Goal: Information Seeking & Learning: Learn about a topic

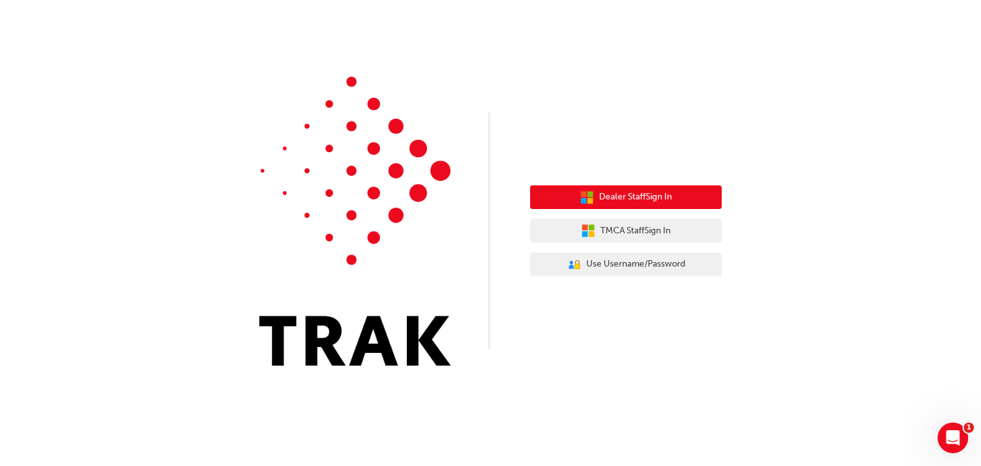
click at [618, 197] on span "Dealer Staff Sign In" at bounding box center [635, 197] width 73 height 15
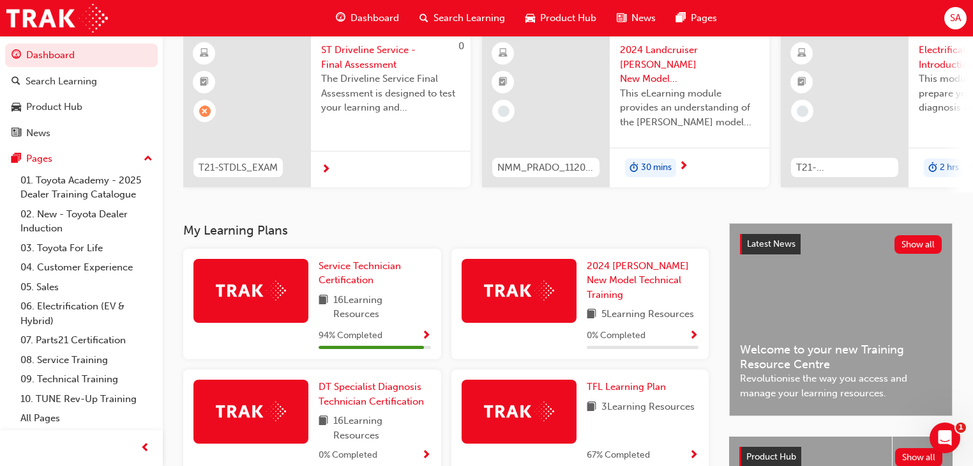
scroll to position [153, 0]
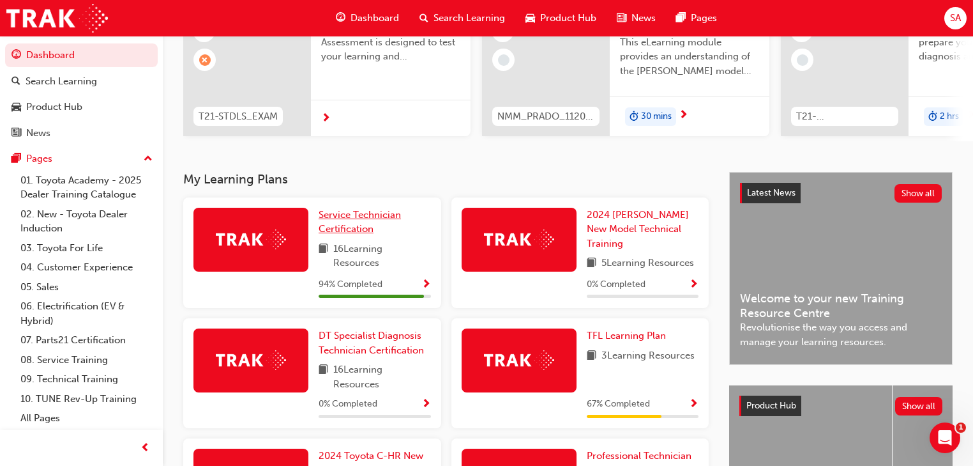
click at [349, 216] on span "Service Technician Certification" at bounding box center [360, 222] width 82 height 26
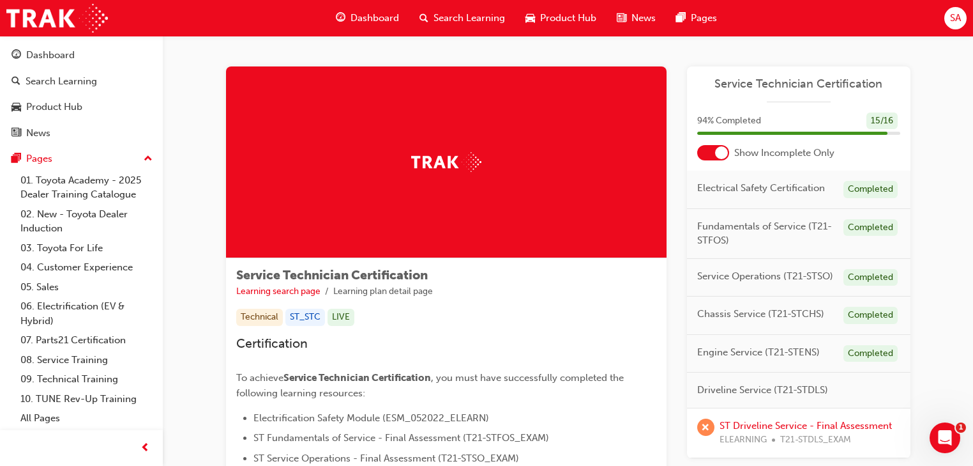
scroll to position [102, 0]
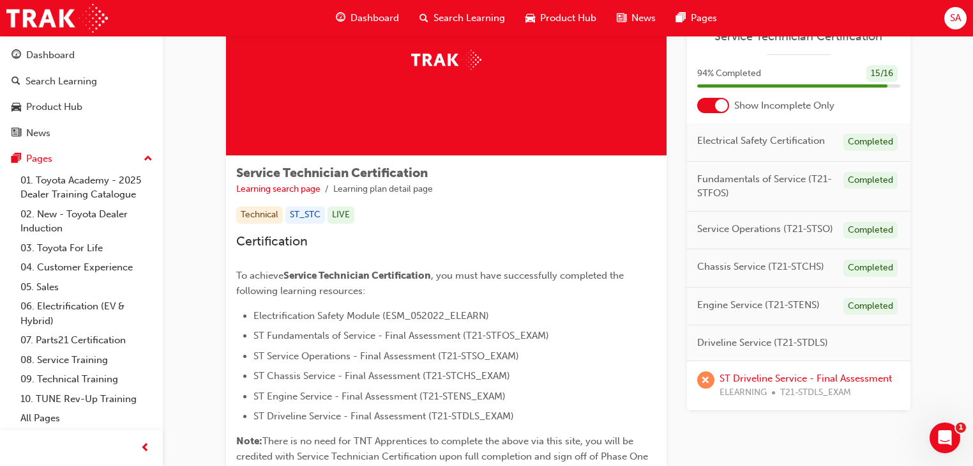
click at [760, 340] on span "Driveline Service (T21-STDLS)" at bounding box center [762, 342] width 131 height 15
click at [800, 342] on span "Driveline Service (T21-STDLS)" at bounding box center [762, 342] width 131 height 15
drag, startPoint x: 808, startPoint y: 342, endPoint x: 838, endPoint y: 342, distance: 29.4
click at [830, 342] on div "Driveline Service (T21-STDLS)" at bounding box center [799, 343] width 224 height 36
click at [857, 342] on div "Driveline Service (T21-STDLS)" at bounding box center [799, 343] width 224 height 36
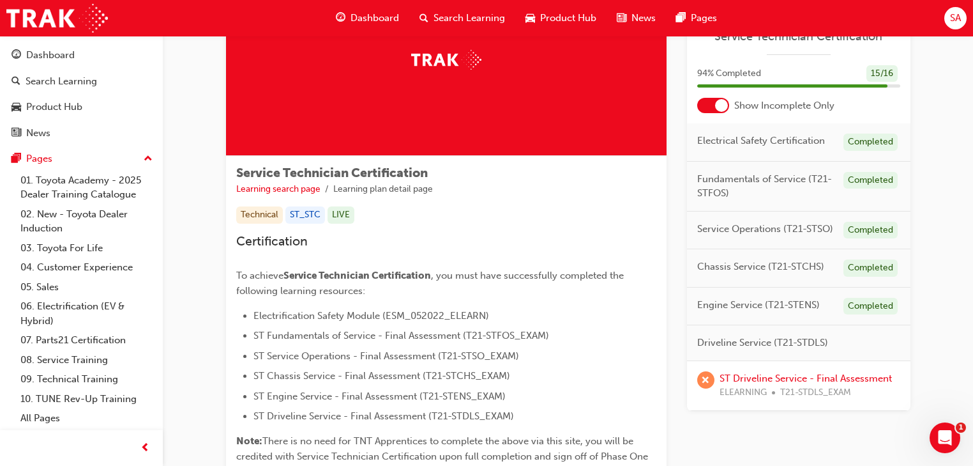
click at [743, 304] on span "Engine Service (T21-STENS)" at bounding box center [758, 305] width 123 height 15
click at [720, 340] on span "Driveline Service (T21-STDLS)" at bounding box center [762, 342] width 131 height 15
click at [705, 341] on span "Driveline Service (T21-STDLS)" at bounding box center [762, 342] width 131 height 15
click at [767, 378] on link "ST Driveline Service - Final Assessment" at bounding box center [806, 377] width 172 height 11
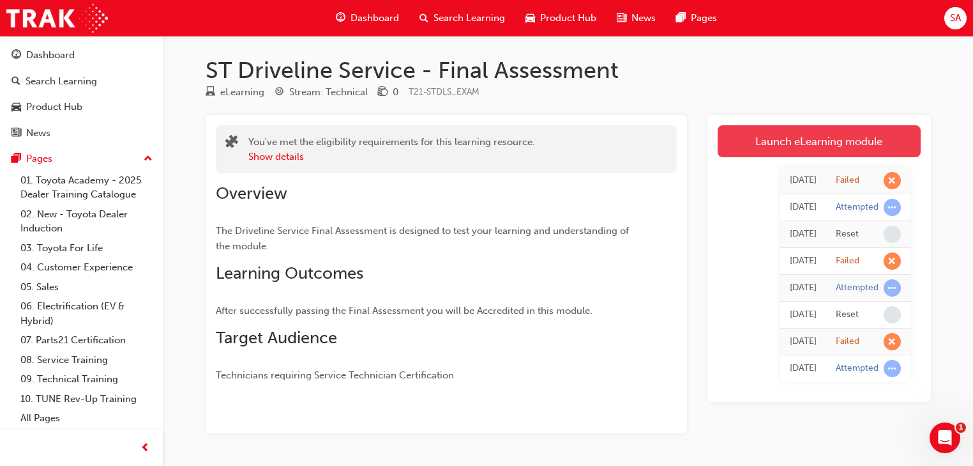
click at [792, 137] on link "Launch eLearning module" at bounding box center [819, 141] width 203 height 32
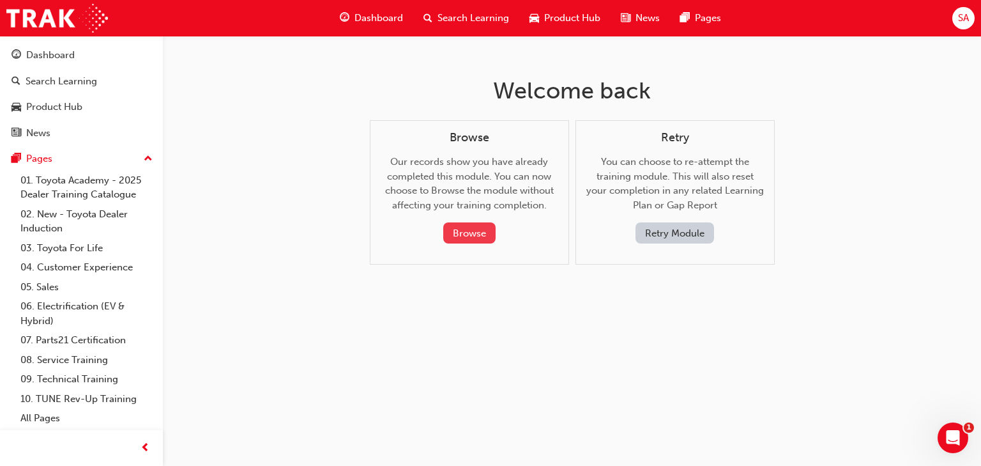
click at [469, 231] on button "Browse" at bounding box center [469, 232] width 52 height 21
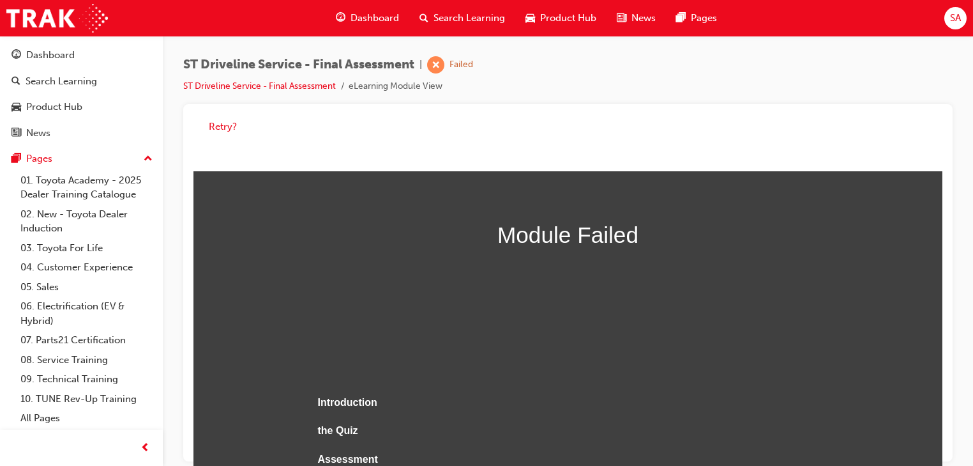
scroll to position [9, 0]
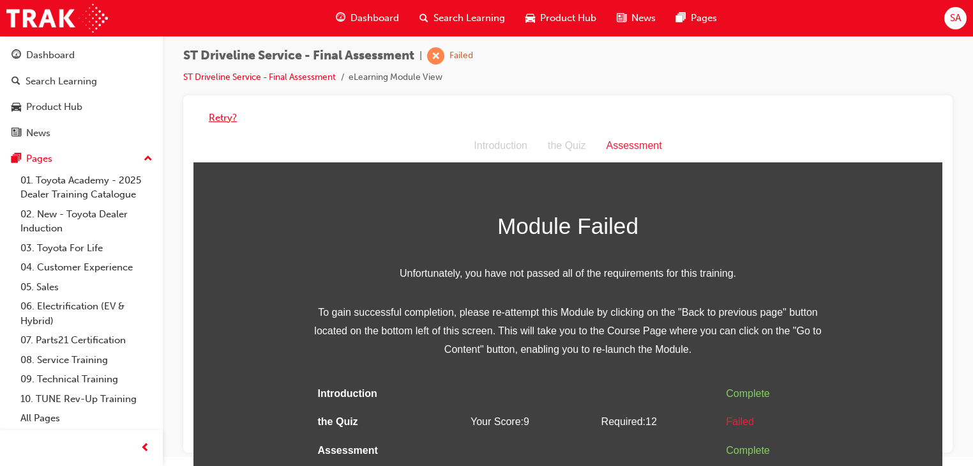
click at [219, 113] on button "Retry?" at bounding box center [223, 117] width 28 height 15
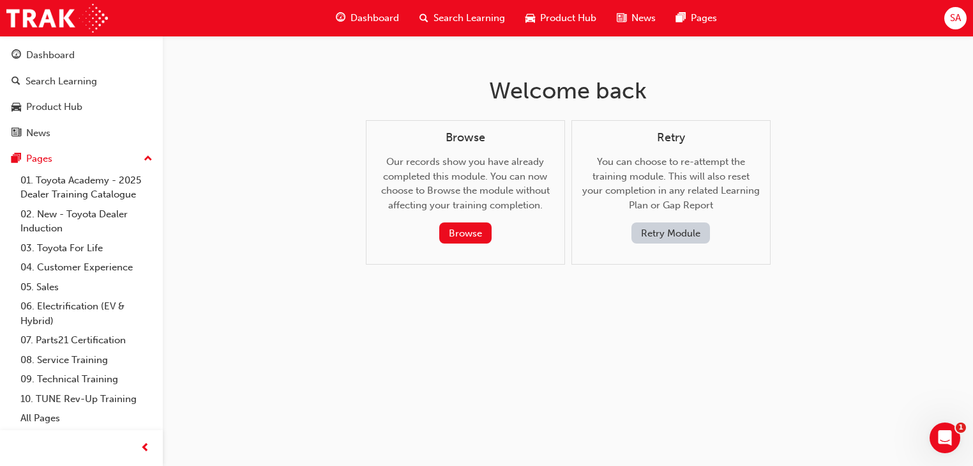
scroll to position [0, 0]
click at [472, 236] on button "Browse" at bounding box center [469, 232] width 52 height 21
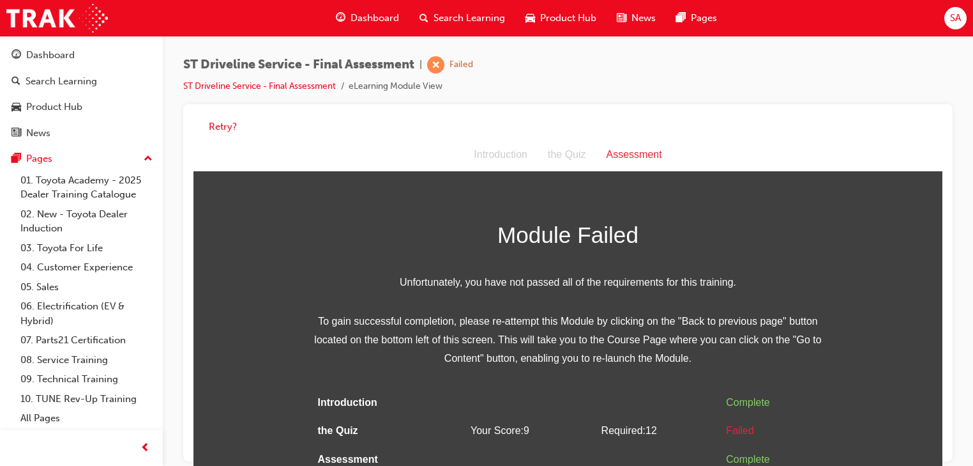
scroll to position [9, 0]
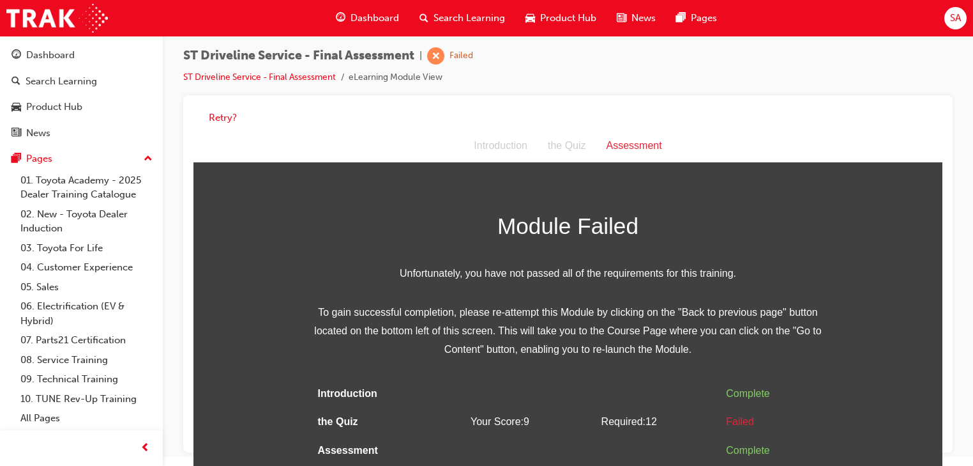
click at [636, 147] on div "Assessment" at bounding box center [634, 146] width 76 height 19
click at [636, 145] on div "Assessment" at bounding box center [634, 146] width 76 height 19
drag, startPoint x: 487, startPoint y: 132, endPoint x: 663, endPoint y: 257, distance: 216.2
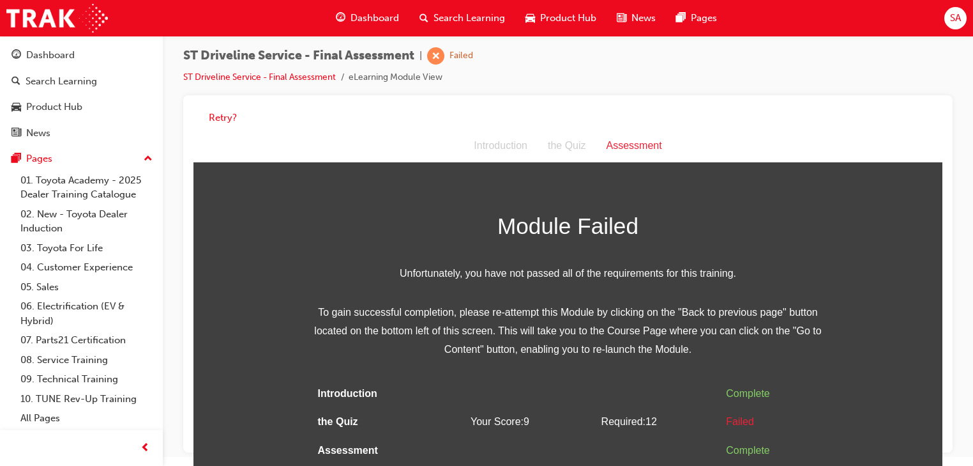
click at [487, 132] on div "Introduction the Quiz Assessment" at bounding box center [567, 146] width 749 height 33
click at [644, 145] on div "Assessment" at bounding box center [634, 146] width 76 height 19
click at [631, 145] on div "Assessment" at bounding box center [634, 146] width 76 height 19
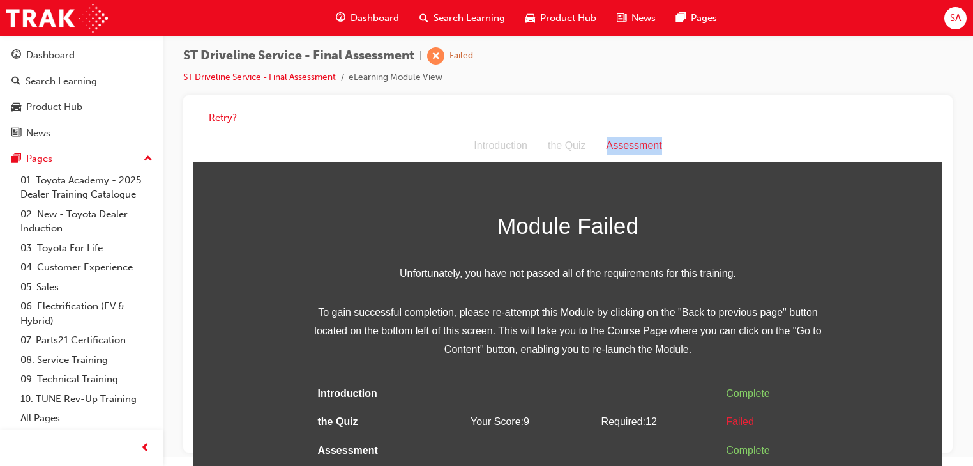
click at [631, 145] on div "Assessment" at bounding box center [634, 146] width 76 height 19
click at [460, 56] on div "Failed" at bounding box center [462, 56] width 24 height 12
click at [442, 54] on span "learningRecordVerb_FAIL-icon" at bounding box center [435, 55] width 17 height 17
click at [225, 115] on button "Retry?" at bounding box center [223, 117] width 28 height 15
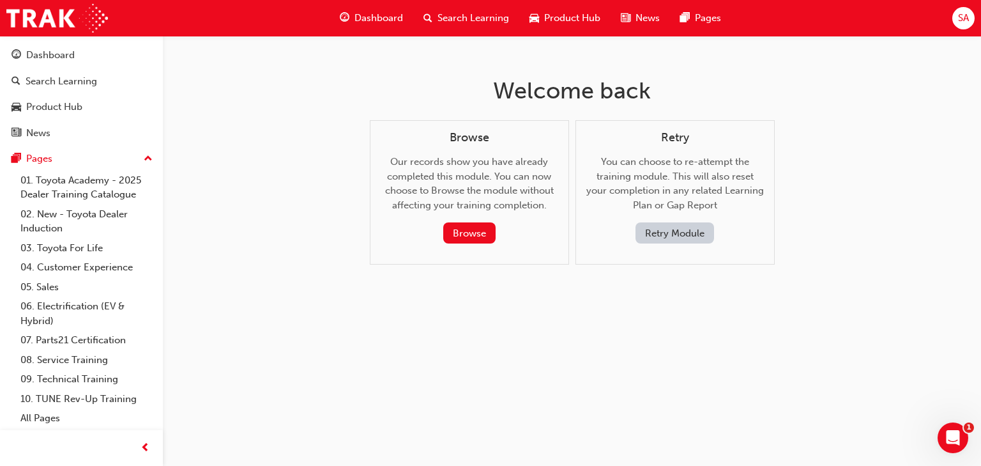
click at [670, 235] on button "Retry Module" at bounding box center [674, 232] width 79 height 21
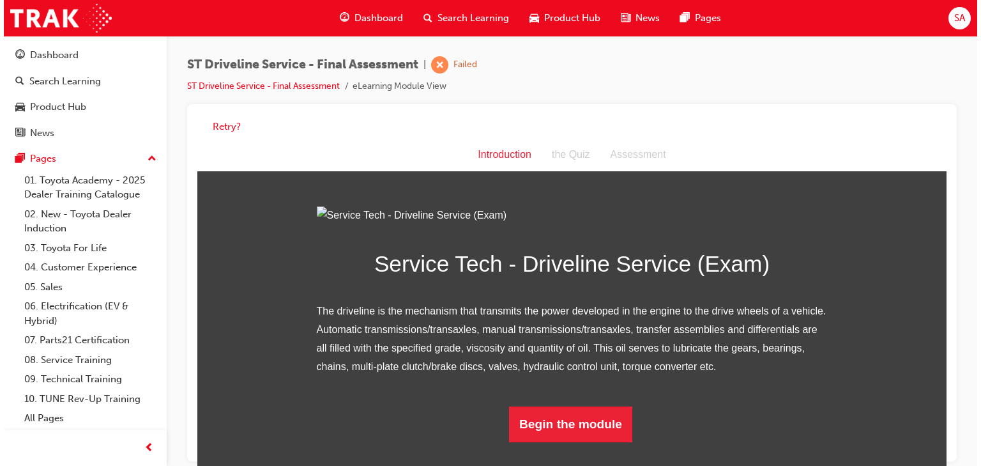
scroll to position [107, 0]
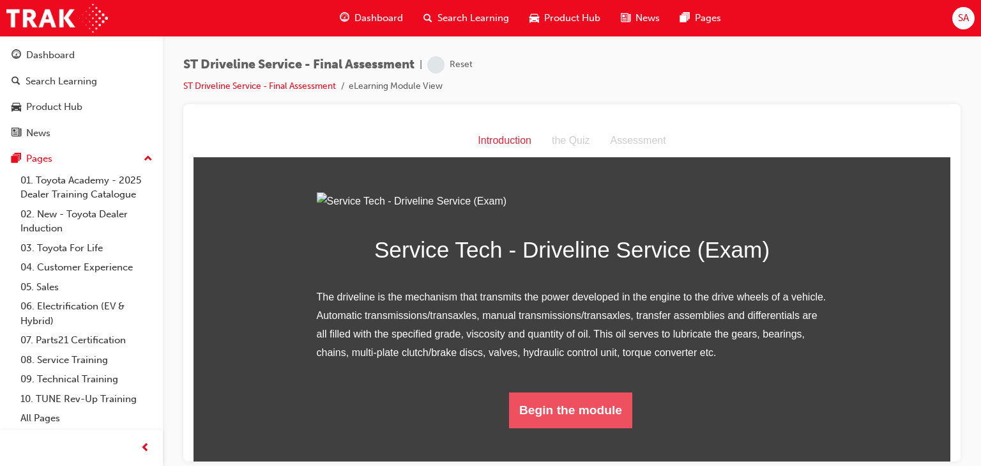
click at [560, 427] on button "Begin the module" at bounding box center [570, 409] width 123 height 36
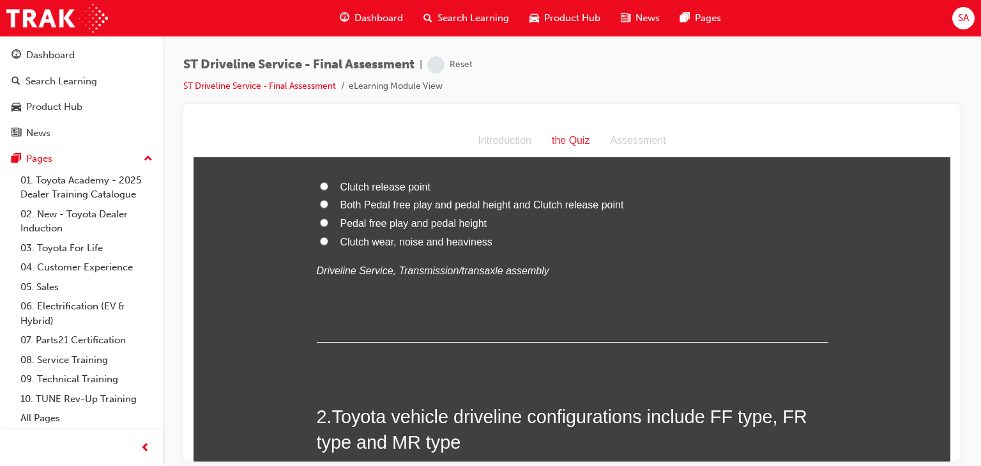
scroll to position [0, 0]
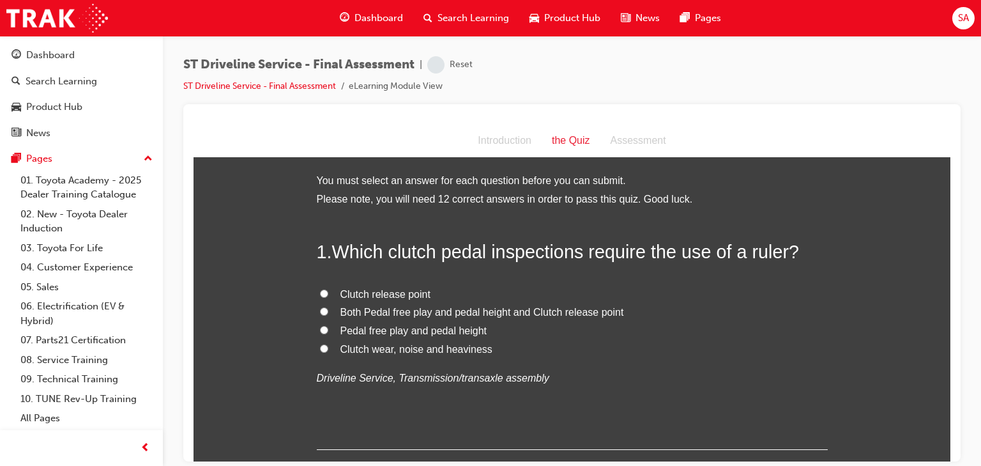
click at [368, 330] on span "Pedal free play and pedal height" at bounding box center [413, 329] width 147 height 11
click at [328, 330] on input "Pedal free play and pedal height" at bounding box center [324, 329] width 8 height 8
radio input "true"
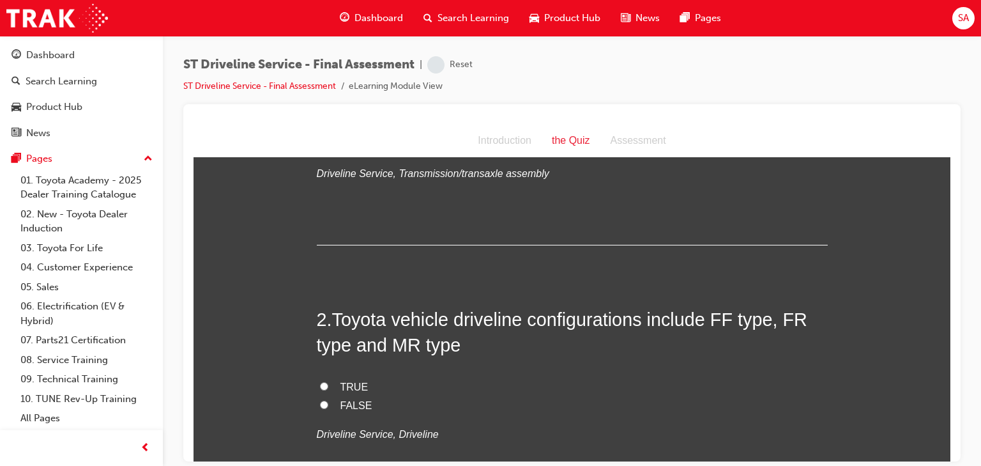
scroll to position [255, 0]
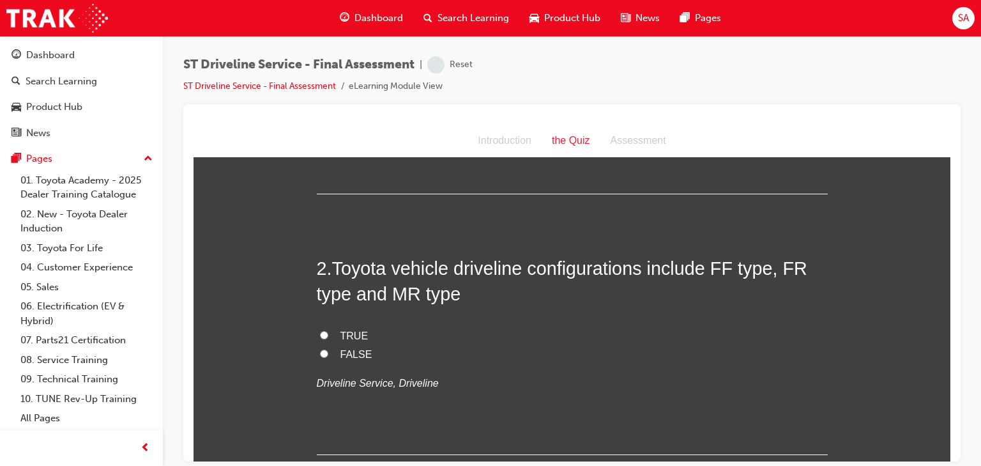
click at [343, 346] on label "FALSE" at bounding box center [572, 354] width 511 height 19
click at [328, 349] on input "FALSE" at bounding box center [324, 353] width 8 height 8
radio input "true"
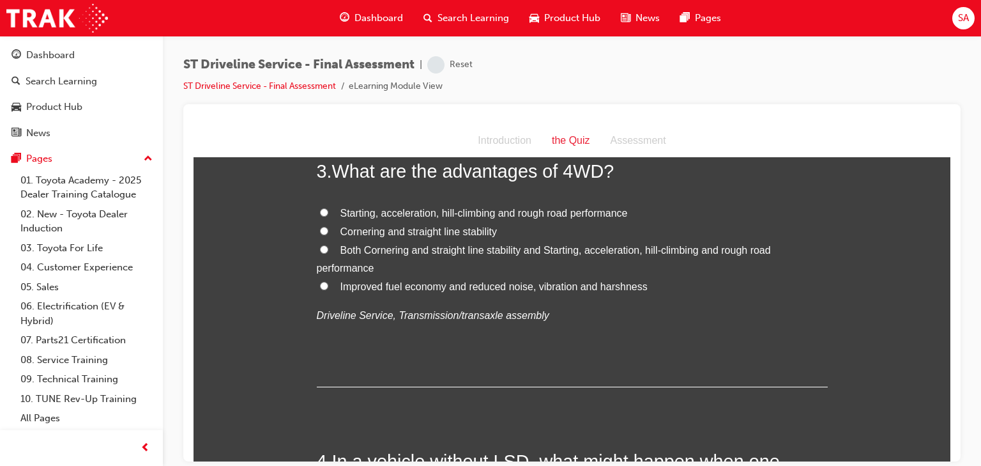
scroll to position [562, 0]
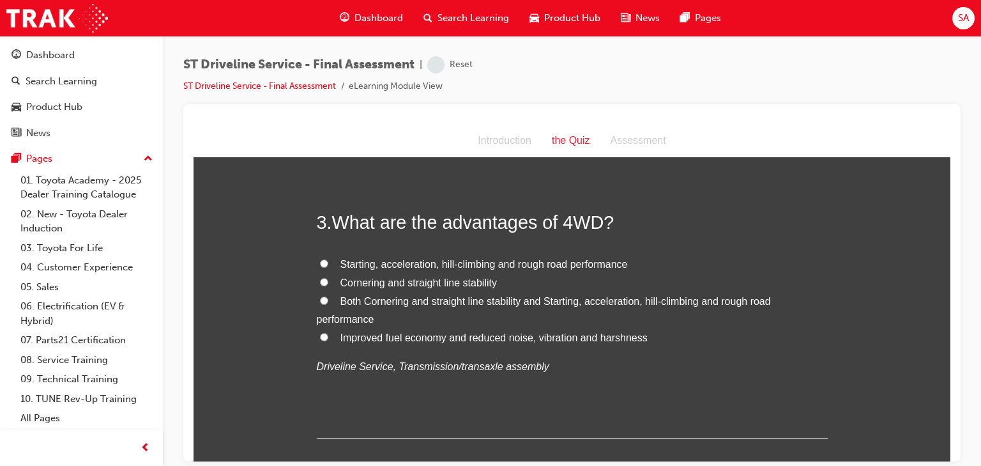
click at [358, 260] on span "Starting, acceleration, hill-climbing and rough road performance" at bounding box center [483, 263] width 287 height 11
click at [328, 260] on input "Starting, acceleration, hill-climbing and rough road performance" at bounding box center [324, 263] width 8 height 8
radio input "true"
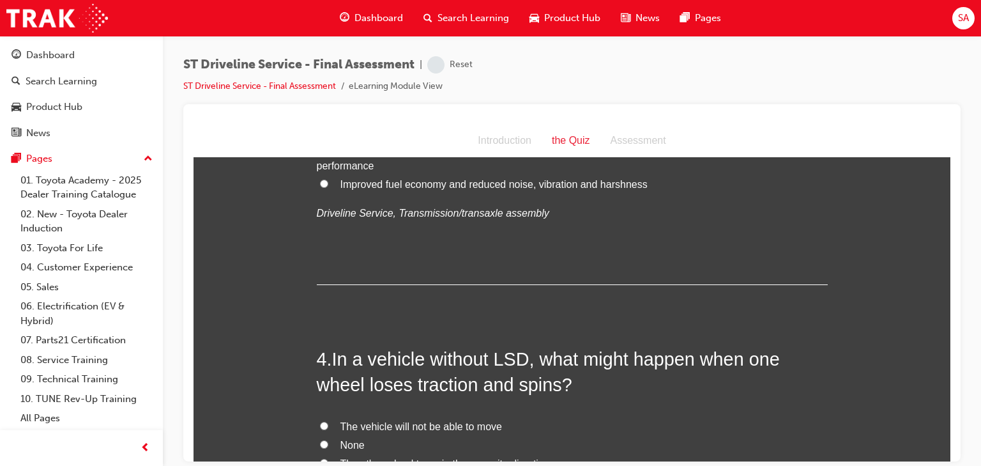
scroll to position [817, 0]
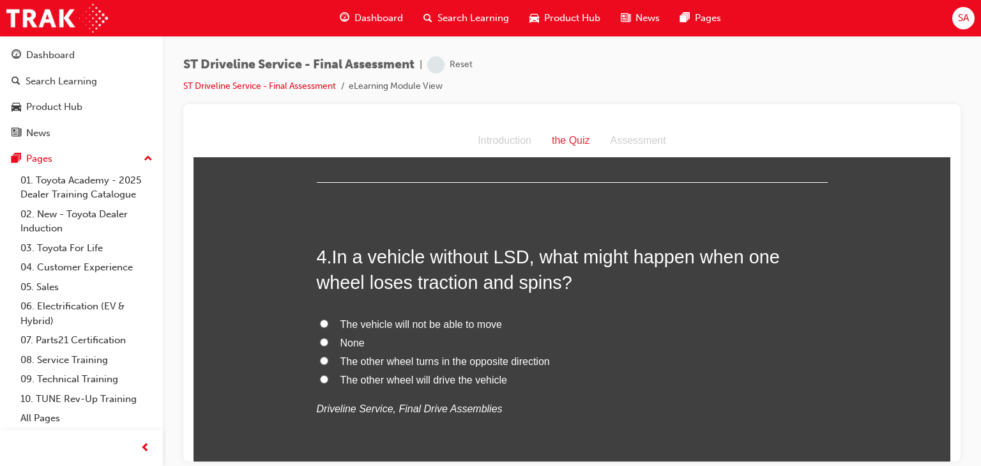
click at [362, 322] on span "The vehicle will not be able to move" at bounding box center [421, 323] width 162 height 11
click at [328, 322] on input "The vehicle will not be able to move" at bounding box center [324, 323] width 8 height 8
radio input "true"
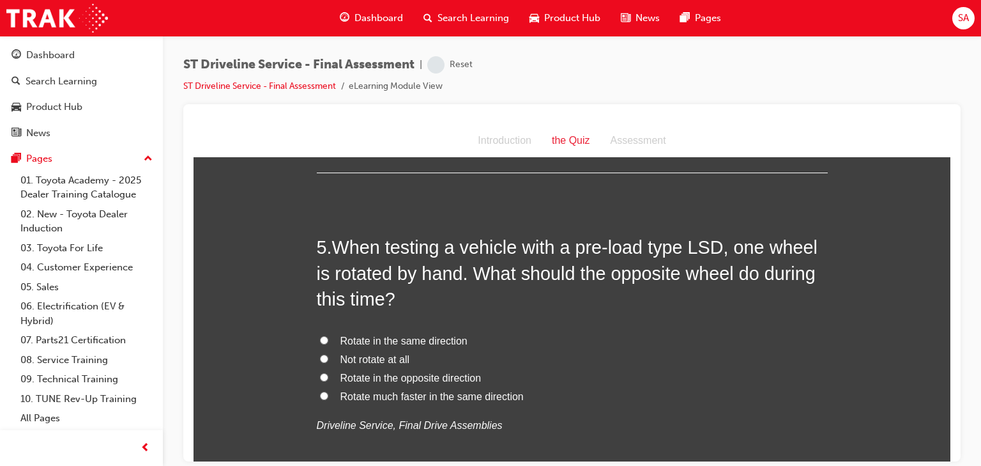
scroll to position [1175, 0]
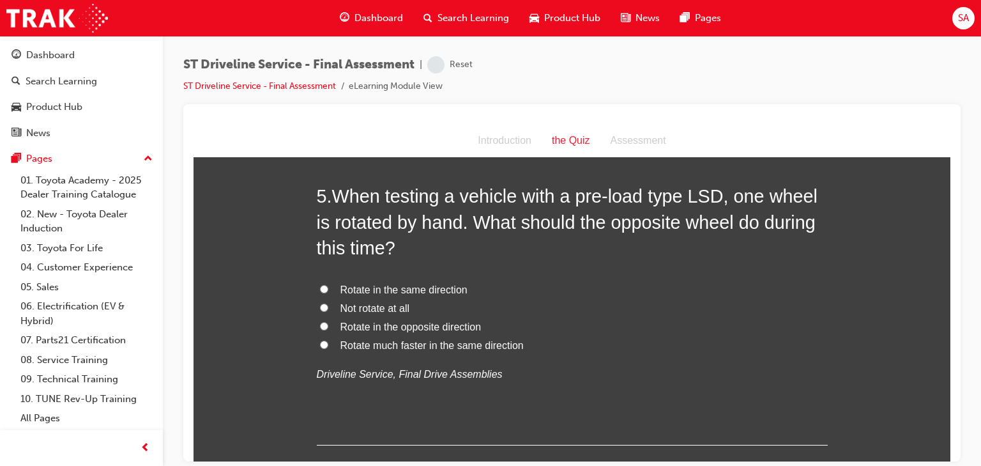
click at [378, 345] on span "Rotate much faster in the same direction" at bounding box center [431, 344] width 183 height 11
click at [328, 345] on input "Rotate much faster in the same direction" at bounding box center [324, 344] width 8 height 8
radio input "true"
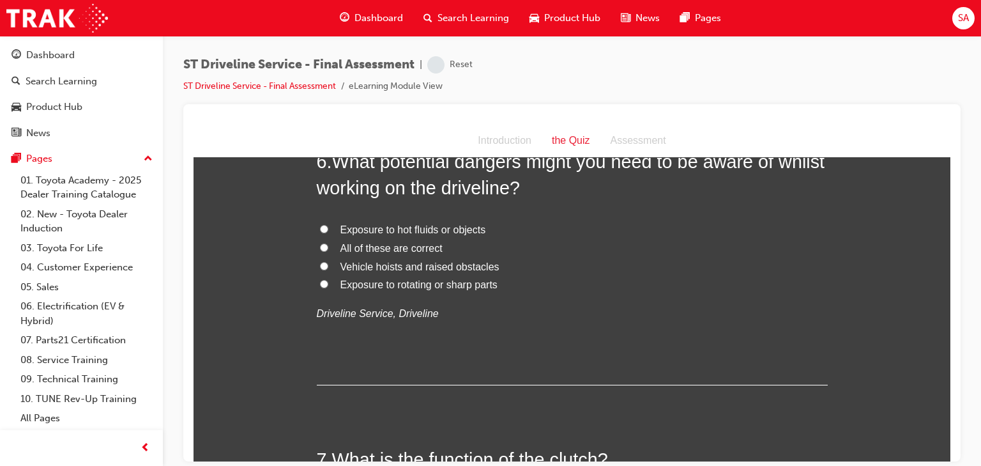
scroll to position [1482, 0]
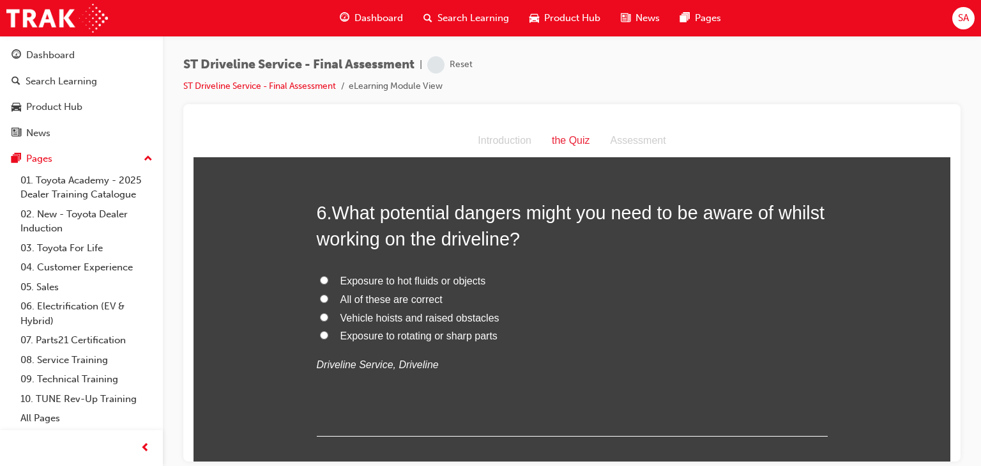
click at [320, 297] on input "All of these are correct" at bounding box center [324, 298] width 8 height 8
radio input "true"
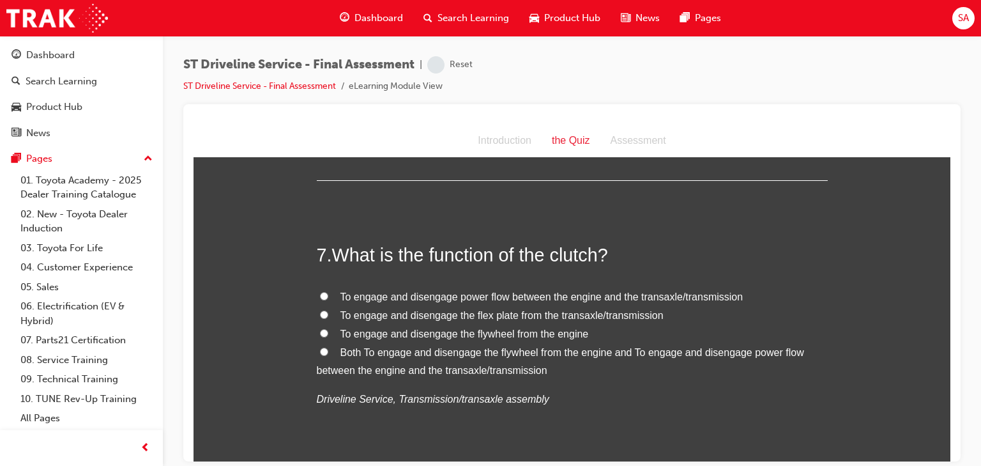
scroll to position [1788, 0]
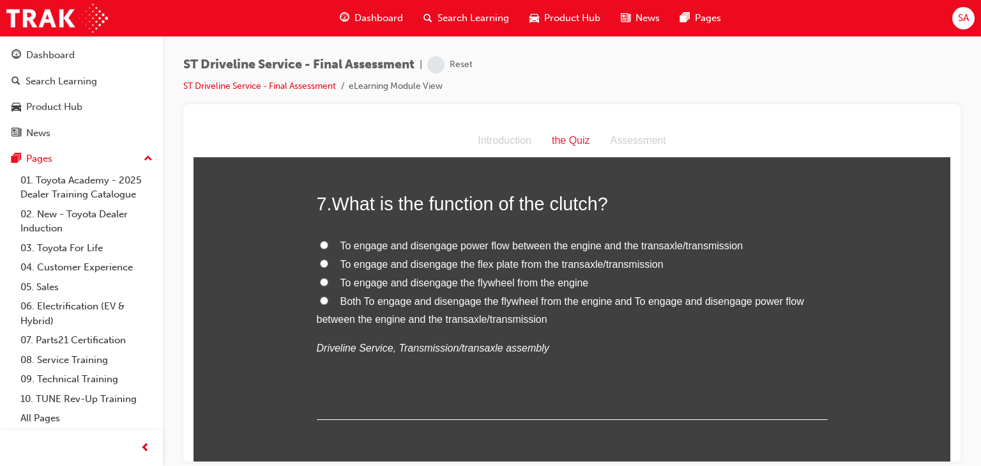
click at [322, 244] on input "To engage and disengage power flow between the engine and the transaxle/transmi…" at bounding box center [324, 244] width 8 height 8
radio input "true"
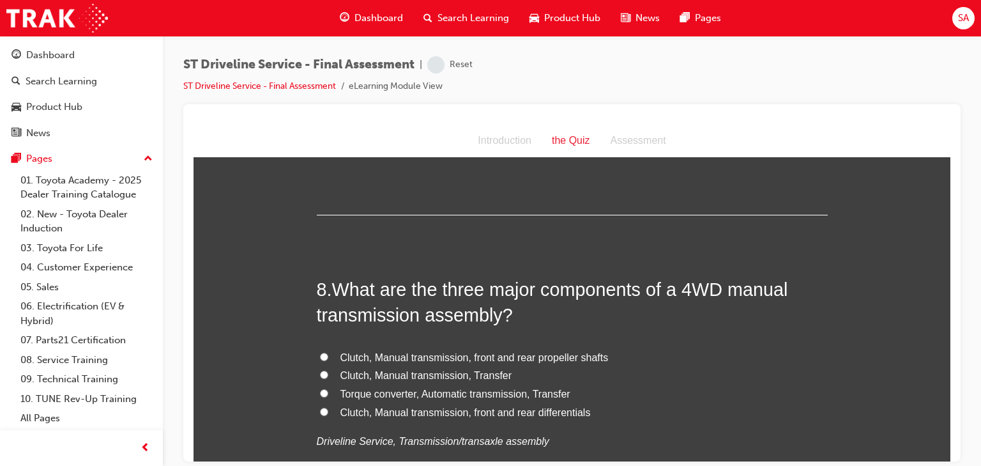
scroll to position [2095, 0]
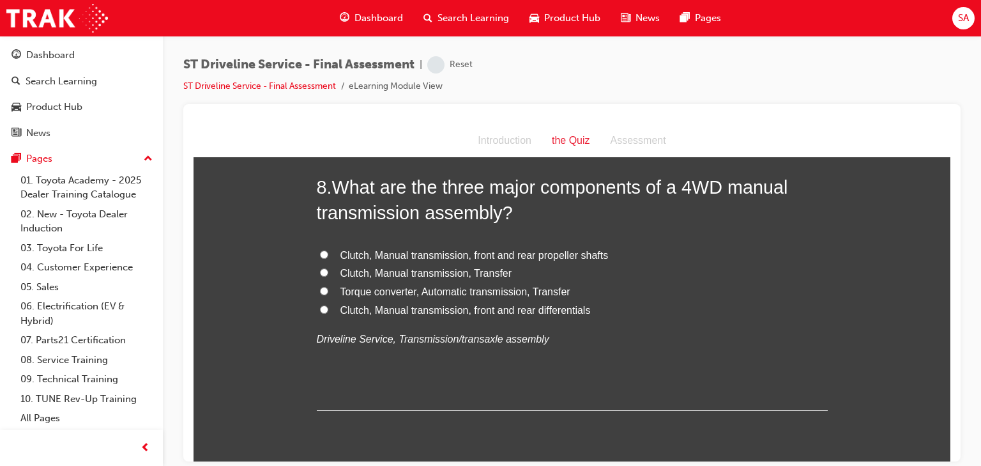
click at [320, 308] on input "Clutch, Manual transmission, front and rear differentials" at bounding box center [324, 309] width 8 height 8
radio input "true"
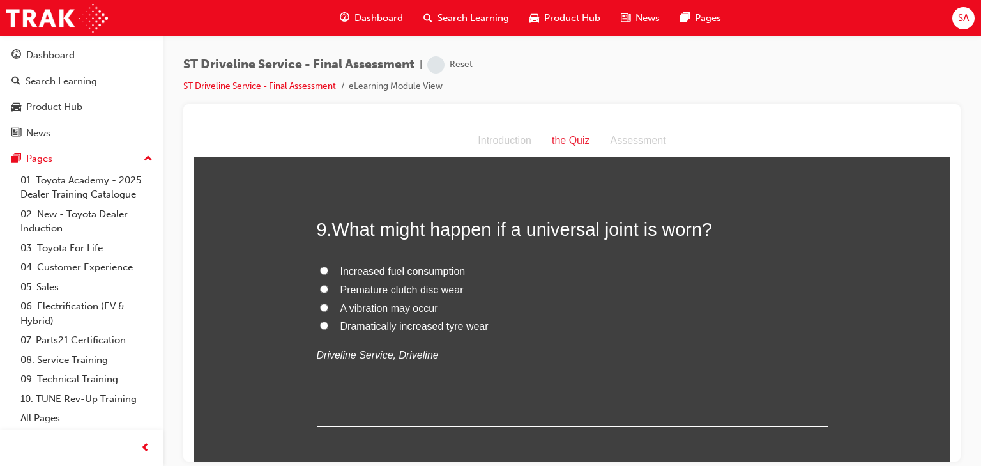
scroll to position [2401, 0]
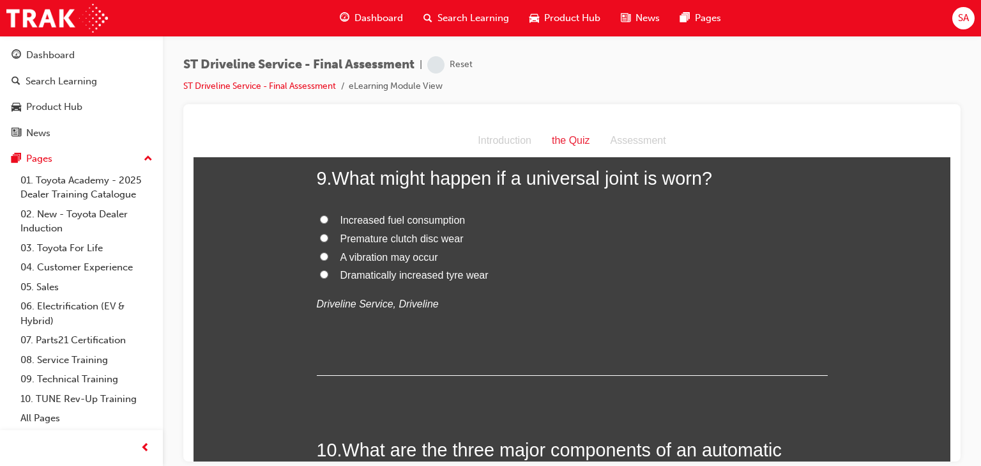
click at [321, 254] on input "A vibration may occur" at bounding box center [324, 256] width 8 height 8
radio input "true"
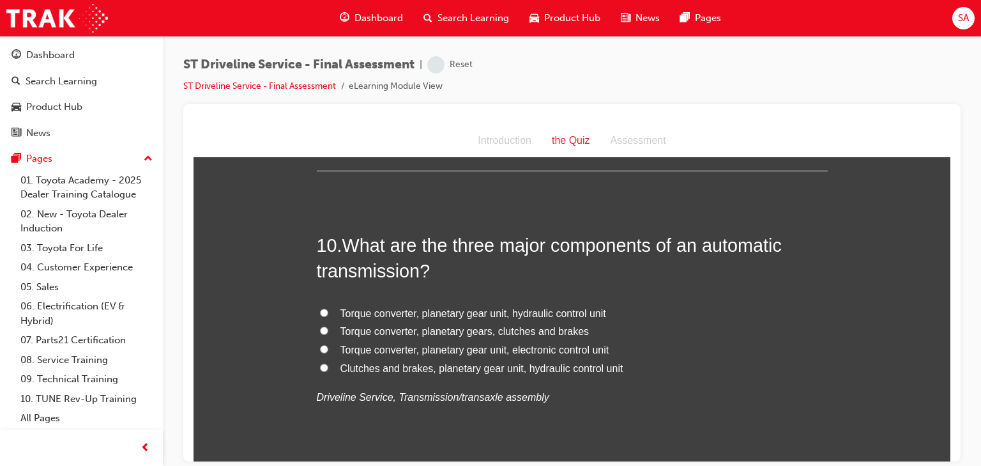
scroll to position [2656, 0]
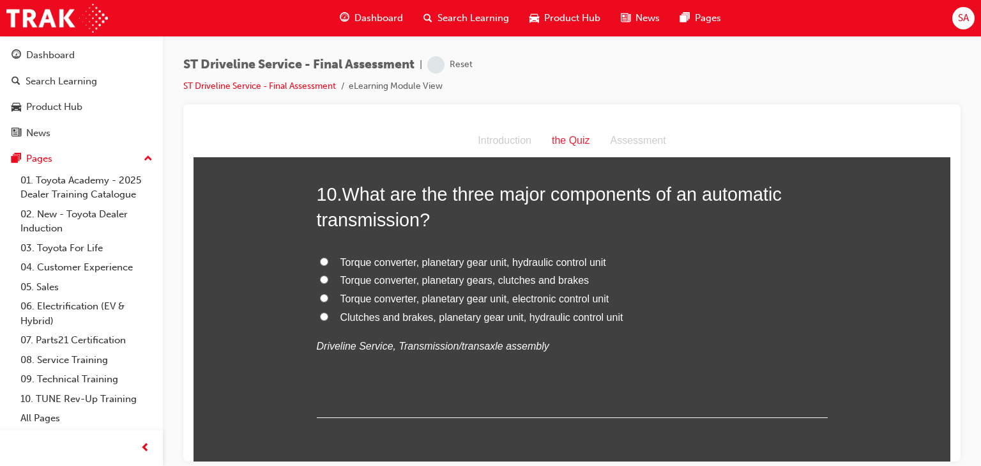
drag, startPoint x: 421, startPoint y: 282, endPoint x: 428, endPoint y: 311, distance: 29.6
click at [421, 282] on span "Torque converter, planetary gears, clutches and brakes" at bounding box center [464, 279] width 249 height 11
click at [328, 282] on input "Torque converter, planetary gears, clutches and brakes" at bounding box center [324, 279] width 8 height 8
radio input "true"
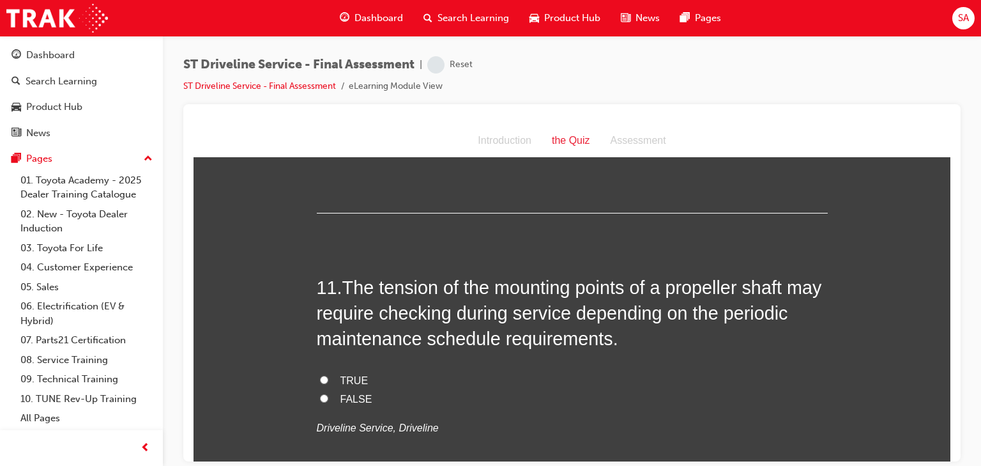
scroll to position [2912, 0]
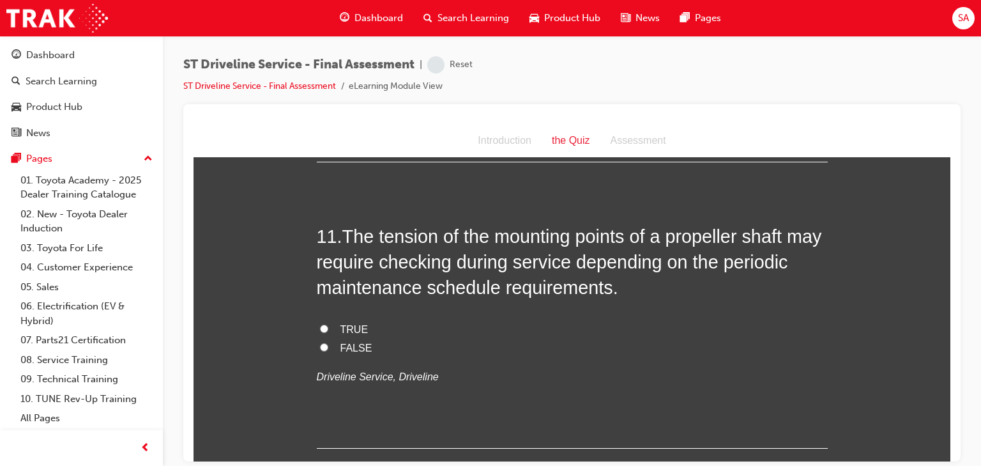
click at [340, 328] on span "TRUE" at bounding box center [354, 328] width 28 height 11
click at [328, 328] on input "TRUE" at bounding box center [324, 328] width 8 height 8
radio input "true"
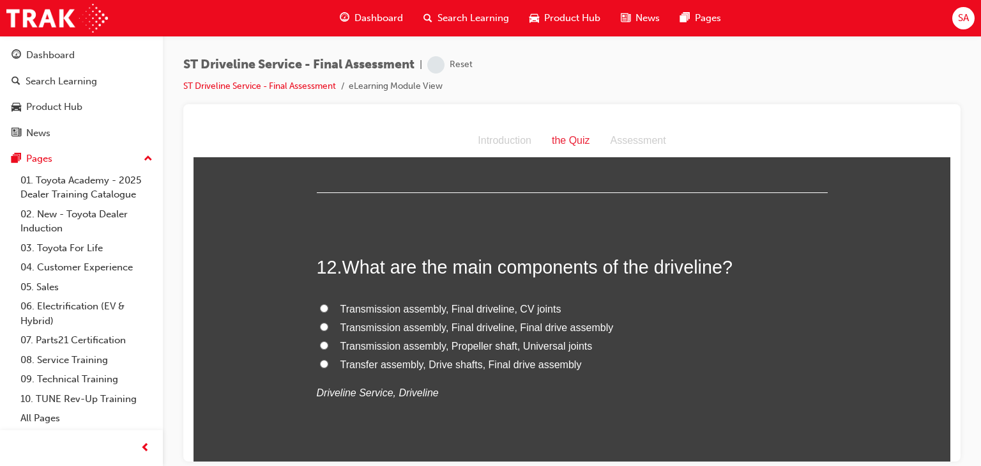
scroll to position [3218, 0]
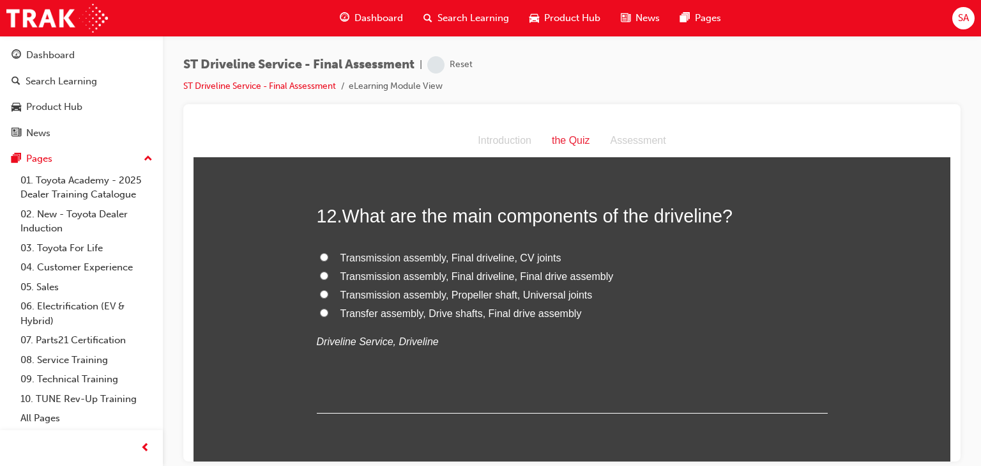
click at [436, 314] on span "Transfer assembly, Drive shafts, Final drive assembly" at bounding box center [460, 312] width 241 height 11
click at [328, 314] on input "Transfer assembly, Drive shafts, Final drive assembly" at bounding box center [324, 312] width 8 height 8
radio input "true"
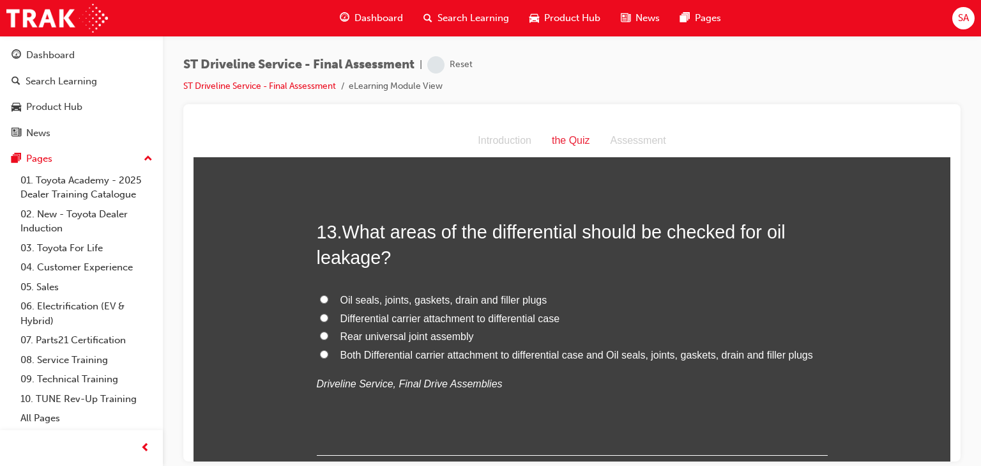
scroll to position [3525, 0]
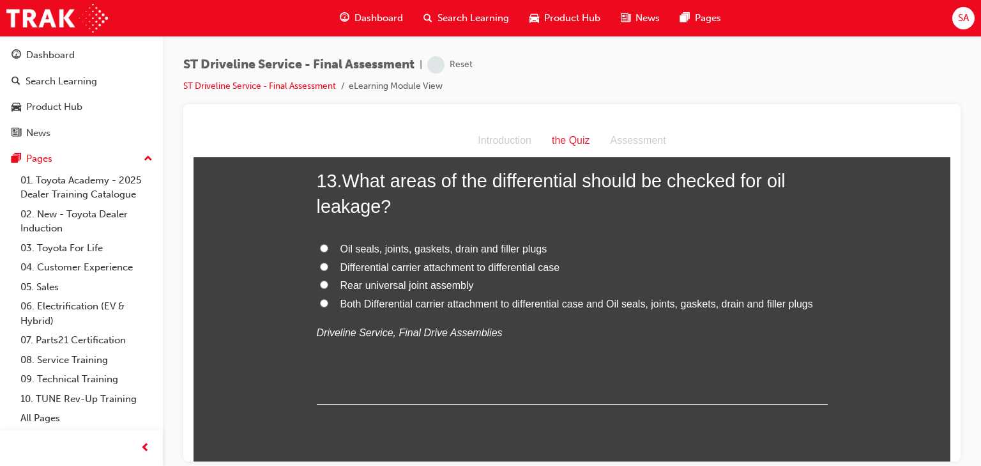
click at [565, 299] on span "Both Differential carrier attachment to differential case and Oil seals, joints…" at bounding box center [576, 303] width 473 height 11
click at [320, 300] on input "Both Differential carrier attachment to differential case and Oil seals, joints…" at bounding box center [324, 302] width 8 height 8
radio input "true"
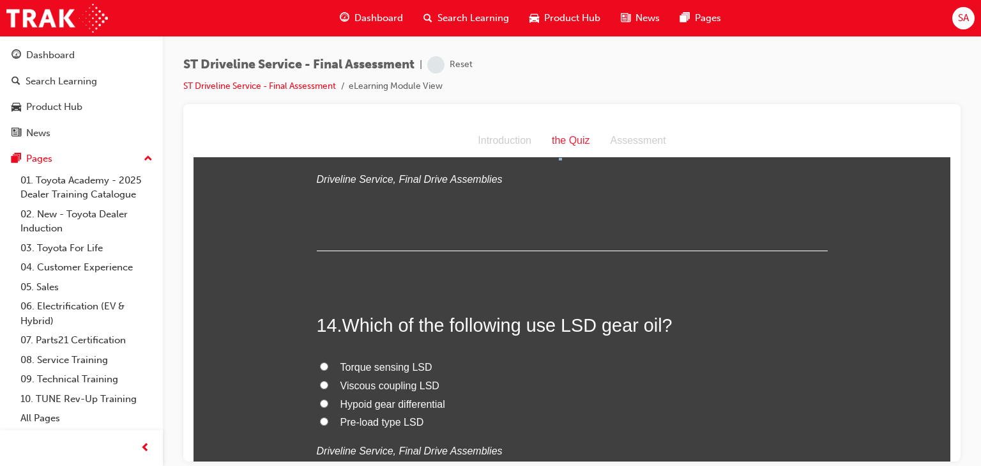
scroll to position [3780, 0]
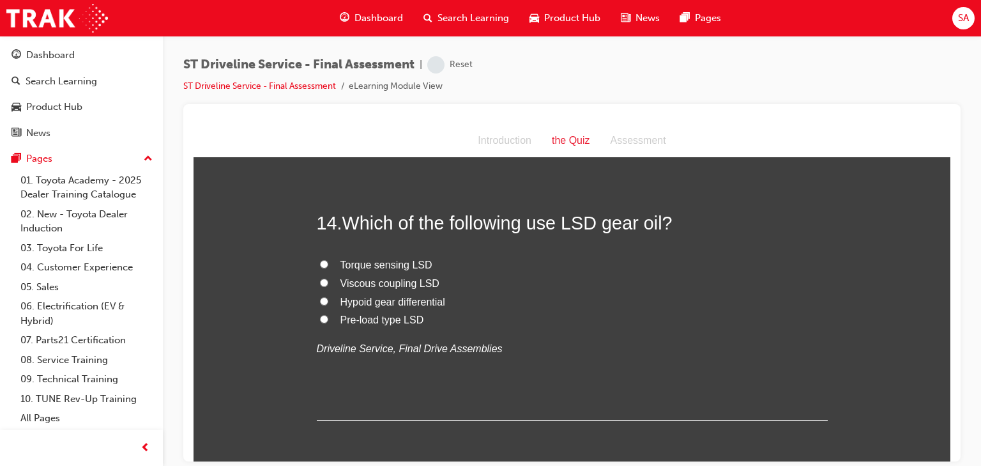
click at [374, 318] on span "Pre-load type LSD" at bounding box center [382, 319] width 84 height 11
click at [328, 318] on input "Pre-load type LSD" at bounding box center [324, 318] width 8 height 8
radio input "true"
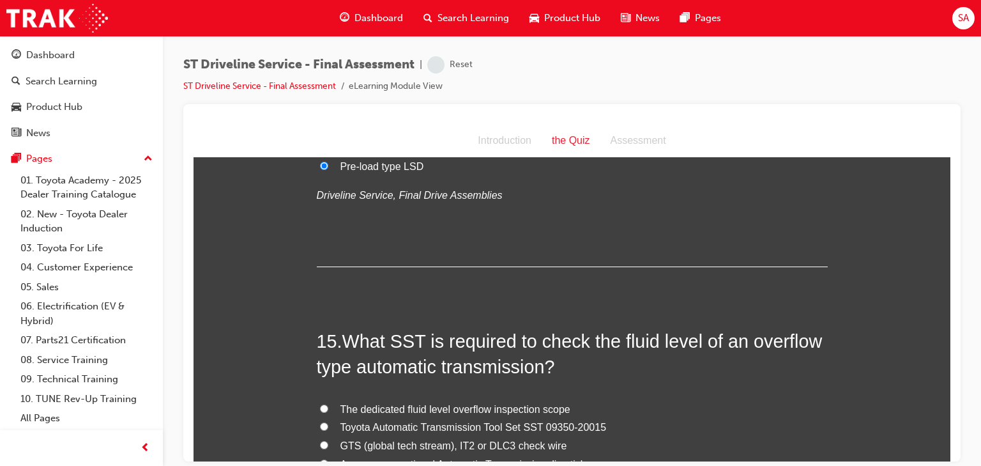
scroll to position [4087, 0]
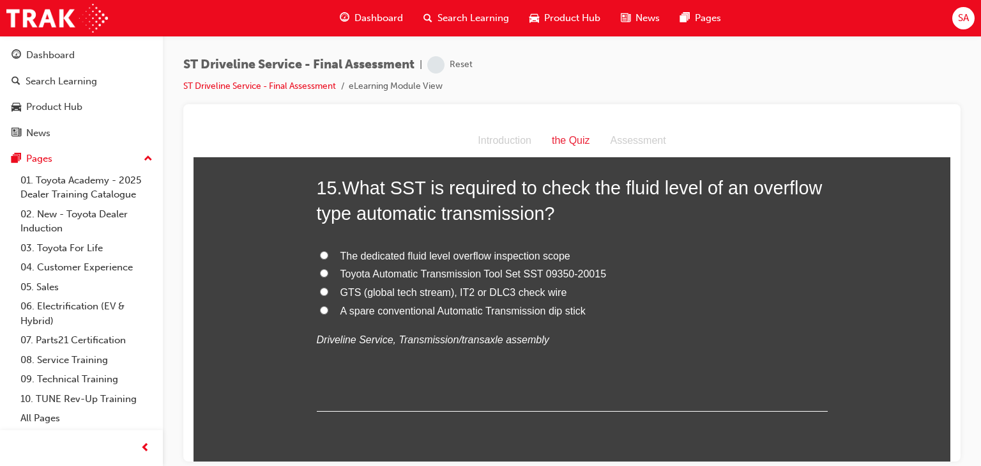
click at [378, 269] on span "Toyota Automatic Transmission Tool Set SST 09350-20015" at bounding box center [473, 273] width 266 height 11
click at [328, 269] on input "Toyota Automatic Transmission Tool Set SST 09350-20015" at bounding box center [324, 272] width 8 height 8
radio input "true"
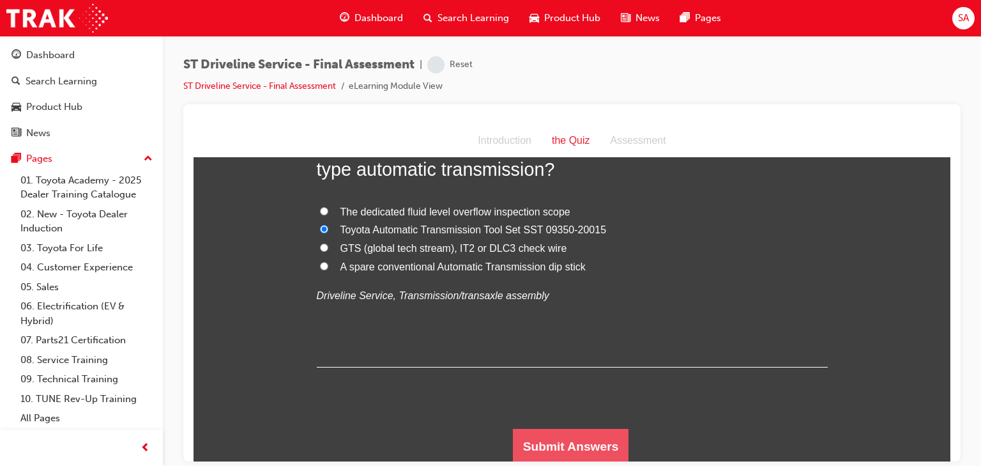
click at [585, 445] on button "Submit Answers" at bounding box center [571, 446] width 116 height 36
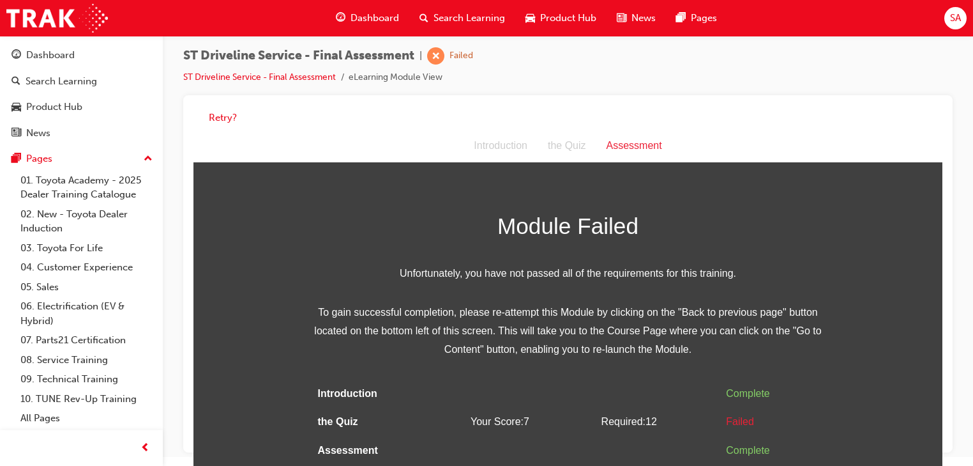
scroll to position [0, 0]
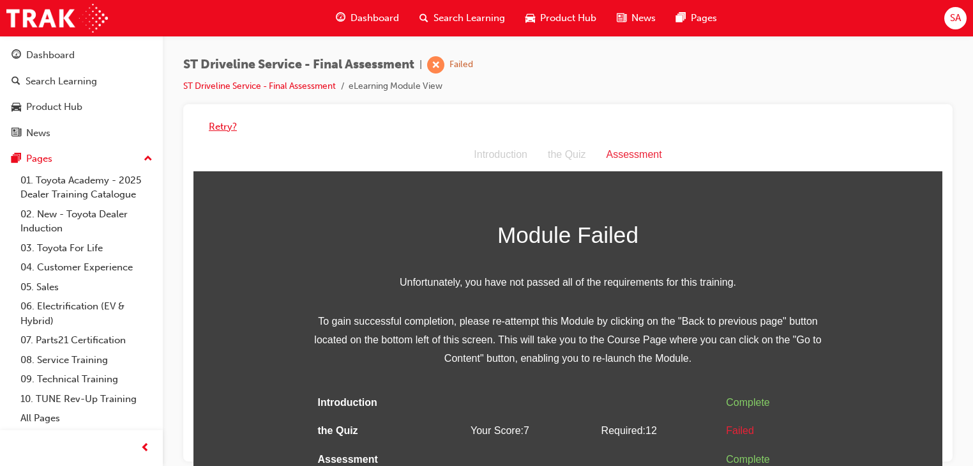
click at [213, 124] on button "Retry?" at bounding box center [223, 126] width 28 height 15
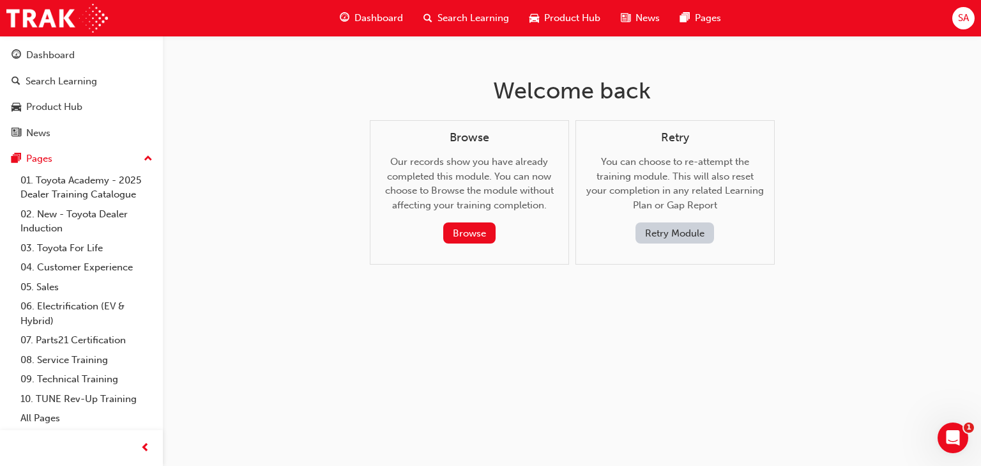
click at [666, 235] on button "Retry Module" at bounding box center [674, 232] width 79 height 21
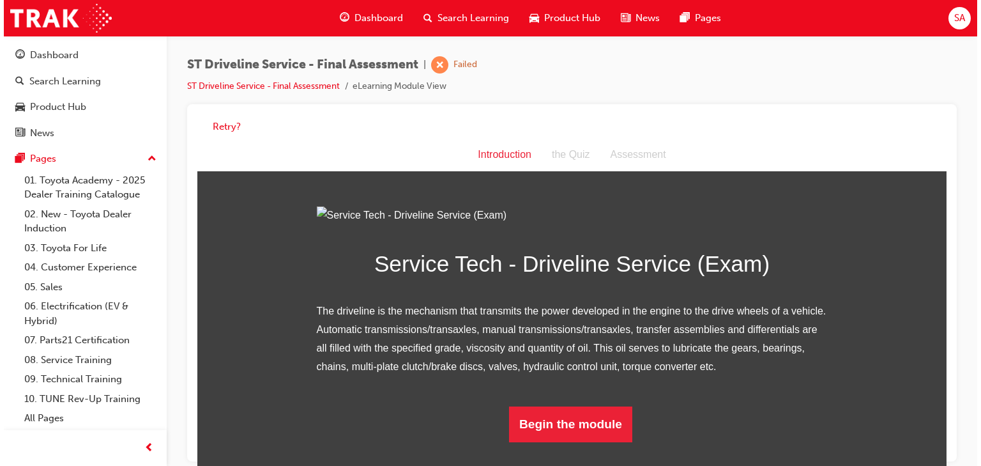
scroll to position [107, 0]
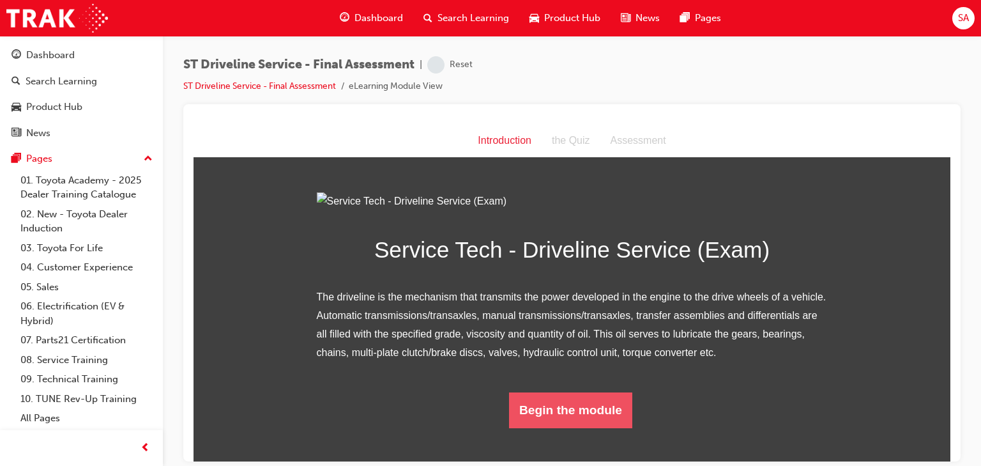
click at [562, 427] on button "Begin the module" at bounding box center [570, 409] width 123 height 36
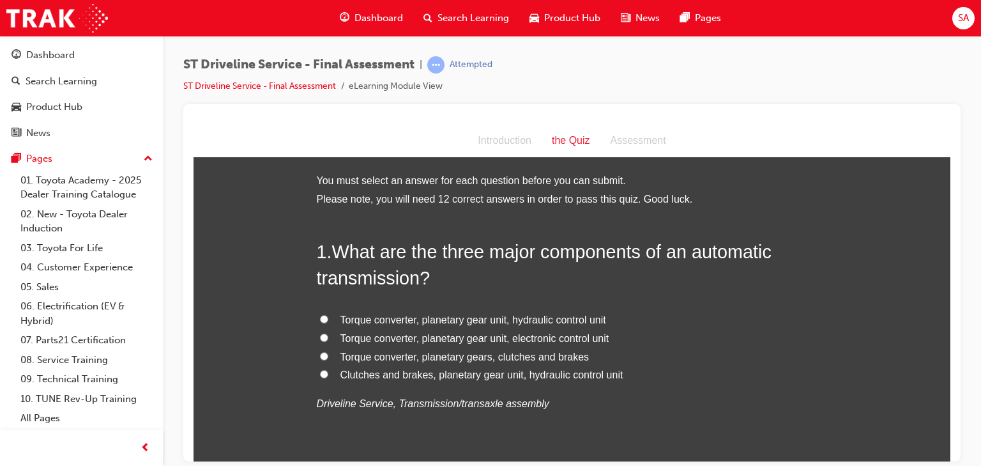
click at [464, 317] on span "Torque converter, planetary gear unit, hydraulic control unit" at bounding box center [473, 319] width 266 height 11
click at [328, 317] on input "Torque converter, planetary gear unit, hydraulic control unit" at bounding box center [324, 318] width 8 height 8
radio input "true"
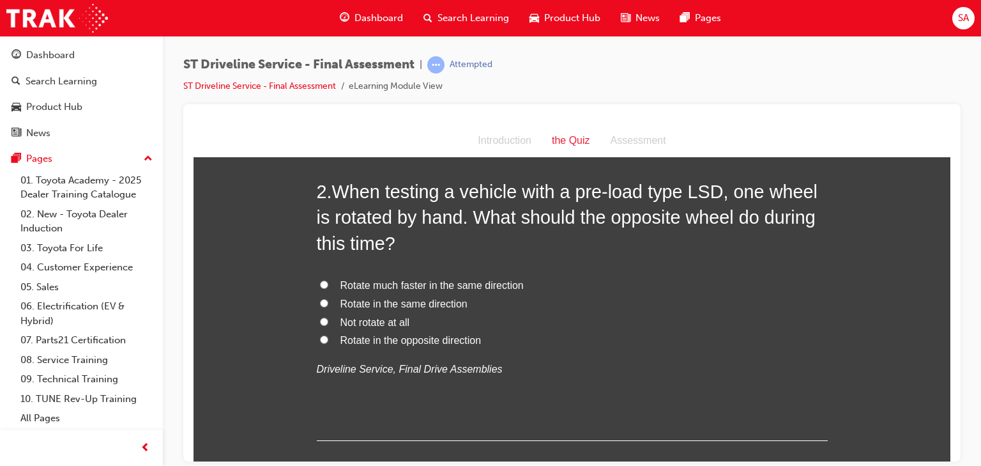
scroll to position [307, 0]
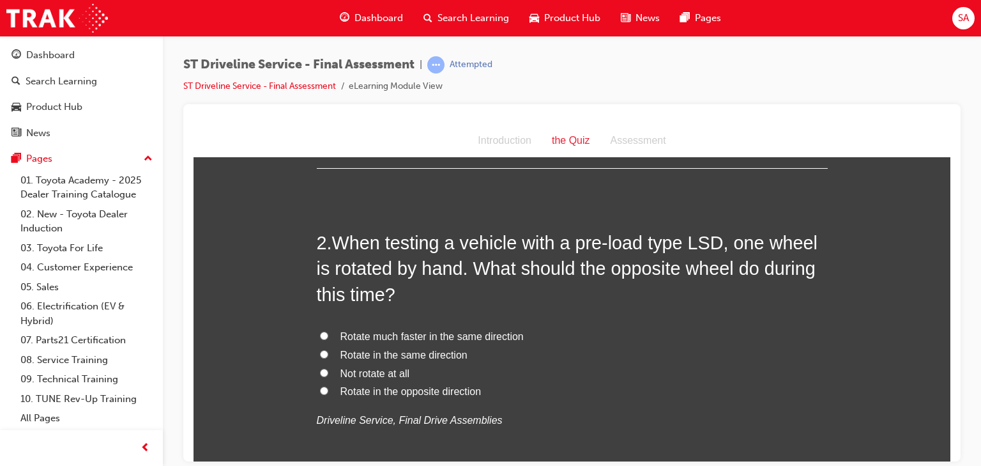
click at [324, 354] on label "Rotate in the same direction" at bounding box center [572, 354] width 511 height 19
click at [324, 354] on input "Rotate in the same direction" at bounding box center [324, 353] width 8 height 8
radio input "true"
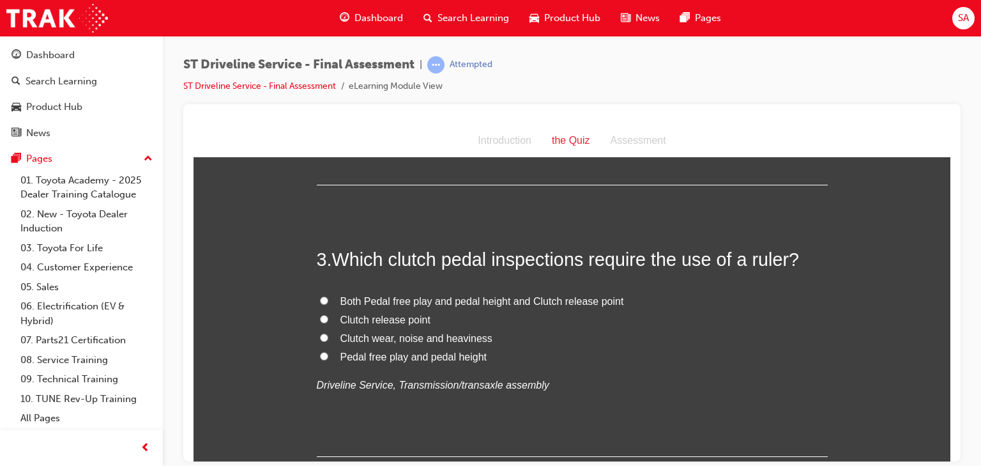
scroll to position [664, 0]
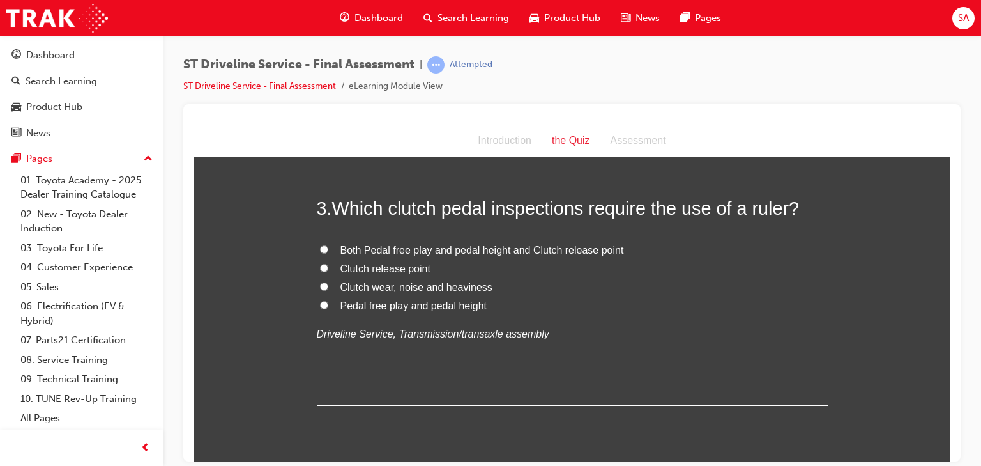
click at [323, 246] on input "Both Pedal free play and pedal height and Clutch release point" at bounding box center [324, 249] width 8 height 8
radio input "true"
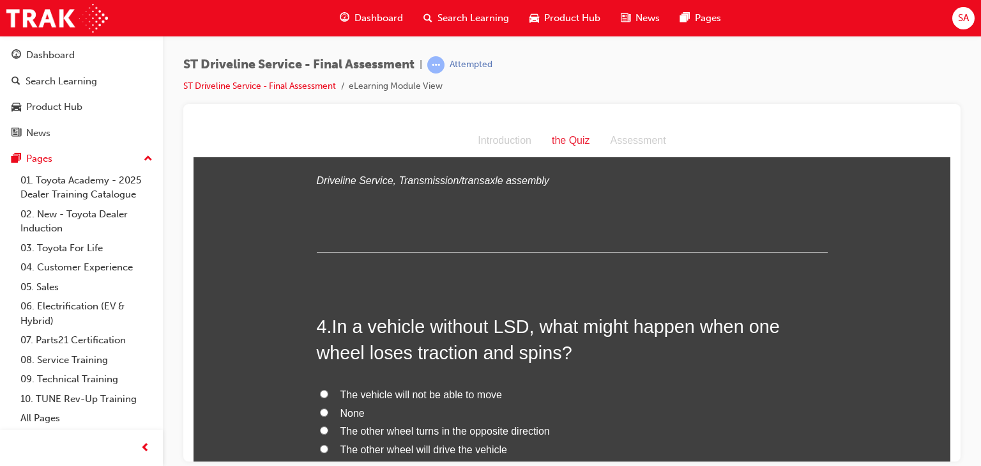
scroll to position [920, 0]
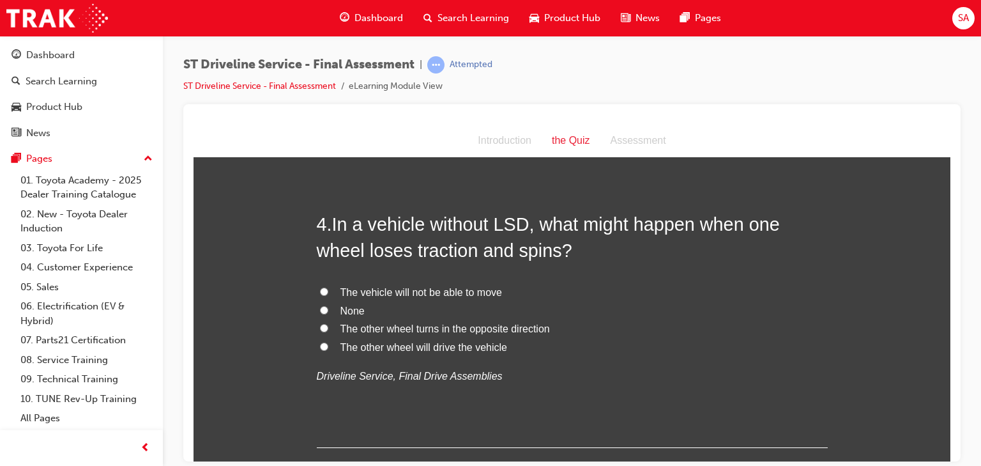
click at [321, 288] on input "The vehicle will not be able to move" at bounding box center [324, 291] width 8 height 8
radio input "true"
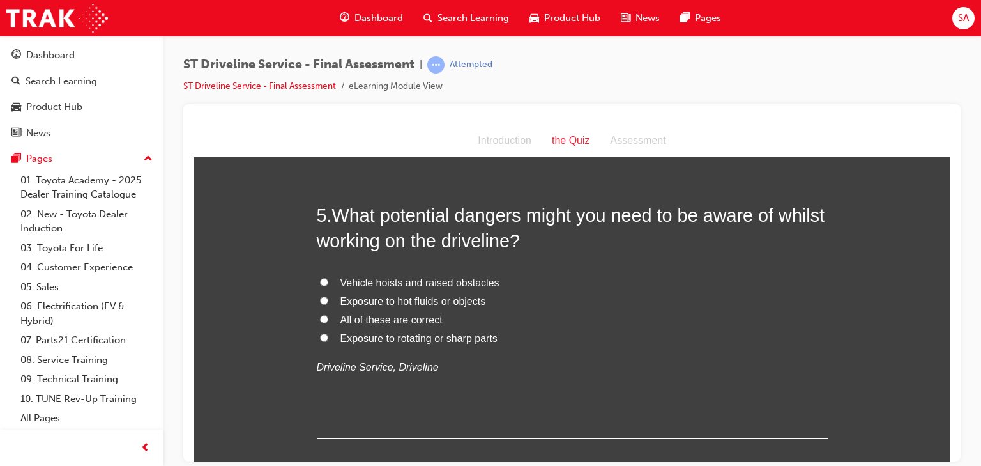
scroll to position [1277, 0]
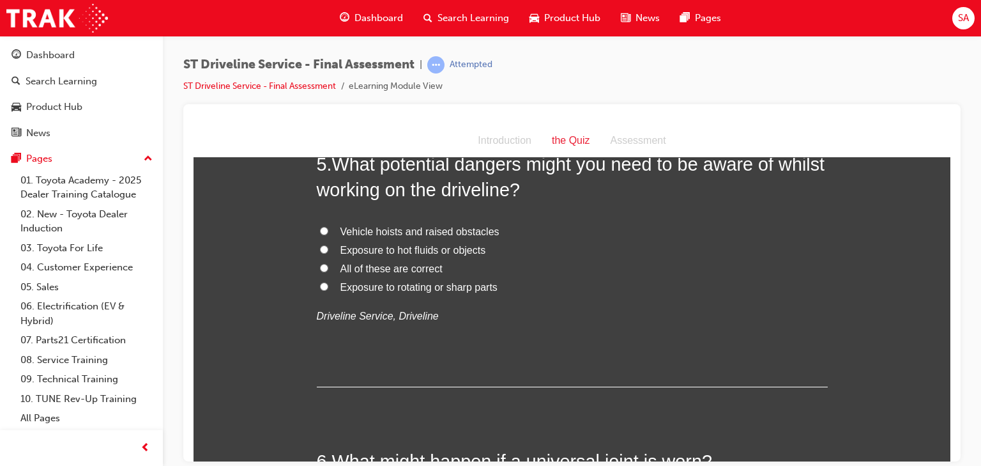
click at [320, 268] on input "All of these are correct" at bounding box center [324, 267] width 8 height 8
radio input "true"
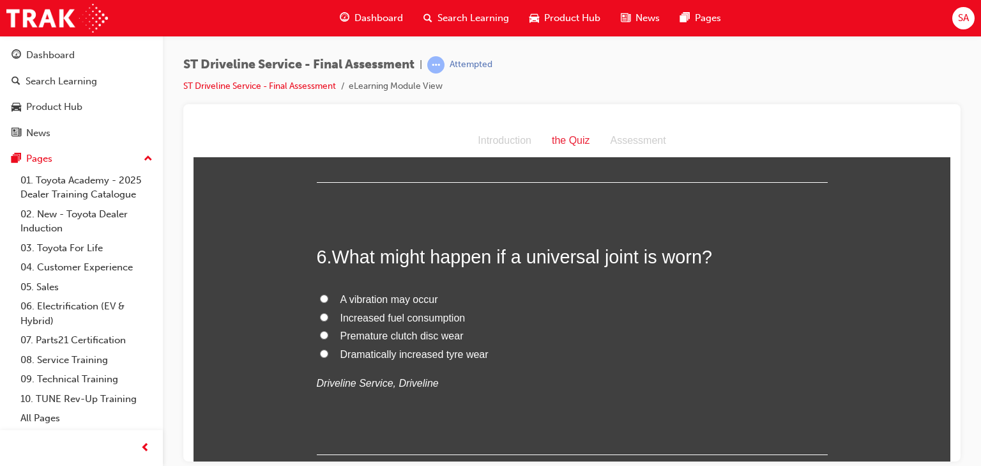
scroll to position [1533, 0]
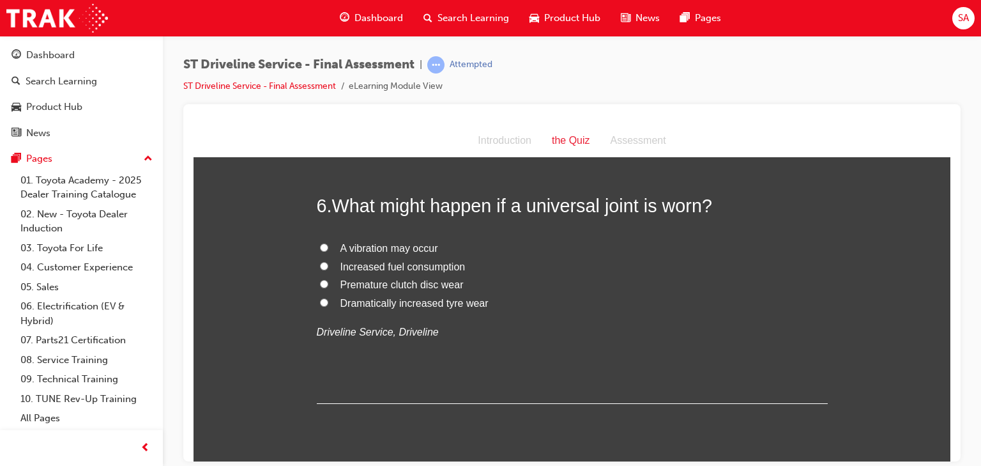
click at [323, 243] on input "A vibration may occur" at bounding box center [324, 247] width 8 height 8
radio input "true"
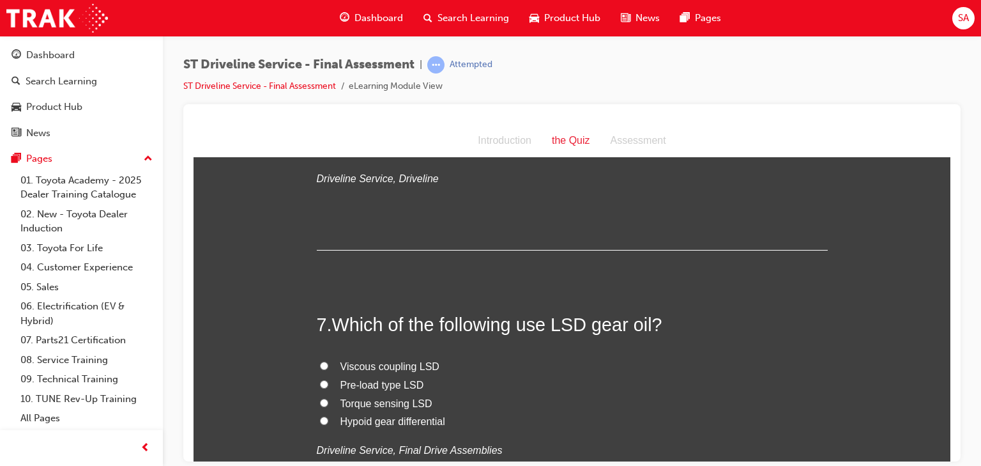
scroll to position [1788, 0]
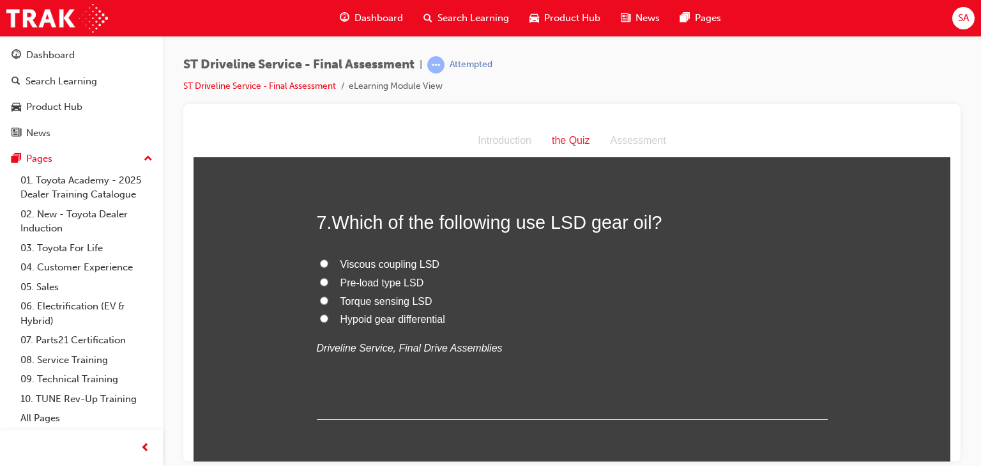
click at [324, 297] on label "Torque sensing LSD" at bounding box center [572, 301] width 511 height 19
click at [324, 297] on input "Torque sensing LSD" at bounding box center [324, 300] width 8 height 8
radio input "true"
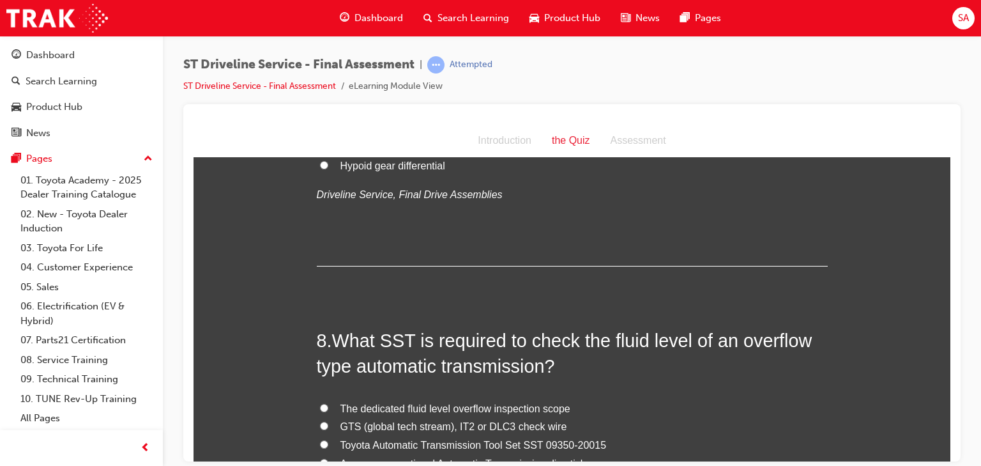
scroll to position [2043, 0]
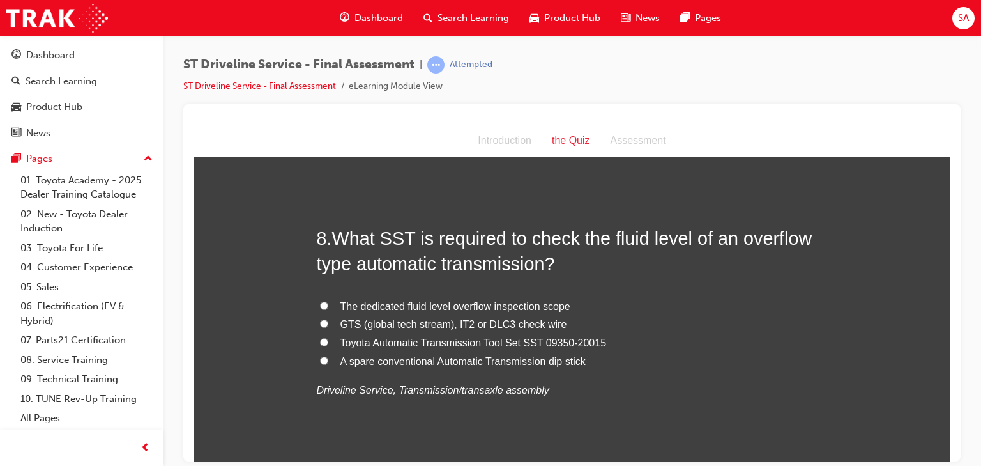
click at [320, 304] on input "The dedicated fluid level overflow inspection scope" at bounding box center [324, 305] width 8 height 8
radio input "true"
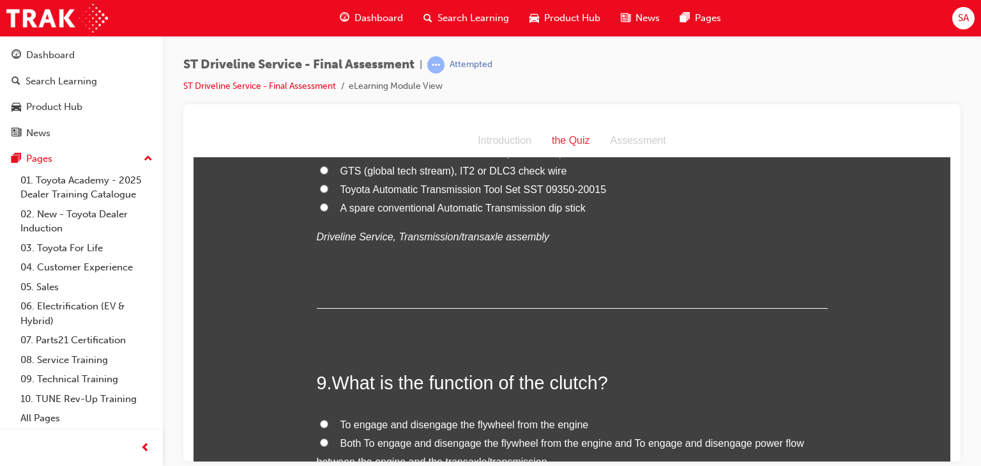
scroll to position [2350, 0]
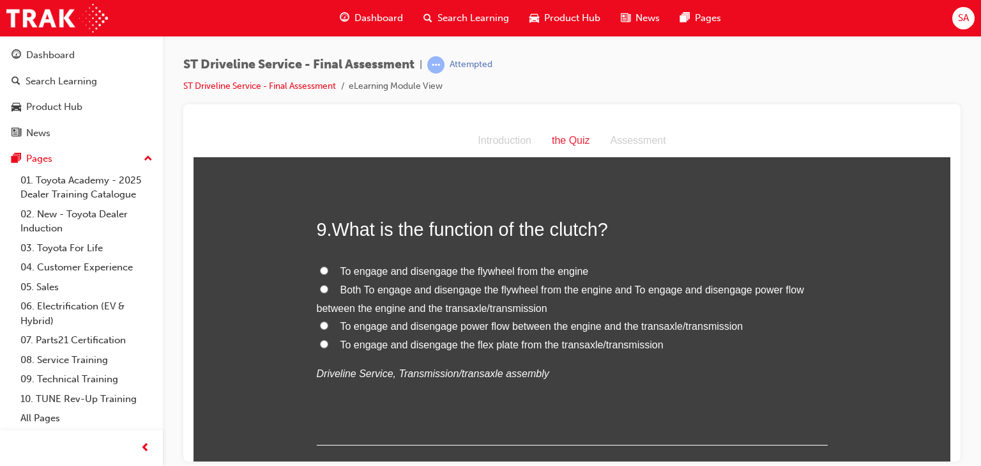
click at [317, 275] on label "To engage and disengage the flywheel from the engine" at bounding box center [572, 271] width 511 height 19
click at [320, 274] on input "To engage and disengage the flywheel from the engine" at bounding box center [324, 270] width 8 height 8
radio input "true"
click at [320, 321] on input "To engage and disengage power flow between the engine and the transaxle/transmi…" at bounding box center [324, 325] width 8 height 8
radio input "true"
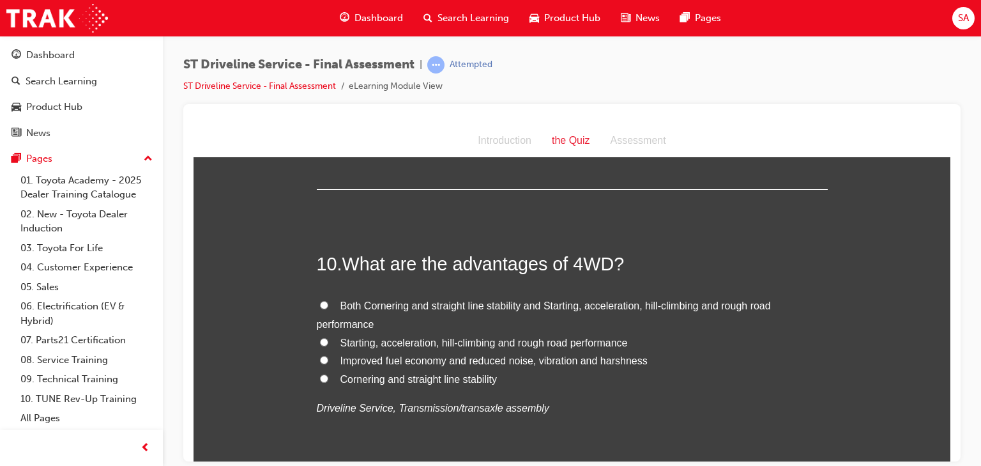
scroll to position [2656, 0]
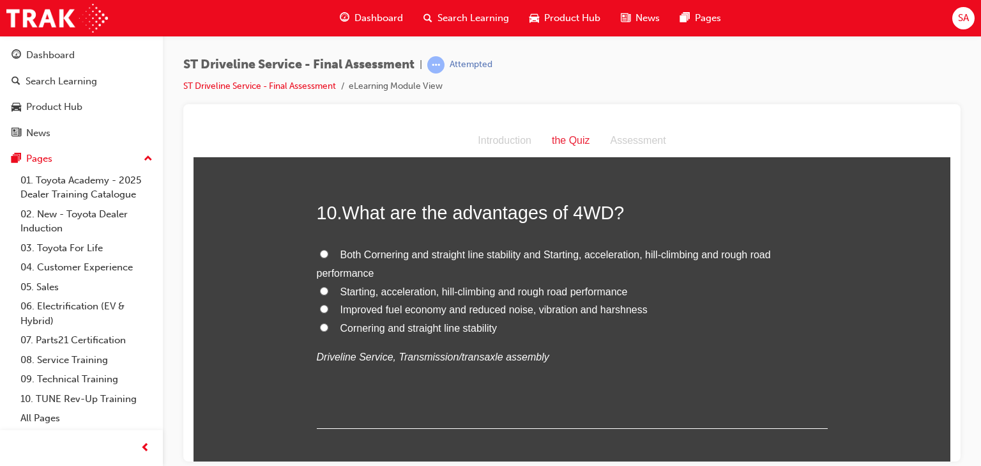
click at [320, 289] on input "Starting, acceleration, hill-climbing and rough road performance" at bounding box center [324, 290] width 8 height 8
radio input "true"
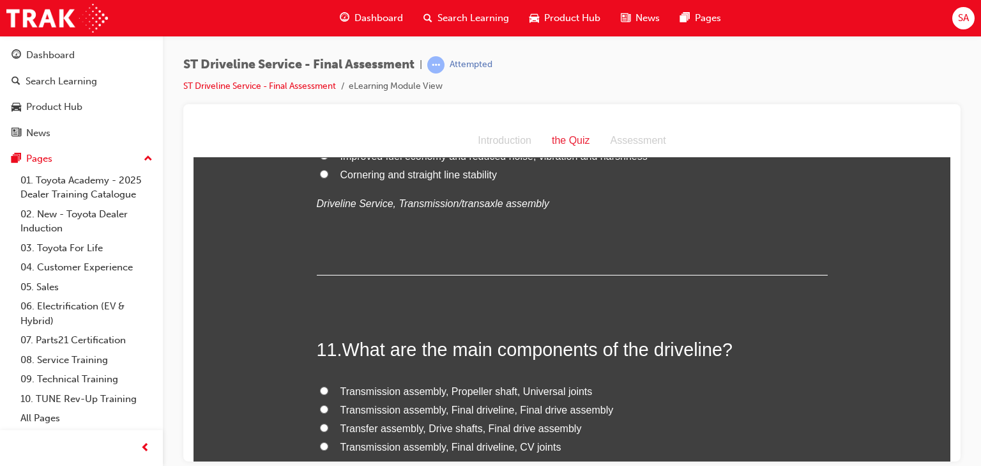
scroll to position [2963, 0]
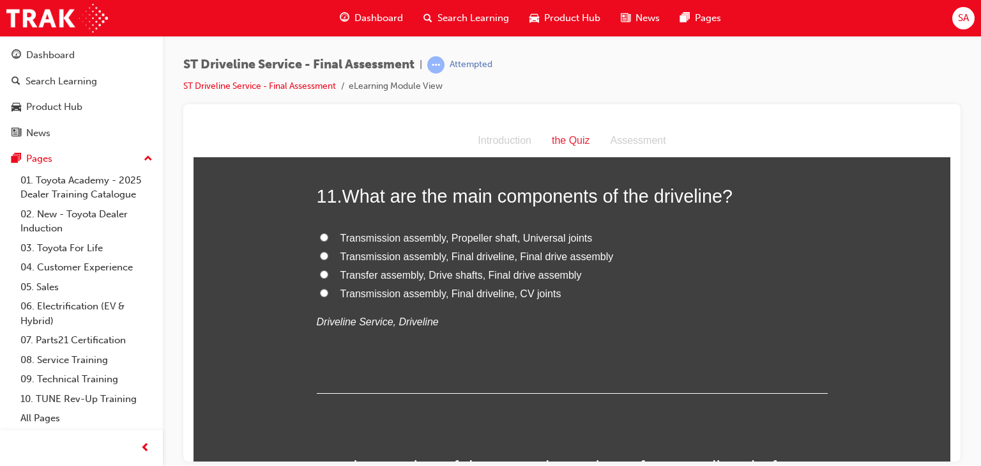
click at [393, 236] on span "Transmission assembly, Propeller shaft, Universal joints" at bounding box center [466, 237] width 252 height 11
click at [328, 236] on input "Transmission assembly, Propeller shaft, Universal joints" at bounding box center [324, 236] width 8 height 8
radio input "true"
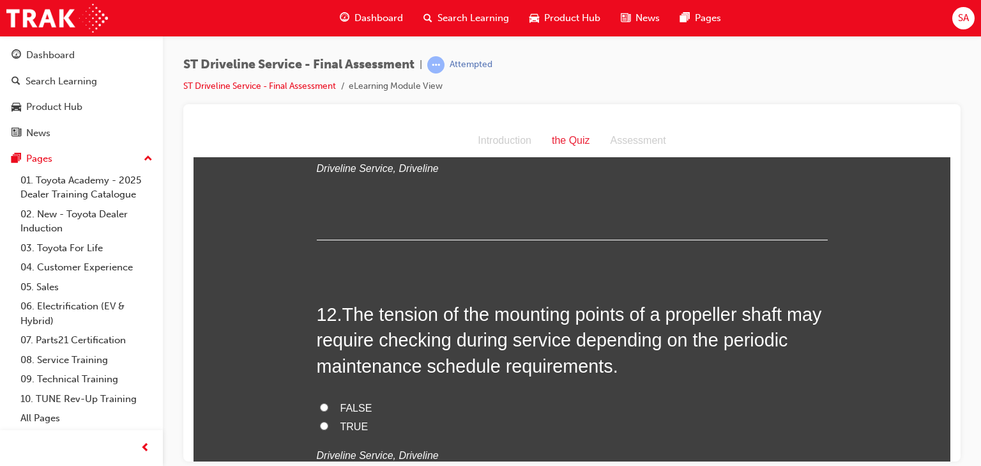
scroll to position [3167, 0]
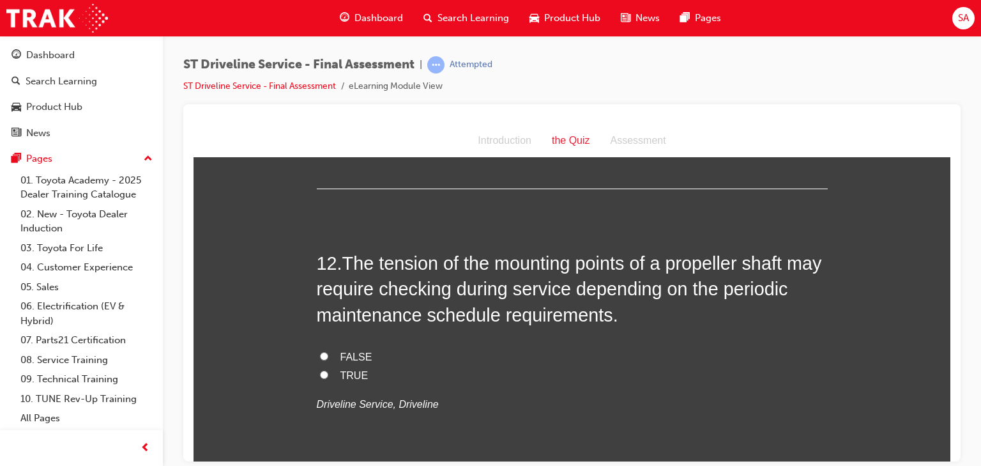
drag, startPoint x: 327, startPoint y: 351, endPoint x: 320, endPoint y: 362, distance: 12.9
click at [327, 354] on label "FALSE" at bounding box center [572, 356] width 511 height 19
click at [327, 354] on input "FALSE" at bounding box center [324, 355] width 8 height 8
radio input "true"
click at [317, 378] on label "TRUE" at bounding box center [572, 375] width 511 height 19
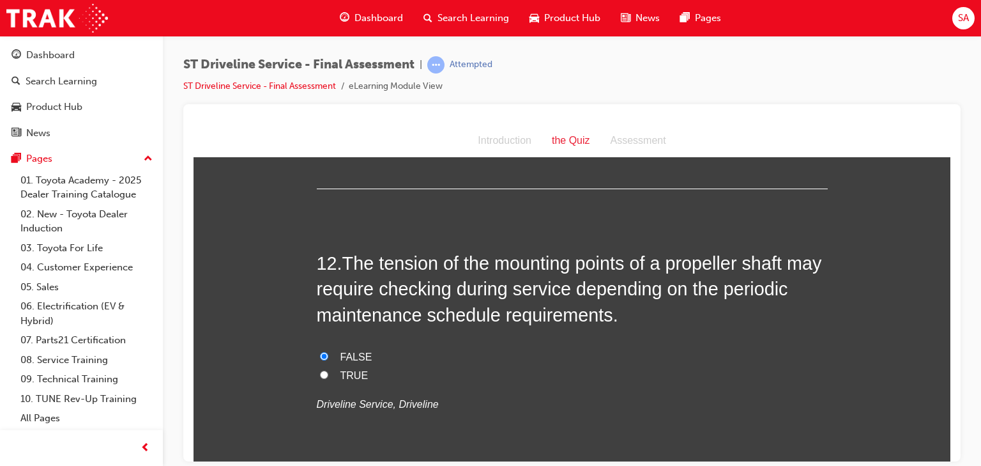
click at [320, 378] on input "TRUE" at bounding box center [324, 374] width 8 height 8
radio input "true"
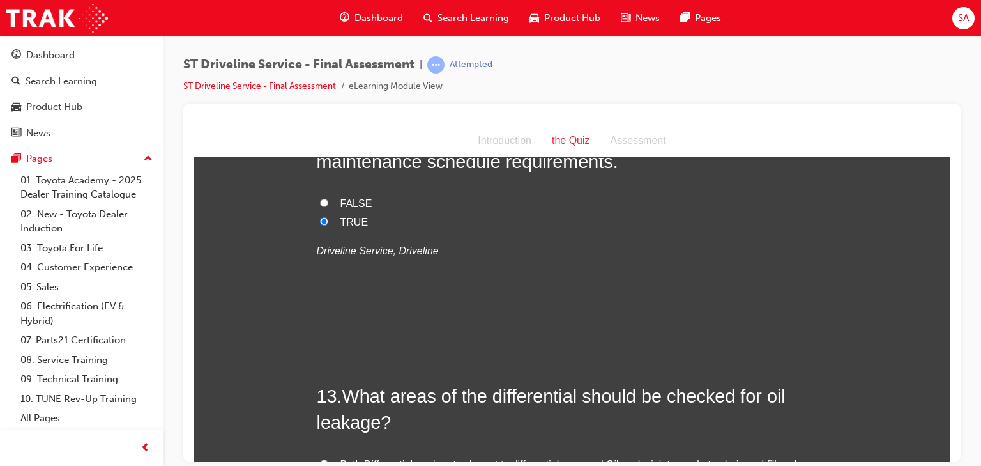
scroll to position [3474, 0]
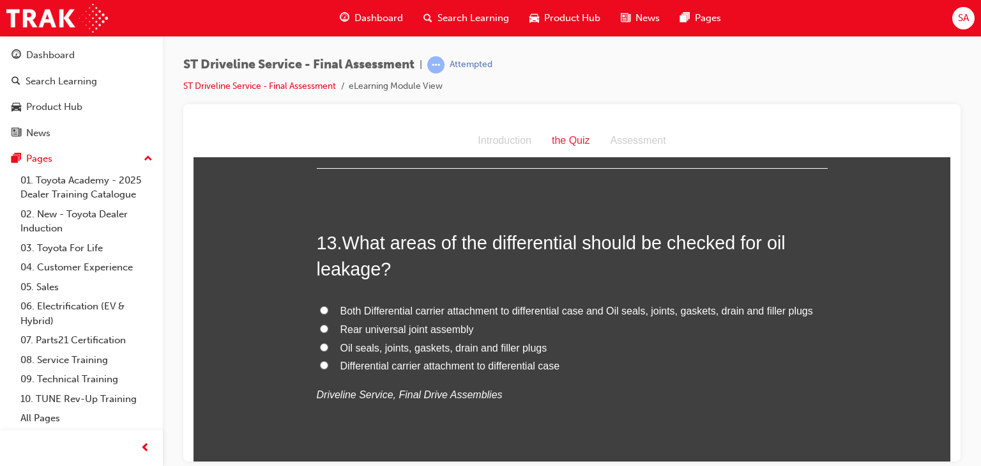
click at [335, 305] on label "Both Differential carrier attachment to differential case and Oil seals, joints…" at bounding box center [572, 310] width 511 height 19
click at [328, 305] on input "Both Differential carrier attachment to differential case and Oil seals, joints…" at bounding box center [324, 309] width 8 height 8
radio input "true"
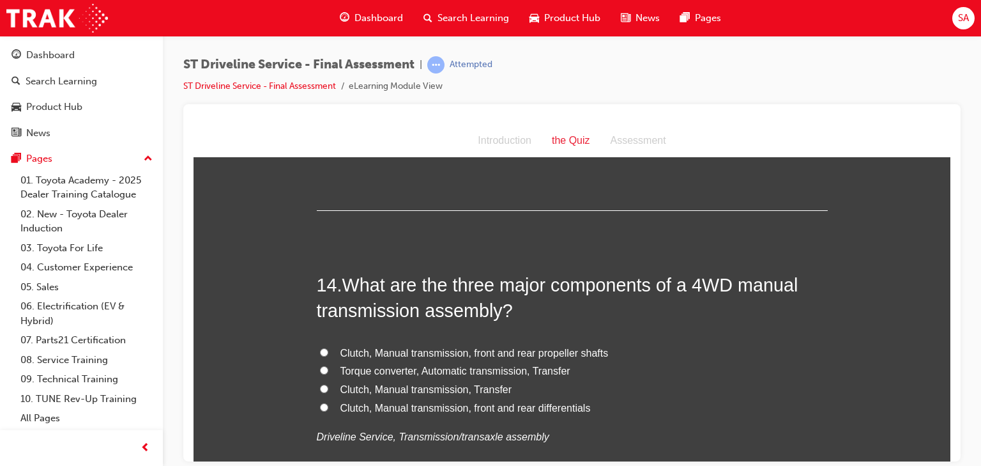
scroll to position [3780, 0]
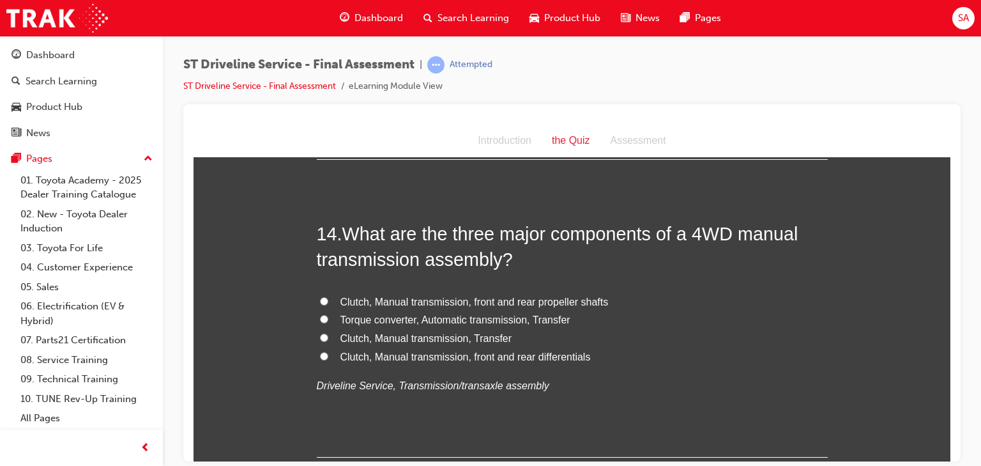
click at [393, 335] on span "Clutch, Manual transmission, Transfer" at bounding box center [426, 337] width 172 height 11
click at [328, 335] on input "Clutch, Manual transmission, Transfer" at bounding box center [324, 337] width 8 height 8
radio input "true"
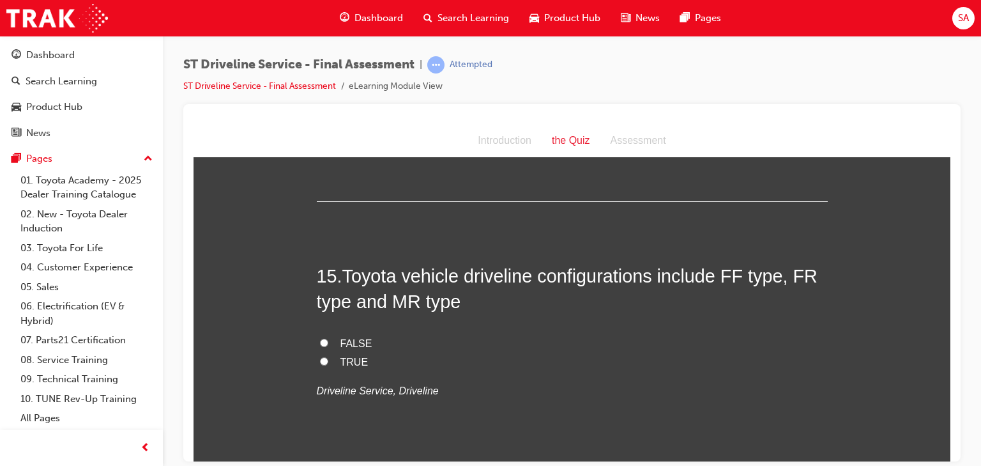
scroll to position [4087, 0]
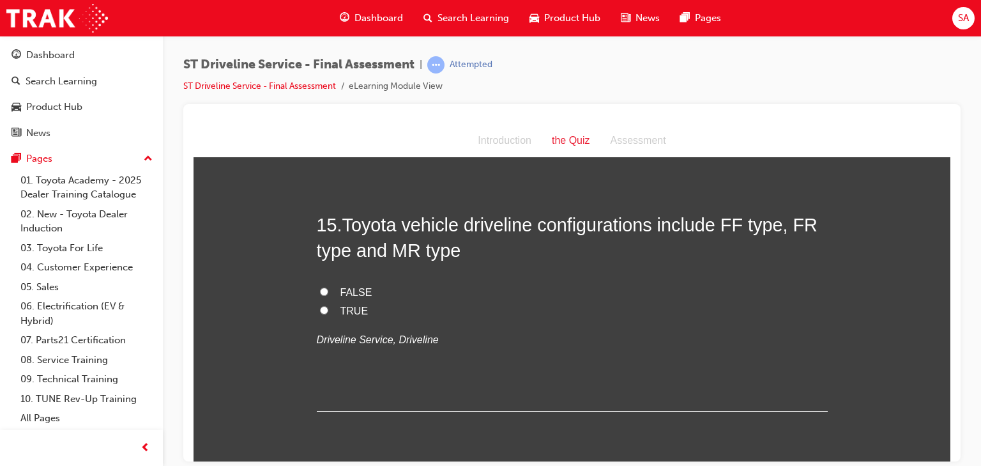
click at [350, 309] on span "TRUE" at bounding box center [354, 310] width 28 height 11
click at [328, 309] on input "TRUE" at bounding box center [324, 309] width 8 height 8
radio input "true"
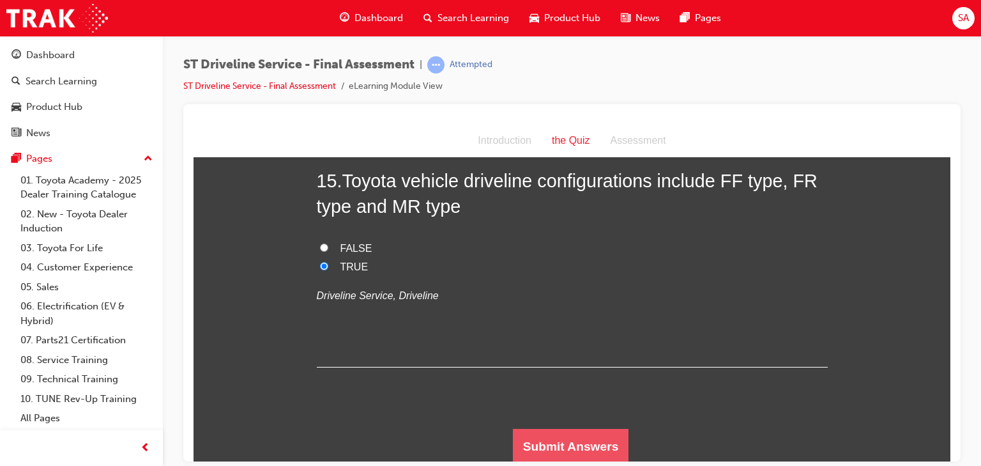
click at [595, 446] on button "Submit Answers" at bounding box center [571, 446] width 116 height 36
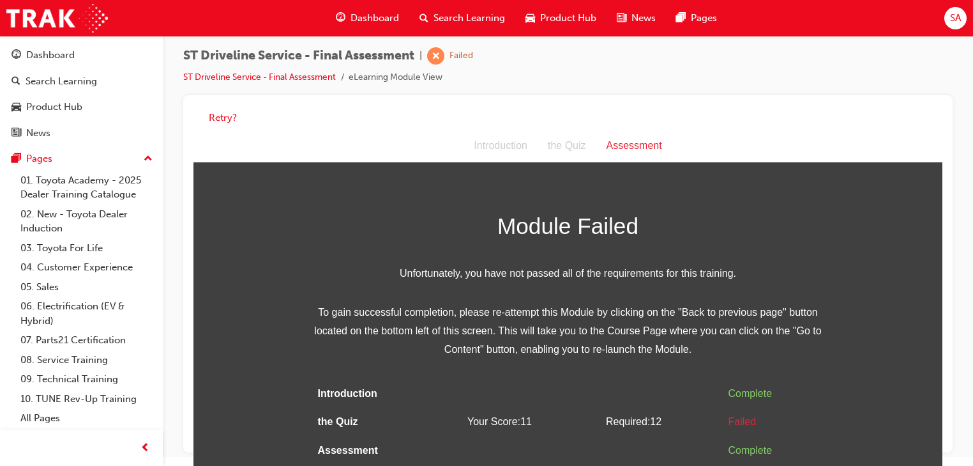
scroll to position [0, 0]
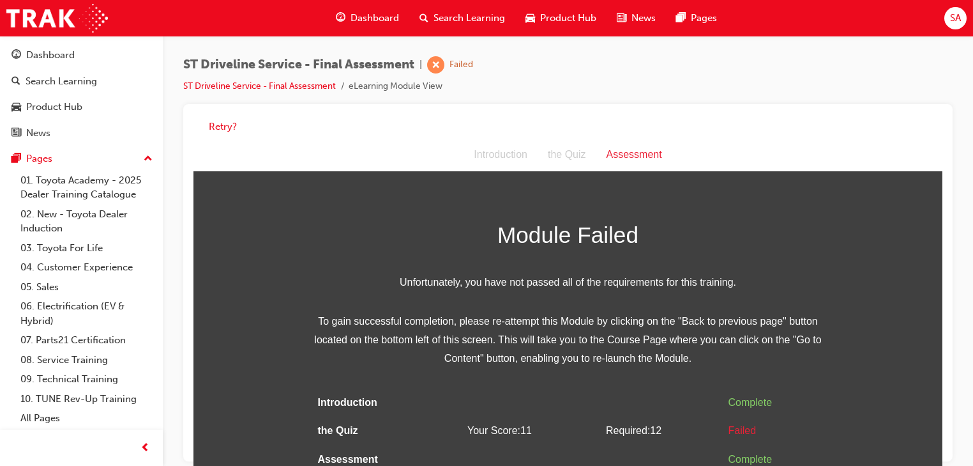
click at [631, 151] on div "Assessment" at bounding box center [634, 155] width 76 height 19
click at [224, 129] on button "Retry?" at bounding box center [223, 126] width 28 height 15
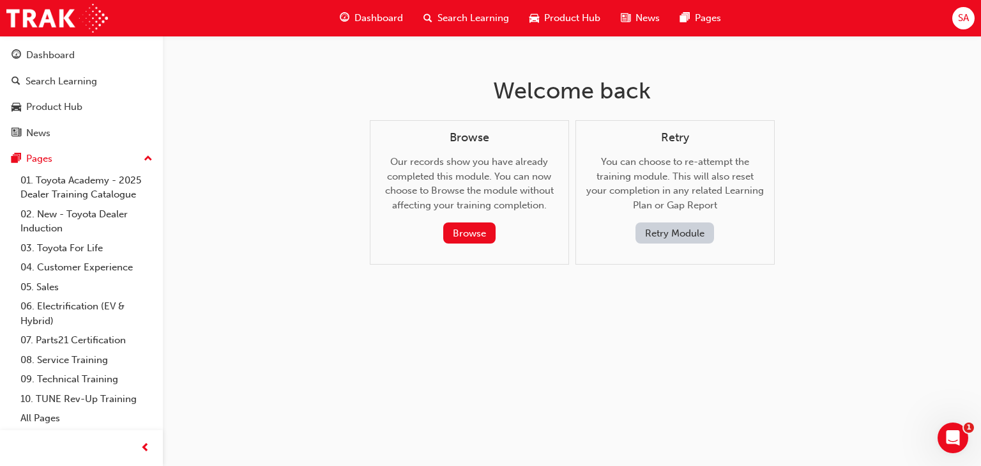
click at [663, 238] on button "Retry Module" at bounding box center [674, 232] width 79 height 21
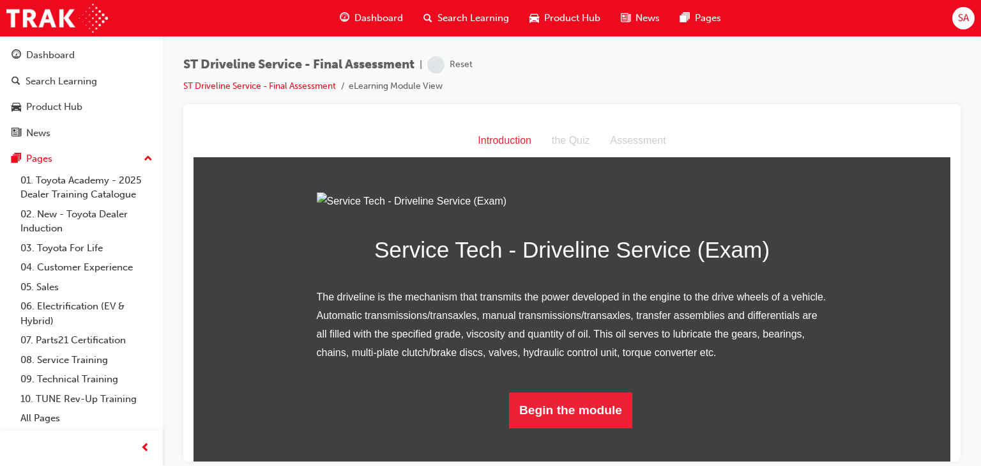
scroll to position [107, 0]
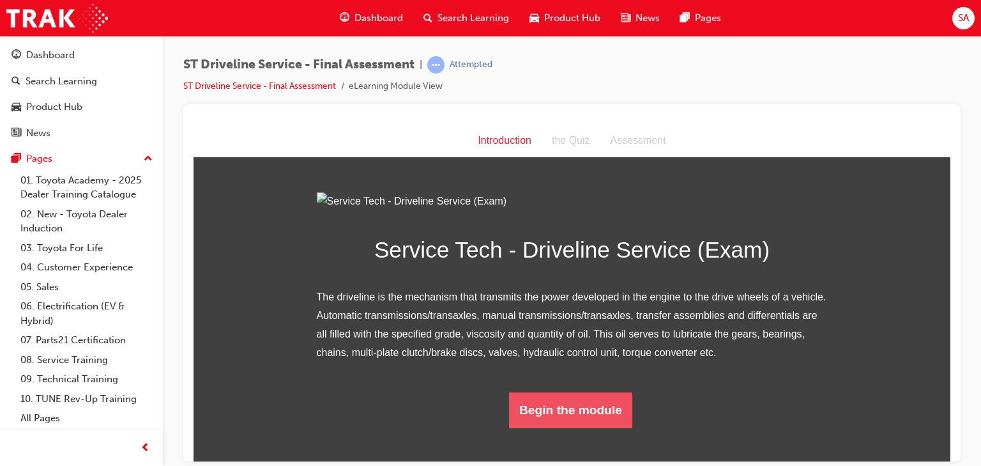
click at [560, 427] on button "Begin the module" at bounding box center [570, 409] width 123 height 36
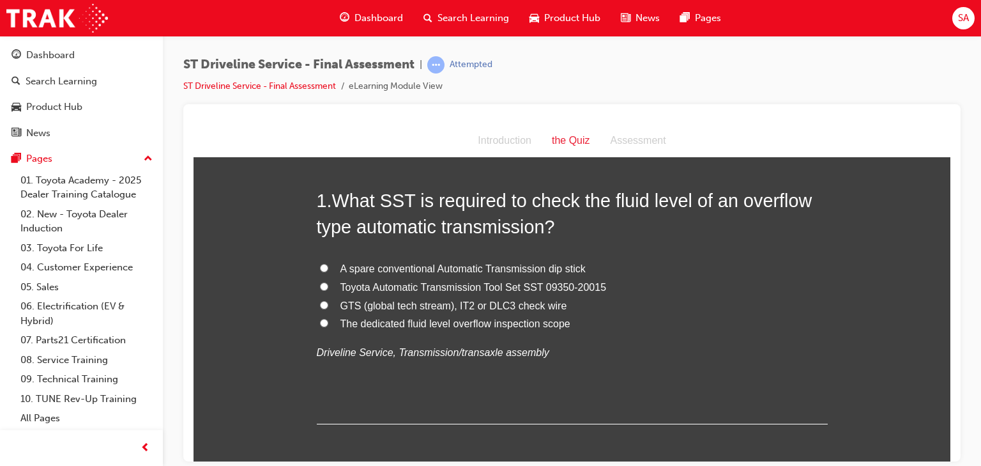
scroll to position [0, 0]
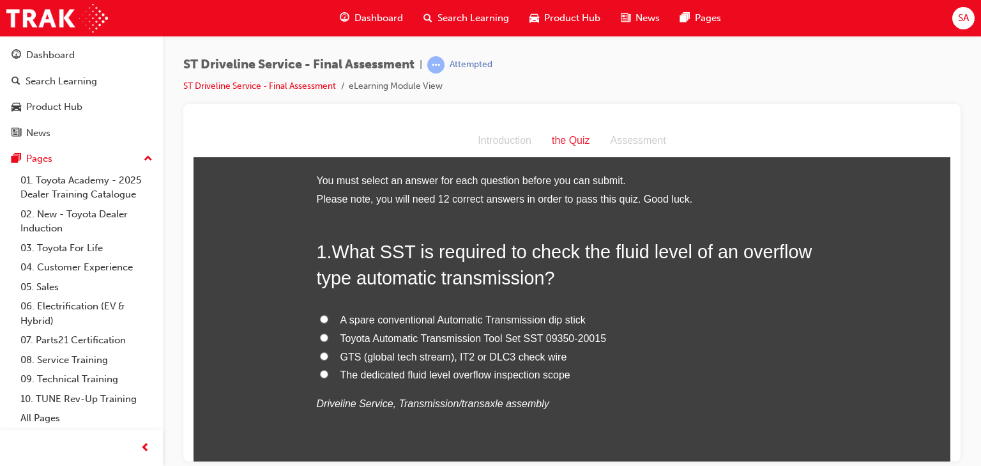
click at [320, 370] on input "The dedicated fluid level overflow inspection scope" at bounding box center [324, 373] width 8 height 8
radio input "true"
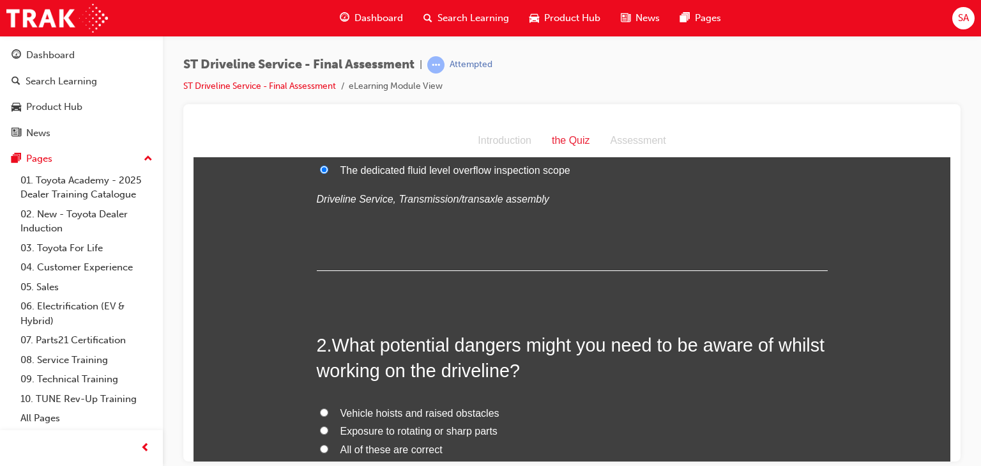
scroll to position [307, 0]
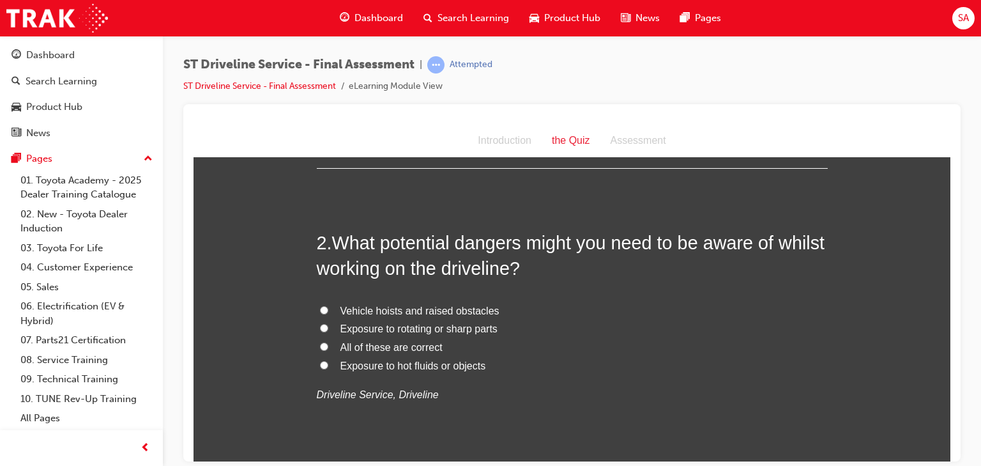
click at [320, 342] on input "All of these are correct" at bounding box center [324, 346] width 8 height 8
radio input "true"
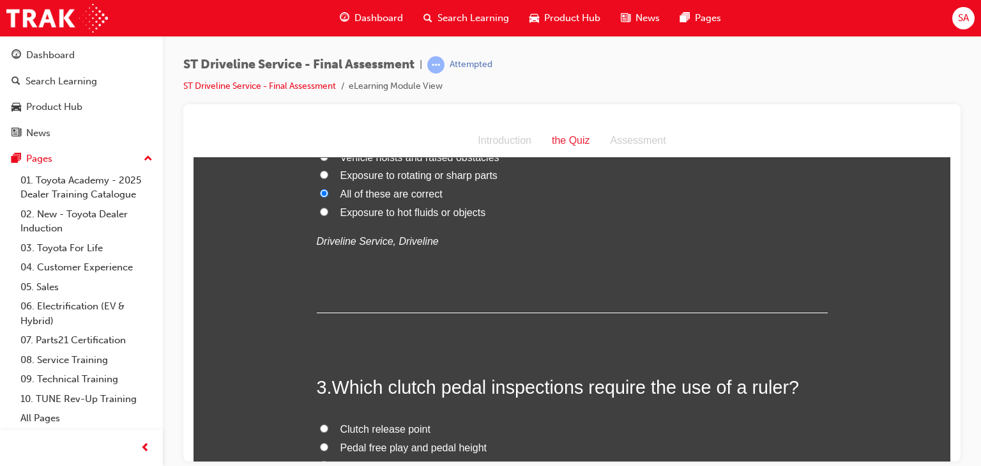
scroll to position [613, 0]
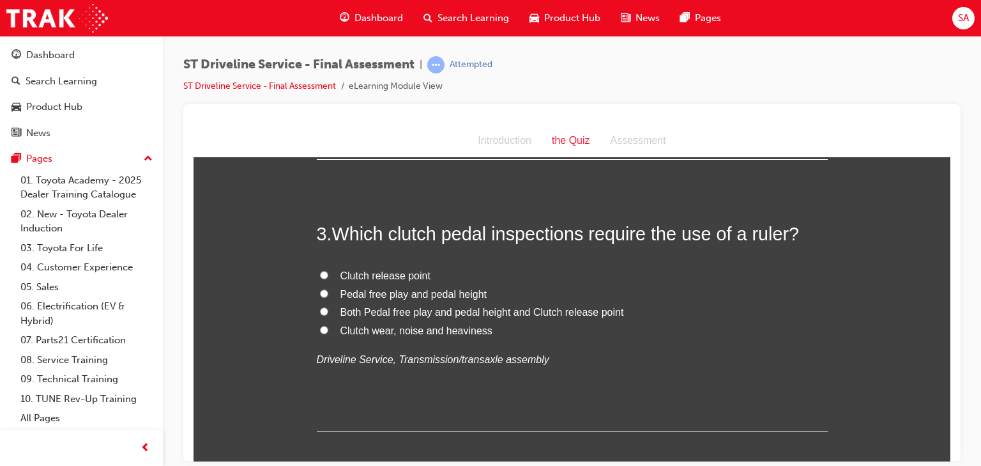
click at [320, 307] on input "Both Pedal free play and pedal height and Clutch release point" at bounding box center [324, 311] width 8 height 8
radio input "true"
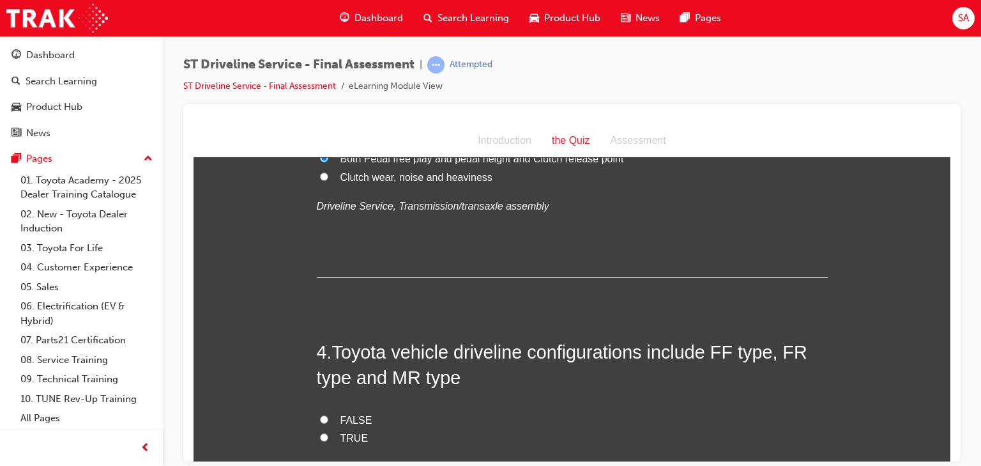
scroll to position [868, 0]
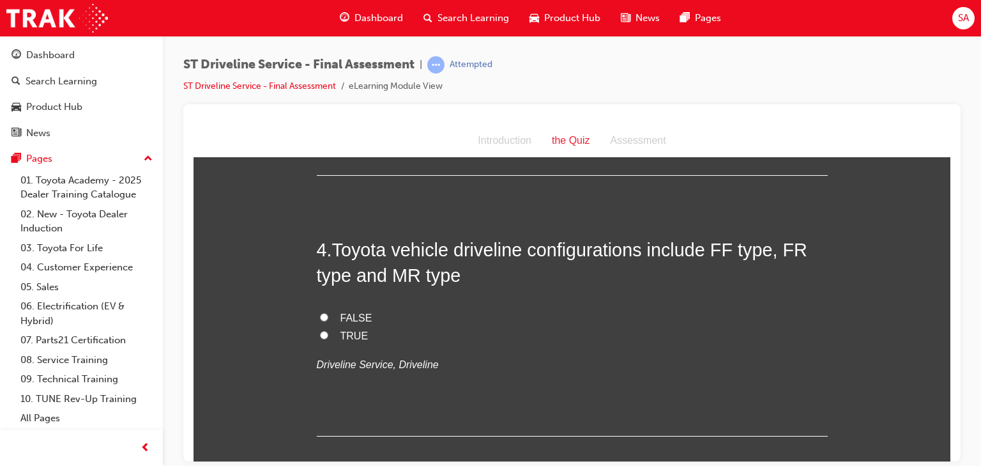
click at [321, 314] on input "FALSE" at bounding box center [324, 316] width 8 height 8
radio input "true"
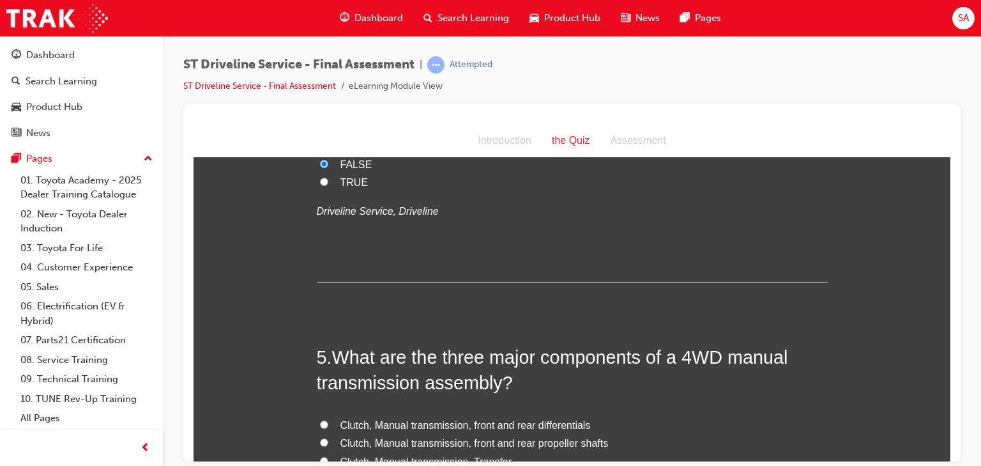
scroll to position [1175, 0]
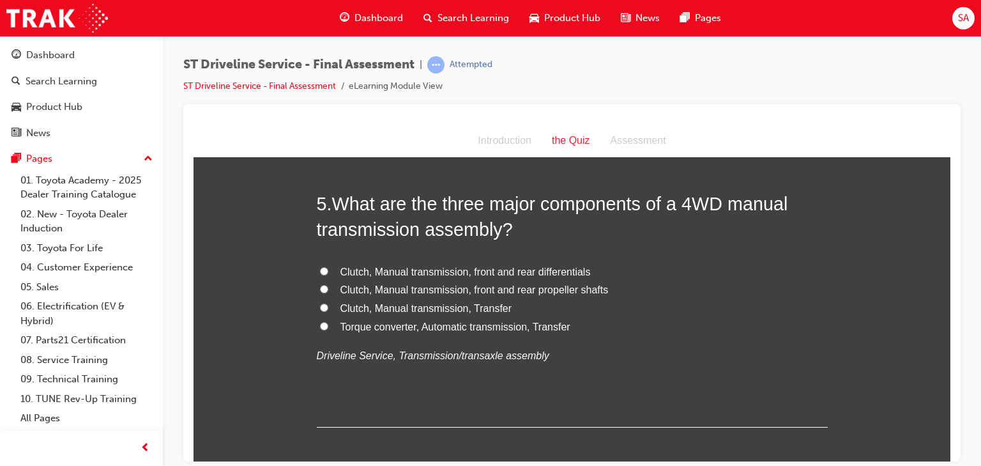
click at [320, 307] on input "Clutch, Manual transmission, Transfer" at bounding box center [324, 307] width 8 height 8
radio input "true"
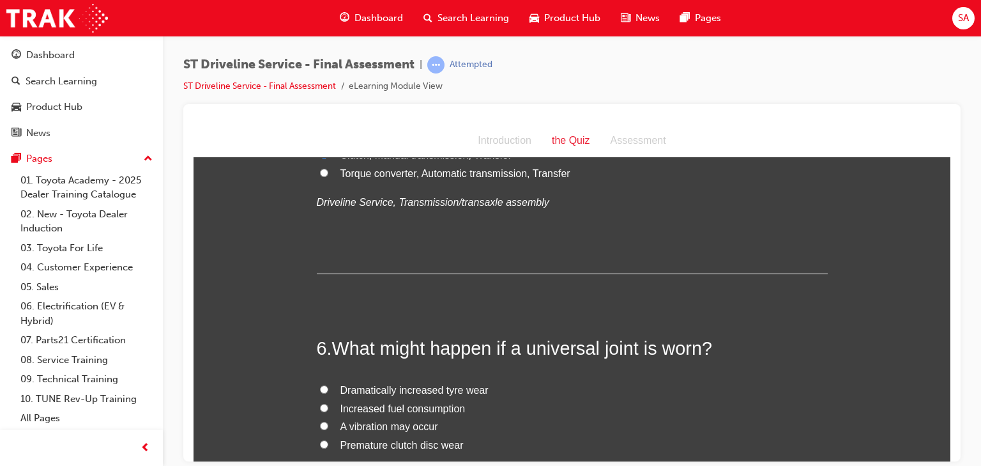
scroll to position [1482, 0]
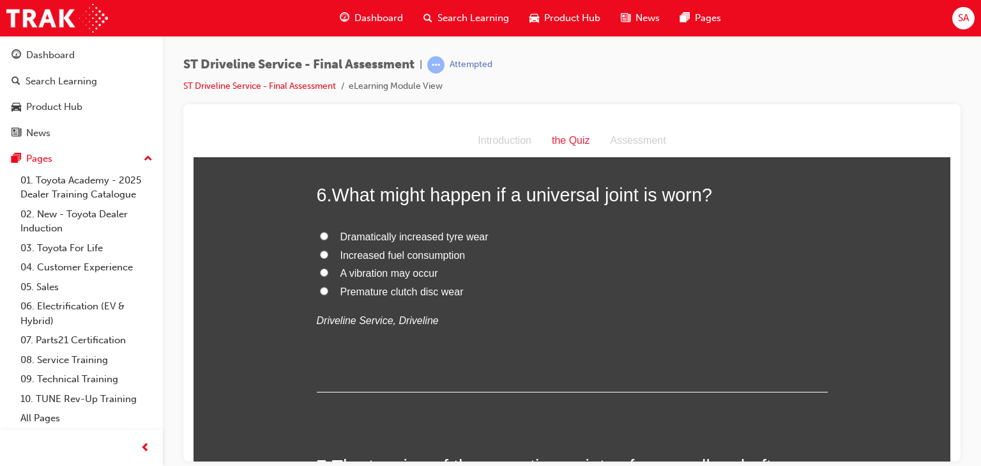
click at [330, 272] on label "A vibration may occur" at bounding box center [572, 273] width 511 height 19
click at [328, 272] on input "A vibration may occur" at bounding box center [324, 272] width 8 height 8
radio input "true"
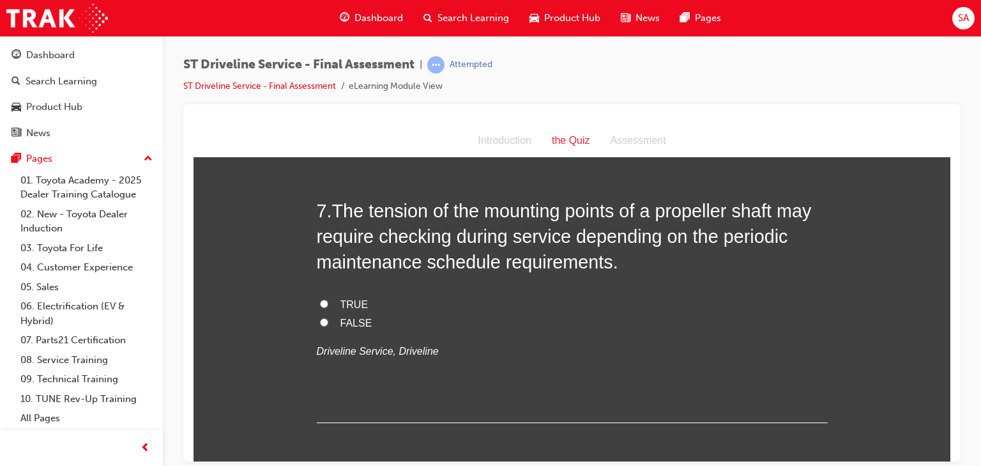
scroll to position [1686, 0]
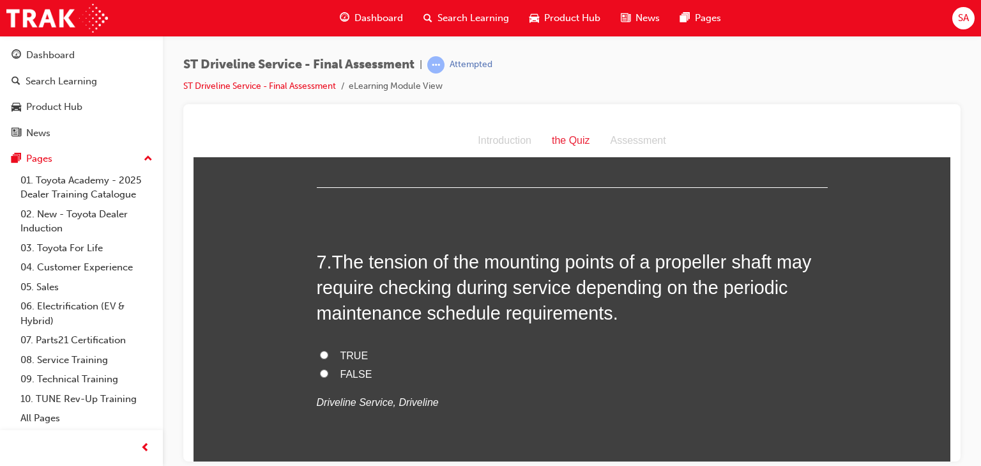
click at [321, 354] on input "TRUE" at bounding box center [324, 354] width 8 height 8
radio input "true"
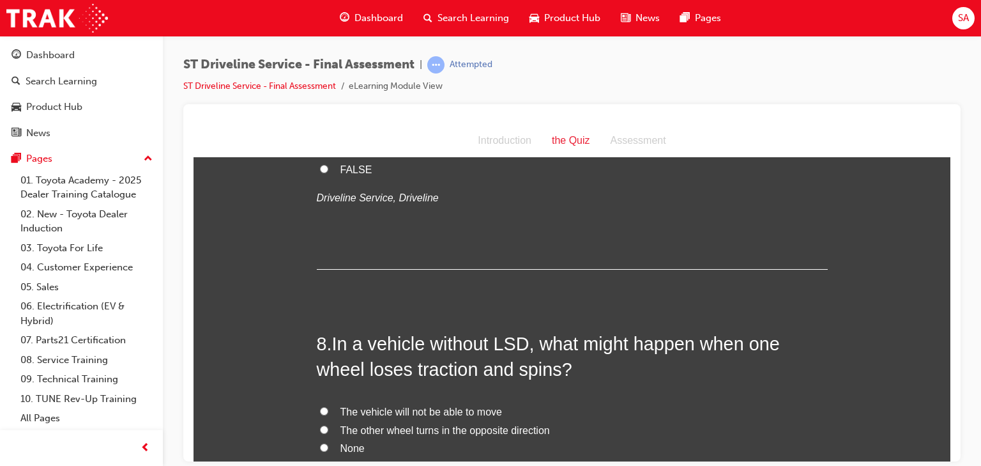
scroll to position [1992, 0]
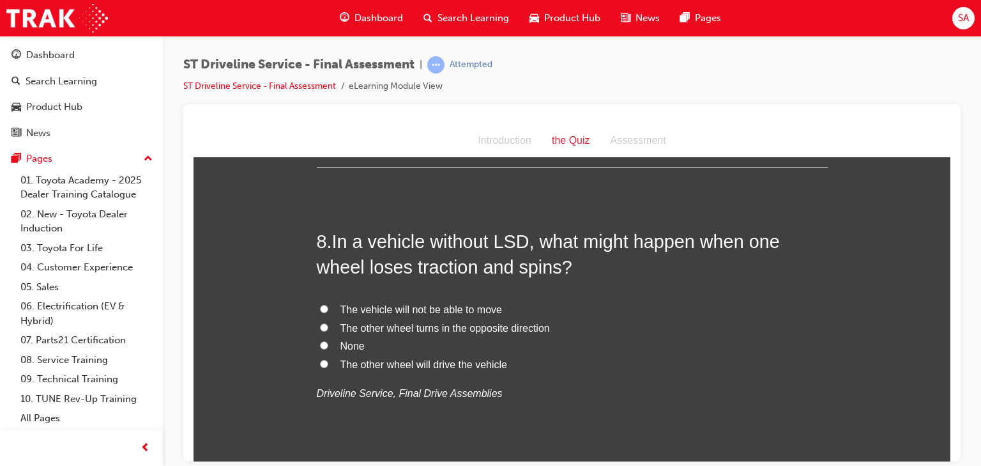
click at [328, 308] on label "The vehicle will not be able to move" at bounding box center [572, 309] width 511 height 19
click at [328, 308] on input "The vehicle will not be able to move" at bounding box center [324, 308] width 8 height 8
radio input "true"
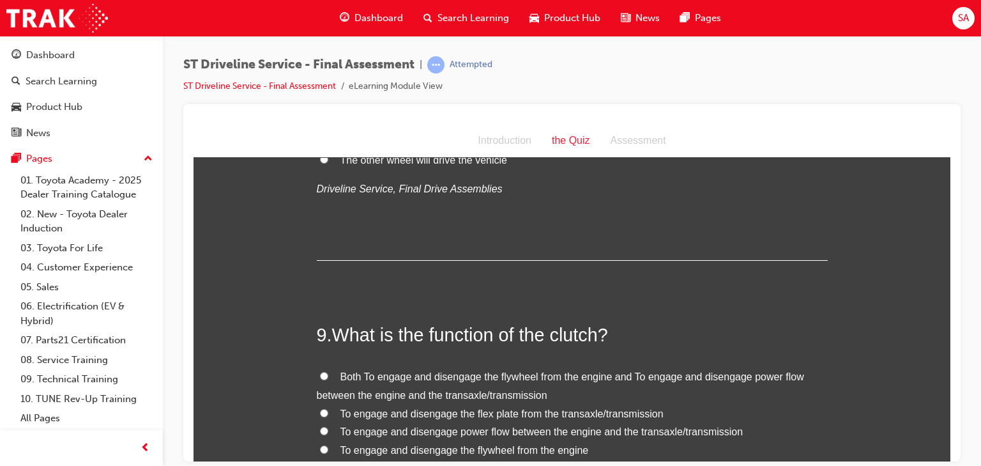
scroll to position [2299, 0]
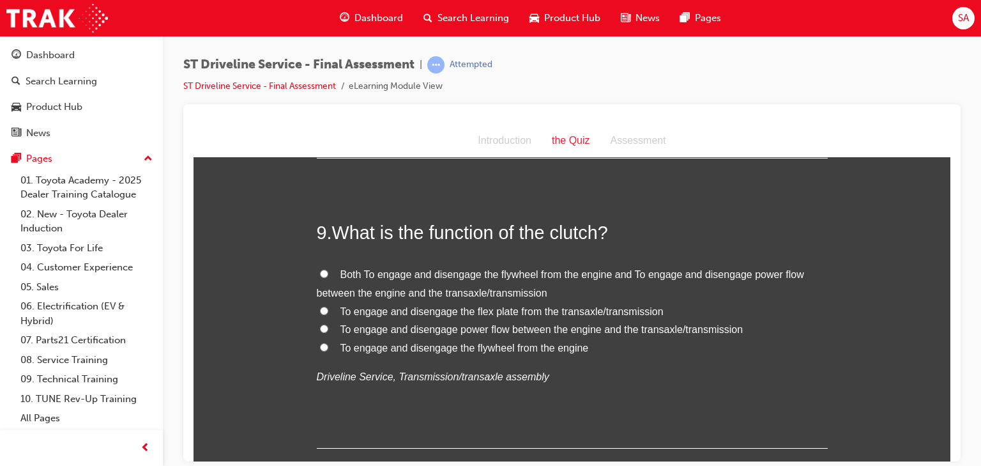
click at [321, 324] on input "To engage and disengage power flow between the engine and the transaxle/transmi…" at bounding box center [324, 328] width 8 height 8
radio input "true"
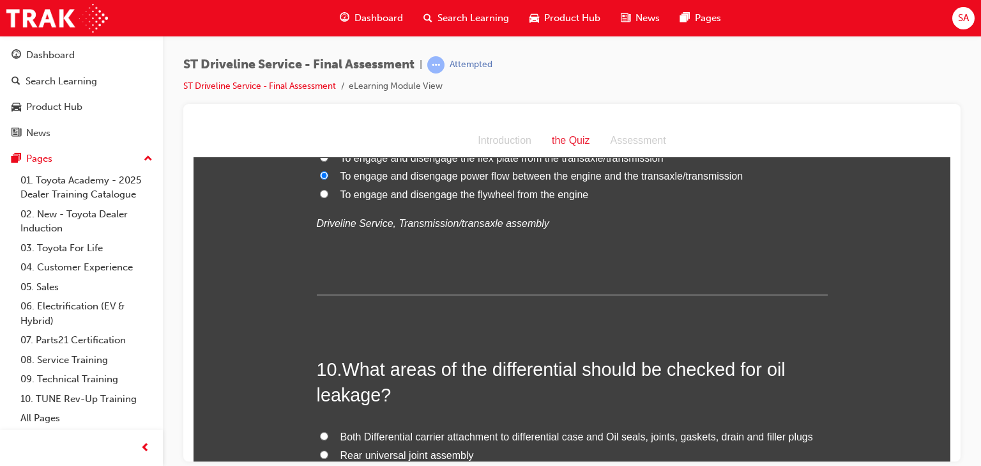
scroll to position [2605, 0]
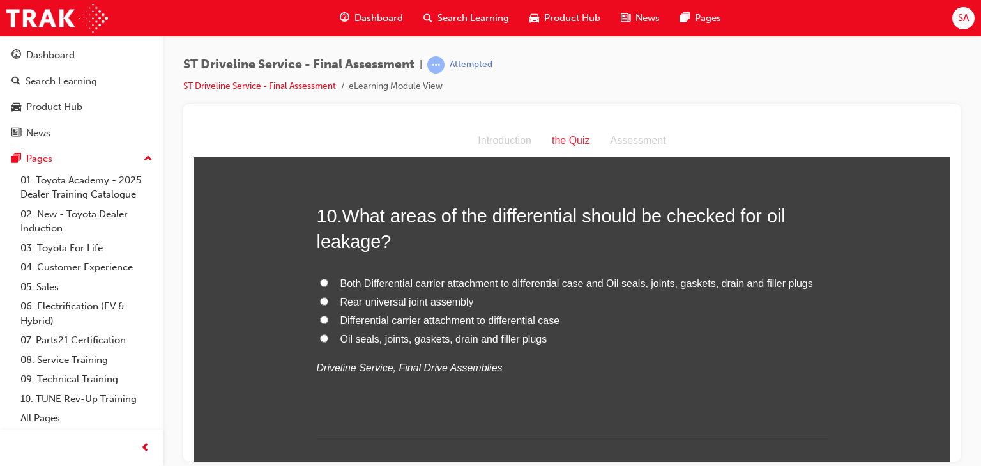
click at [324, 282] on label "Both Differential carrier attachment to differential case and Oil seals, joints…" at bounding box center [572, 283] width 511 height 19
click at [324, 282] on input "Both Differential carrier attachment to differential case and Oil seals, joints…" at bounding box center [324, 282] width 8 height 8
radio input "true"
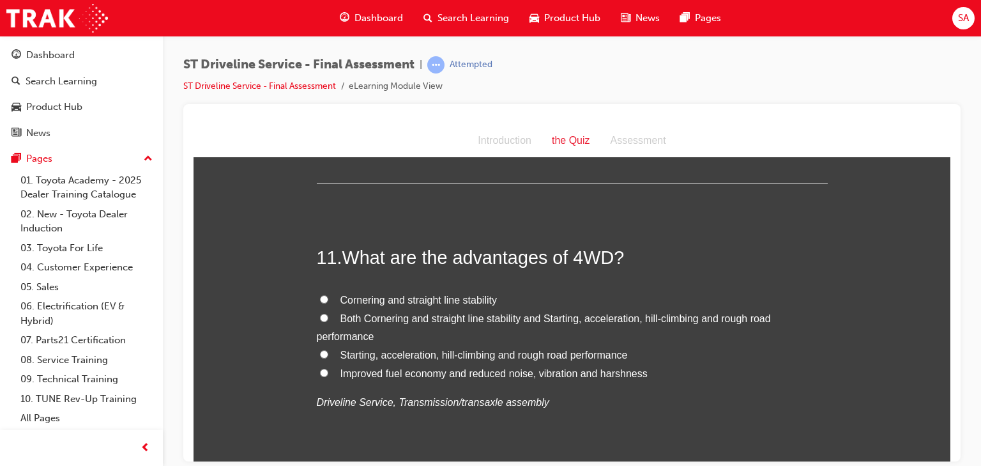
scroll to position [2912, 0]
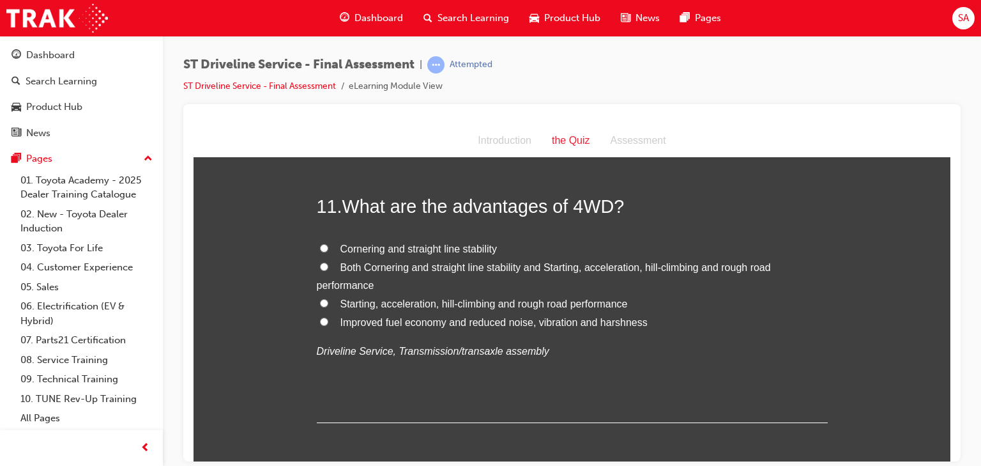
click at [321, 262] on input "Both Cornering and straight line stability and Starting, acceleration, hill-cli…" at bounding box center [324, 266] width 8 height 8
radio input "true"
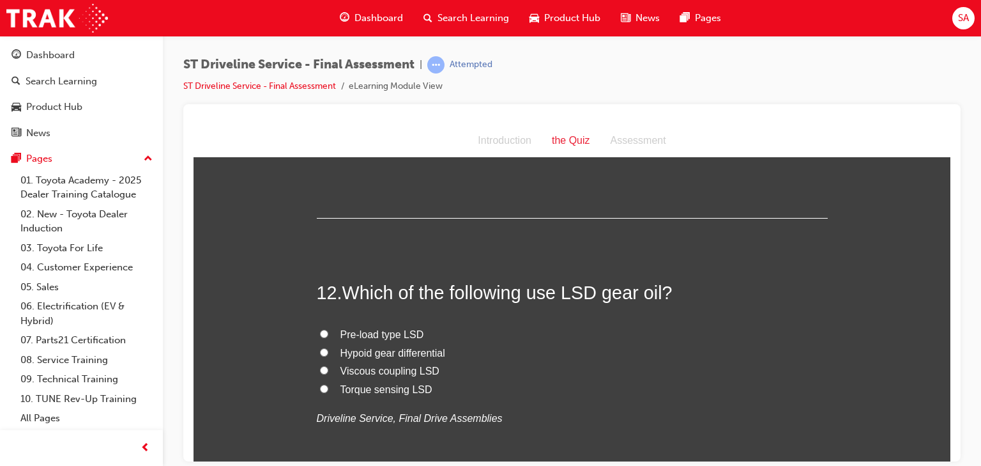
scroll to position [3167, 0]
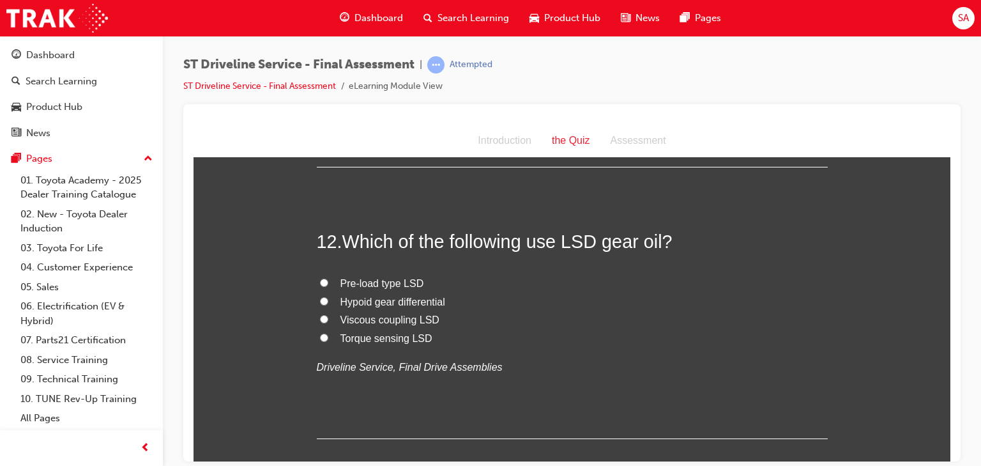
click at [320, 280] on input "Pre-load type LSD" at bounding box center [324, 282] width 8 height 8
radio input "true"
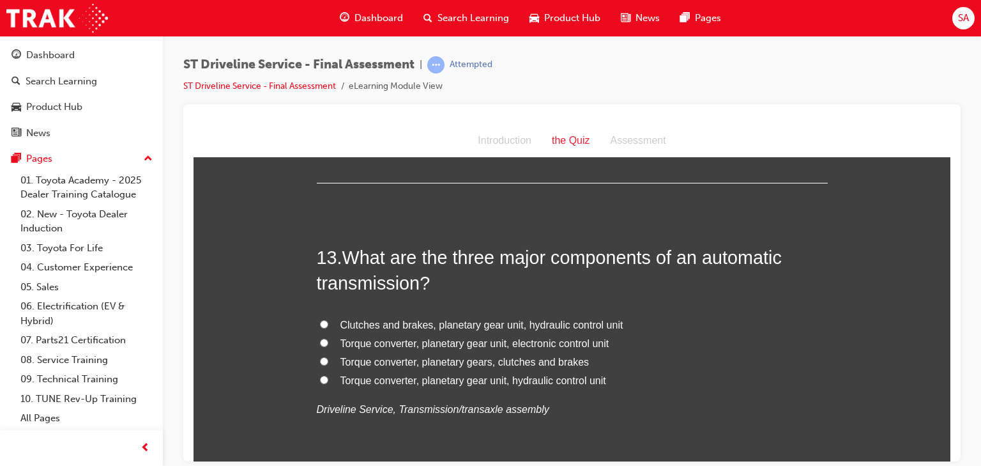
scroll to position [3474, 0]
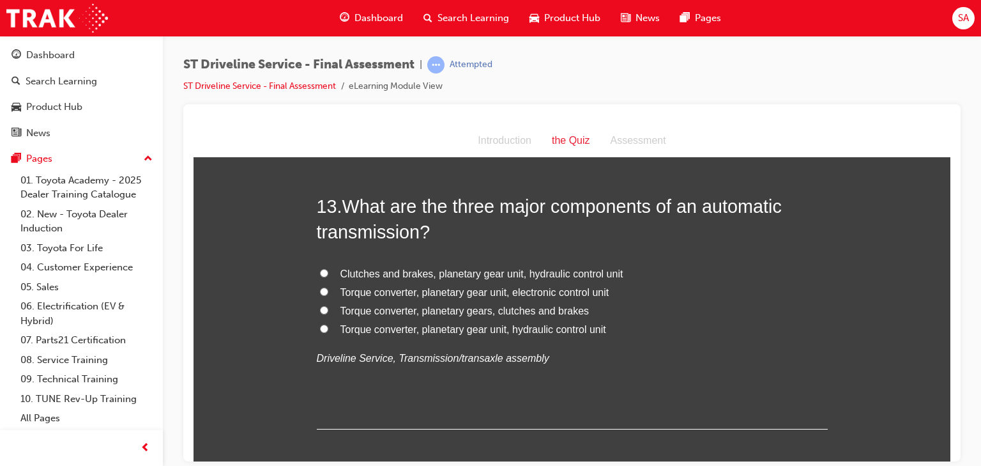
click at [367, 326] on span "Torque converter, planetary gear unit, hydraulic control unit" at bounding box center [473, 328] width 266 height 11
click at [328, 326] on input "Torque converter, planetary gear unit, hydraulic control unit" at bounding box center [324, 328] width 8 height 8
radio input "true"
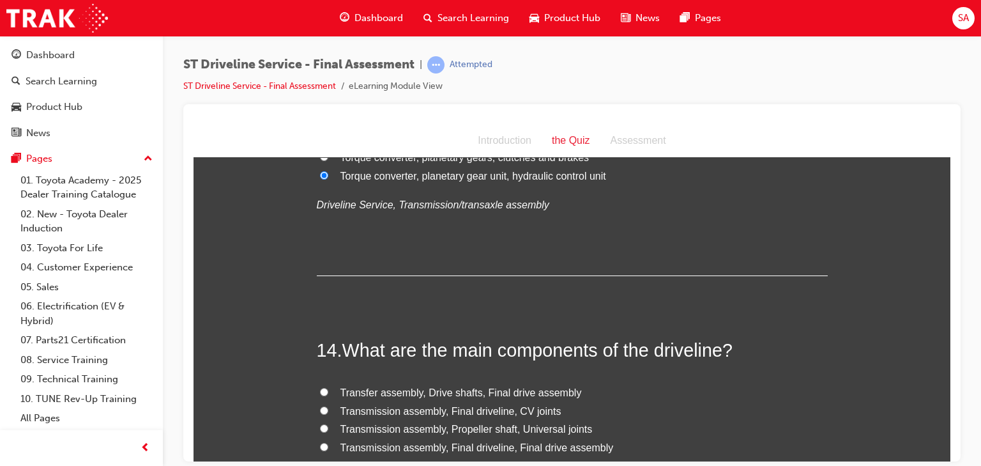
scroll to position [3729, 0]
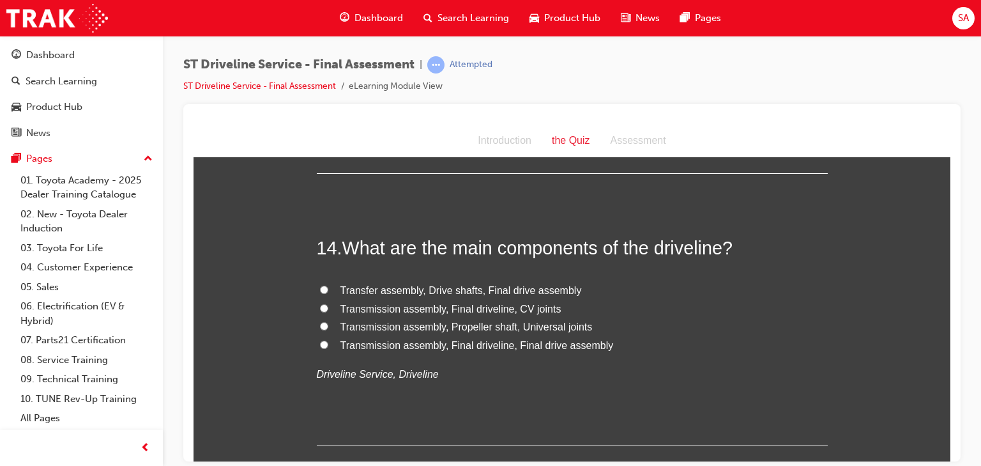
click at [447, 322] on span "Transmission assembly, Propeller shaft, Universal joints" at bounding box center [466, 326] width 252 height 11
click at [328, 322] on input "Transmission assembly, Propeller shaft, Universal joints" at bounding box center [324, 325] width 8 height 8
radio input "true"
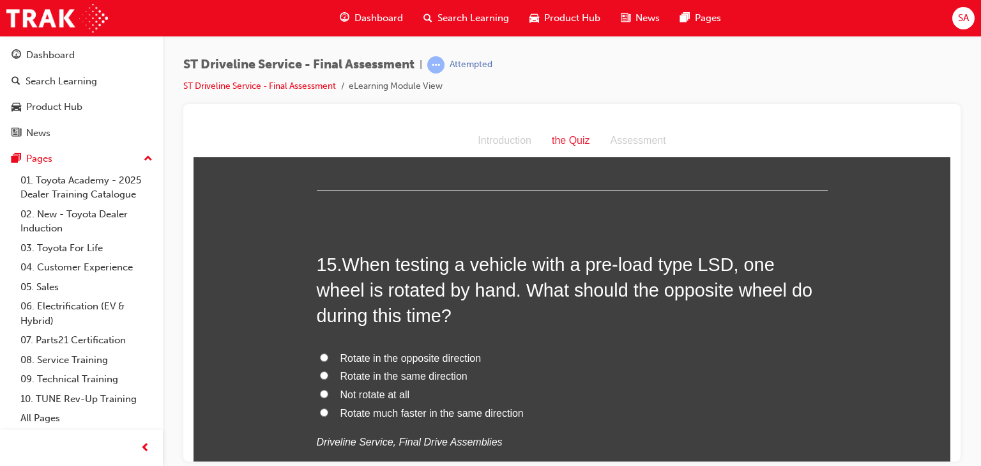
scroll to position [4036, 0]
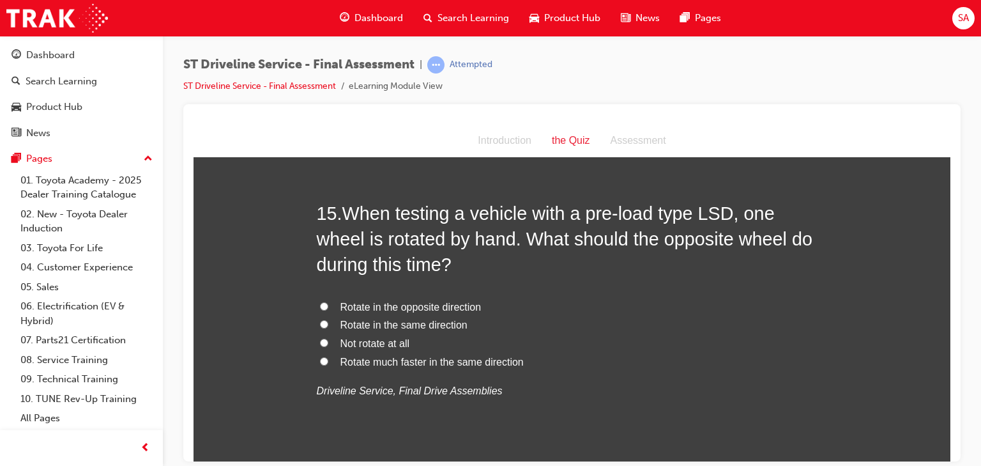
click at [408, 322] on span "Rotate in the same direction" at bounding box center [403, 324] width 127 height 11
click at [328, 322] on input "Rotate in the same direction" at bounding box center [324, 323] width 8 height 8
radio input "true"
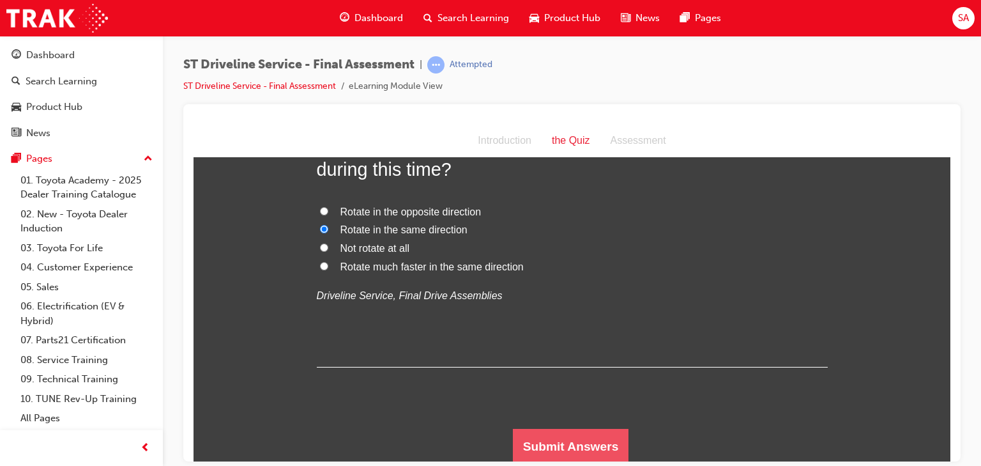
click at [570, 439] on button "Submit Answers" at bounding box center [571, 446] width 116 height 36
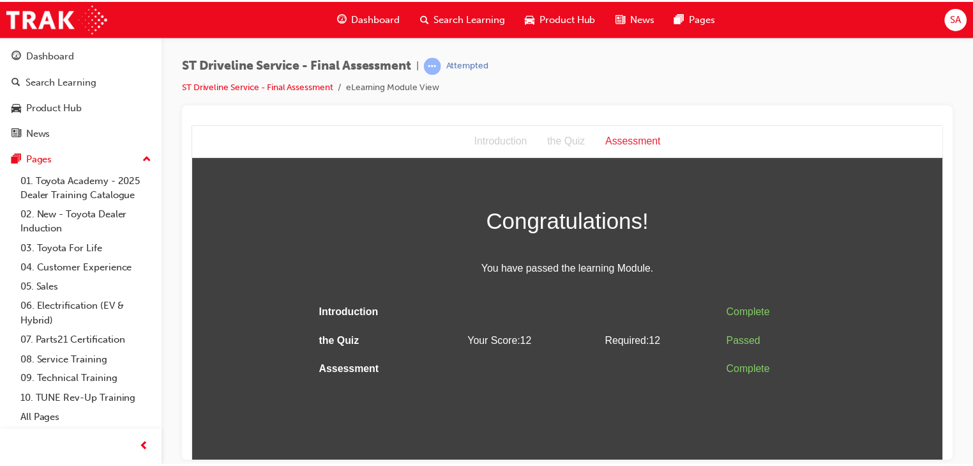
scroll to position [0, 0]
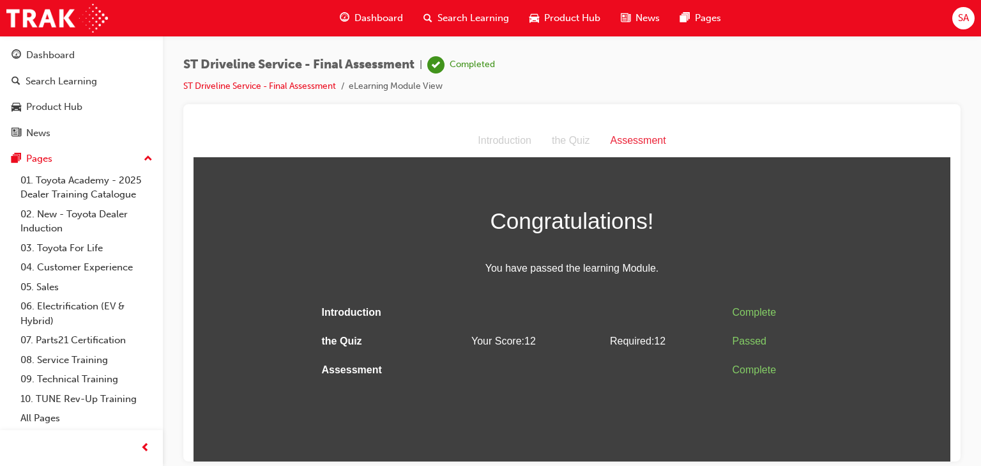
click at [654, 139] on div "Assessment" at bounding box center [638, 140] width 76 height 19
click at [370, 18] on span "Dashboard" at bounding box center [378, 18] width 49 height 15
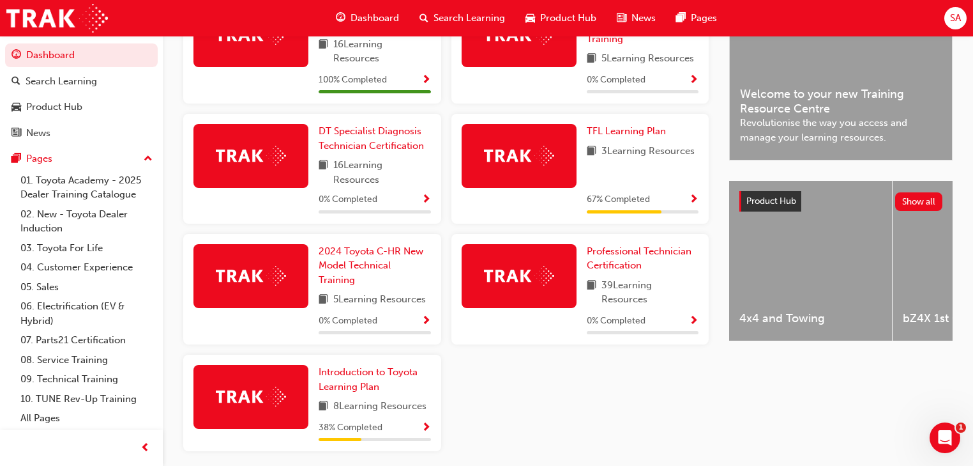
scroll to position [409, 0]
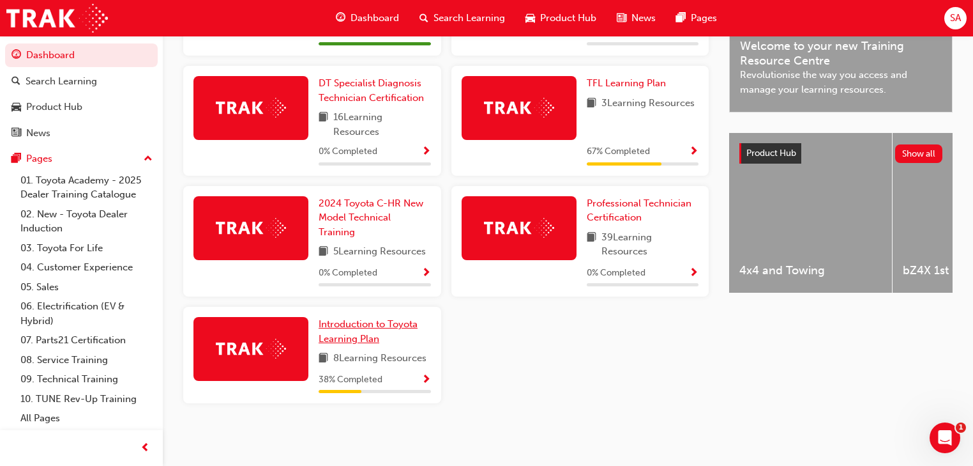
click at [344, 324] on span "Introduction to Toyota Learning Plan" at bounding box center [368, 331] width 99 height 26
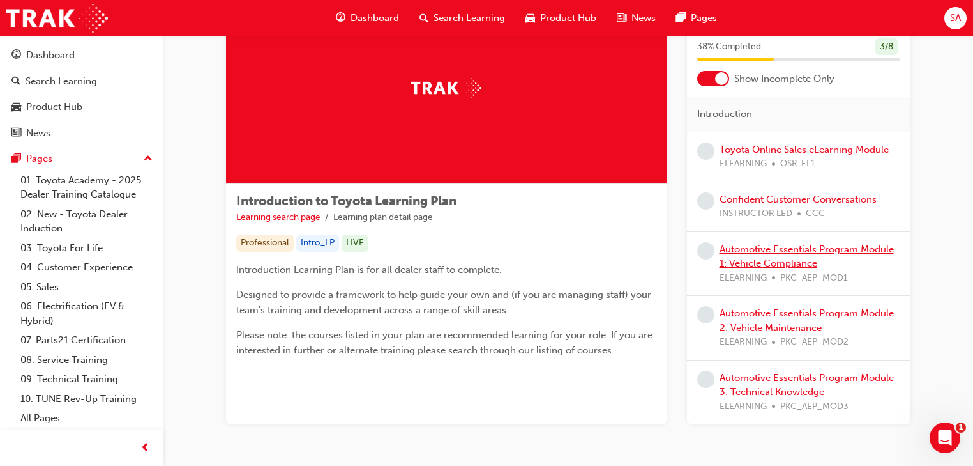
scroll to position [23, 0]
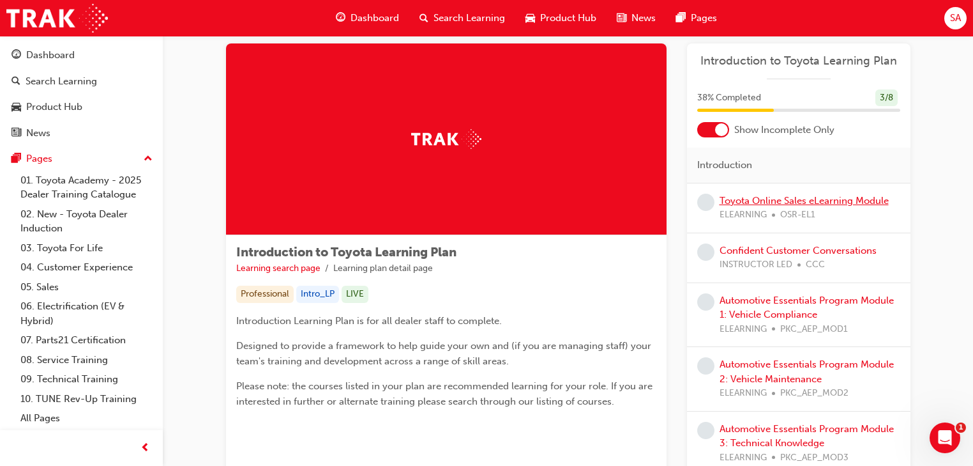
click at [768, 200] on link "Toyota Online Sales eLearning Module" at bounding box center [804, 200] width 169 height 11
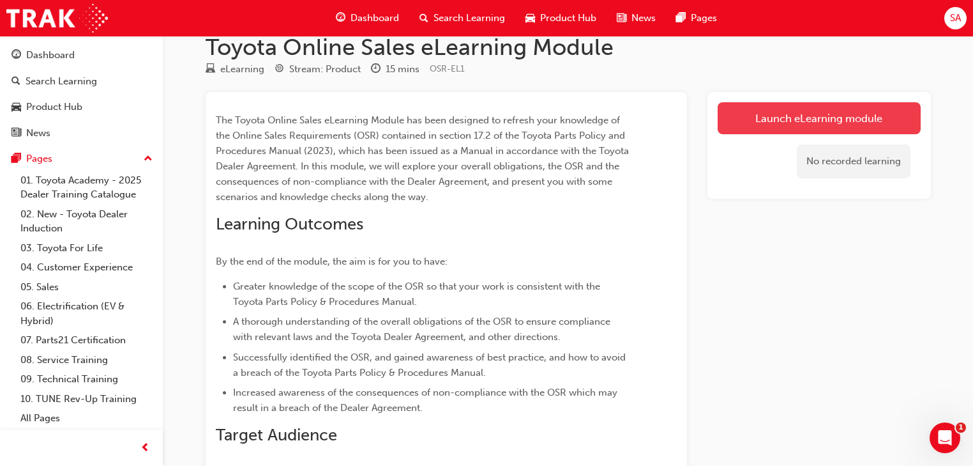
click at [808, 115] on link "Launch eLearning module" at bounding box center [819, 118] width 203 height 32
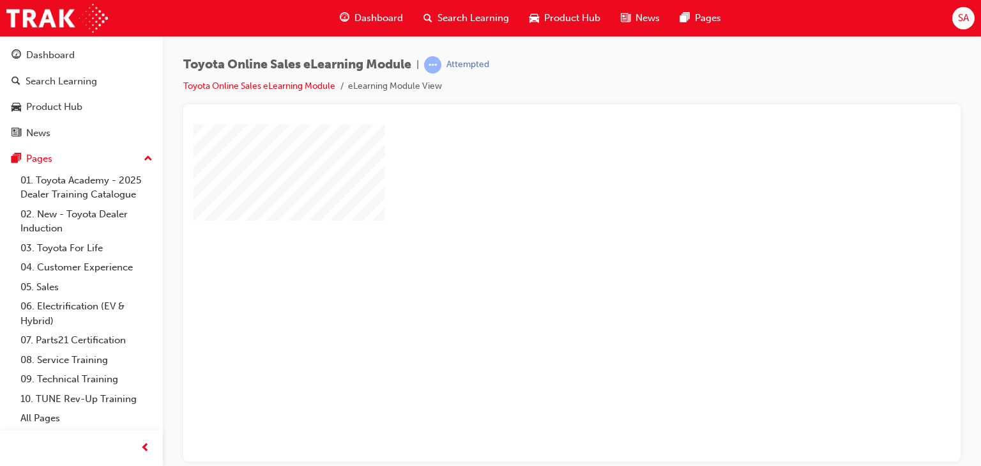
scroll to position [51, 0]
click at [535, 204] on div "play" at bounding box center [535, 204] width 0 height 0
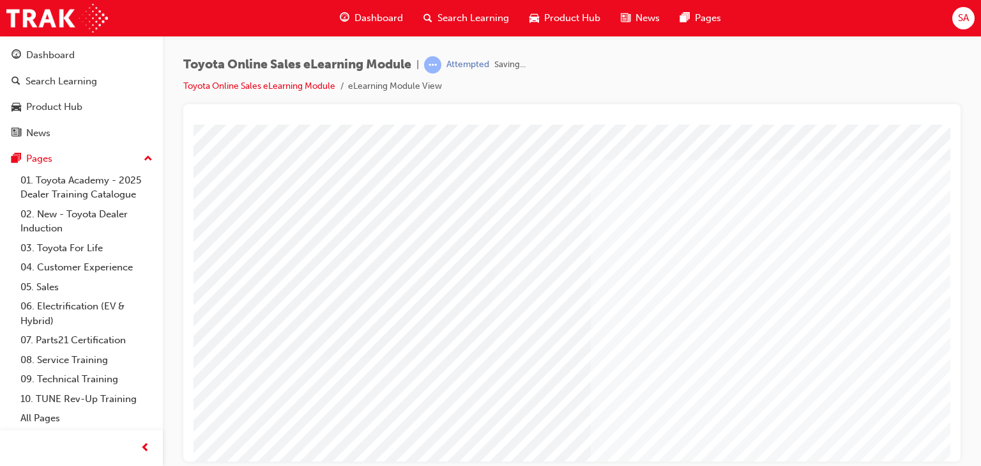
scroll to position [150, 0]
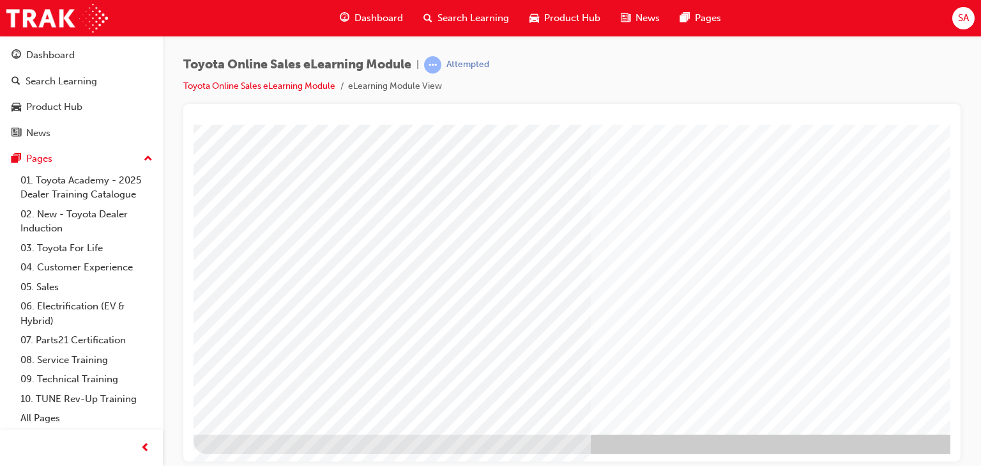
drag, startPoint x: 543, startPoint y: 452, endPoint x: 665, endPoint y: 448, distance: 122.7
click at [665, 448] on div at bounding box center [627, 213] width 868 height 479
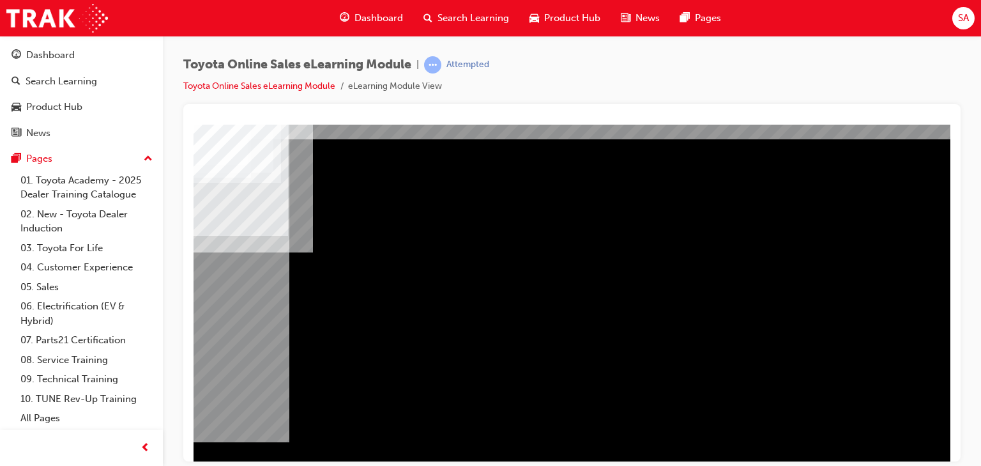
scroll to position [0, 119]
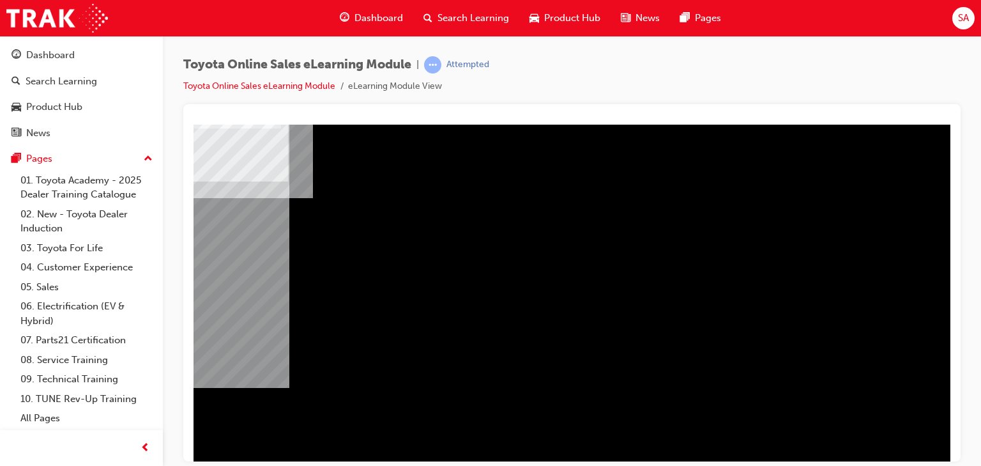
scroll to position [150, 119]
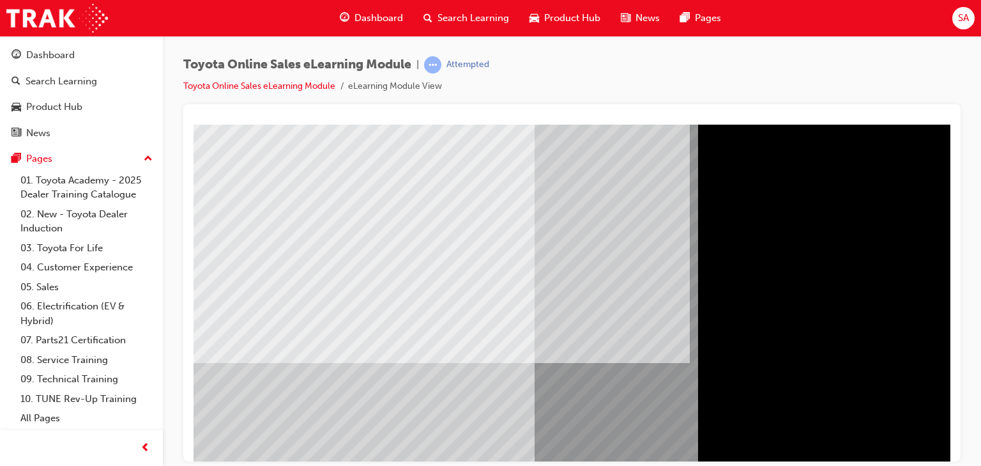
scroll to position [150, 0]
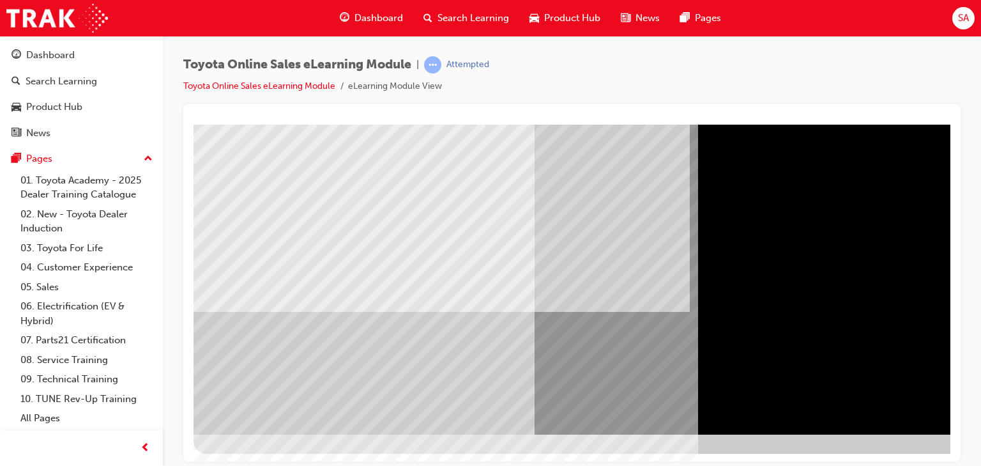
click at [365, 392] on div at bounding box center [627, 204] width 868 height 460
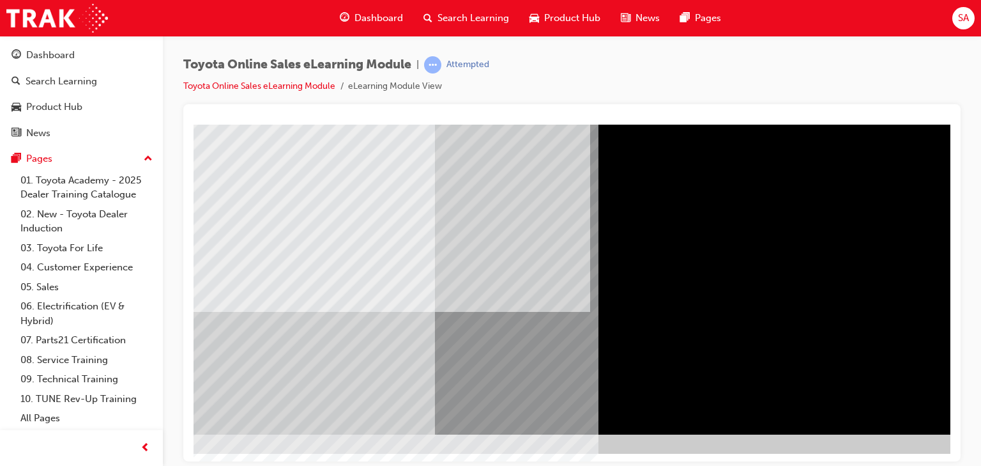
scroll to position [150, 119]
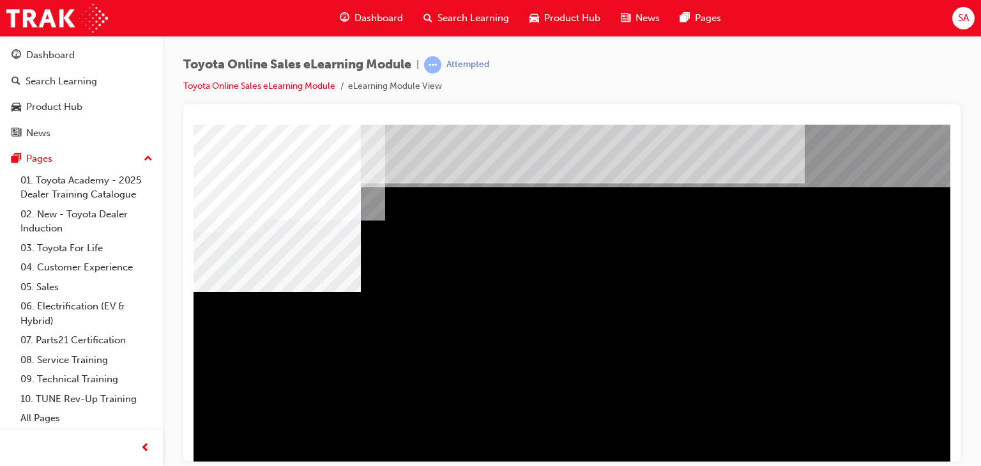
scroll to position [51, 0]
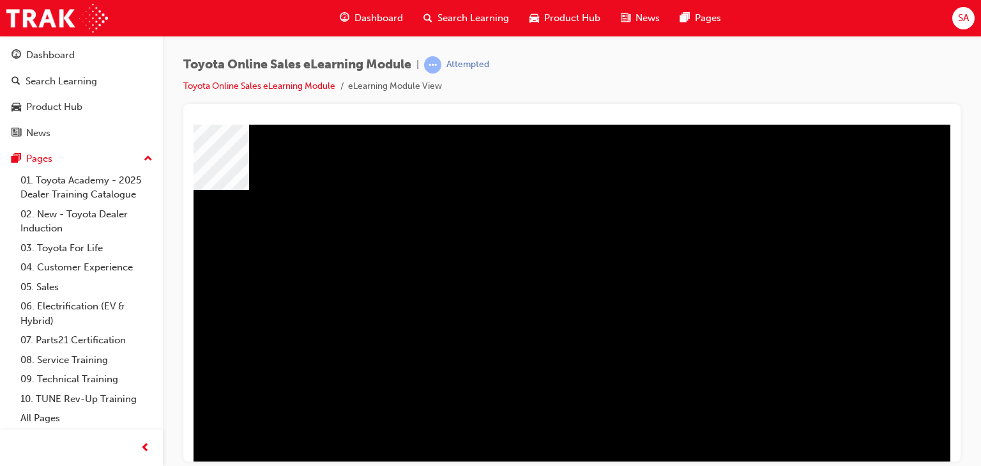
scroll to position [150, 119]
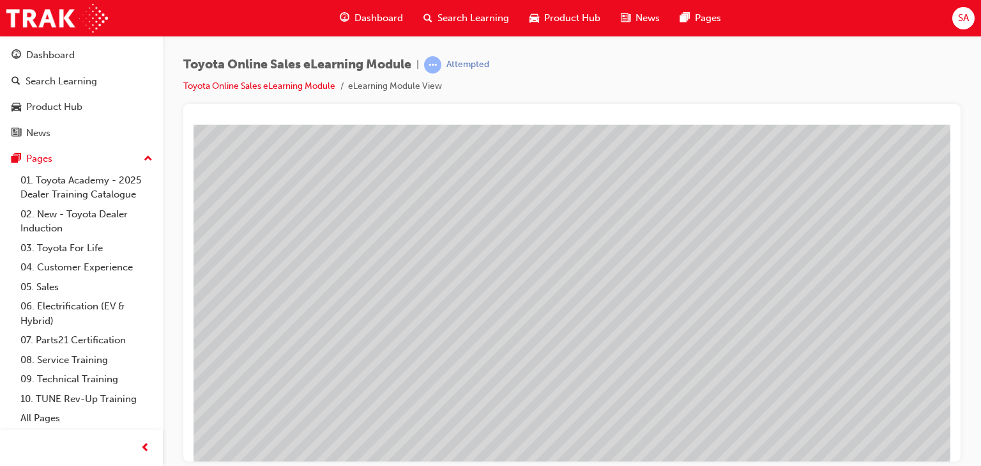
scroll to position [150, 0]
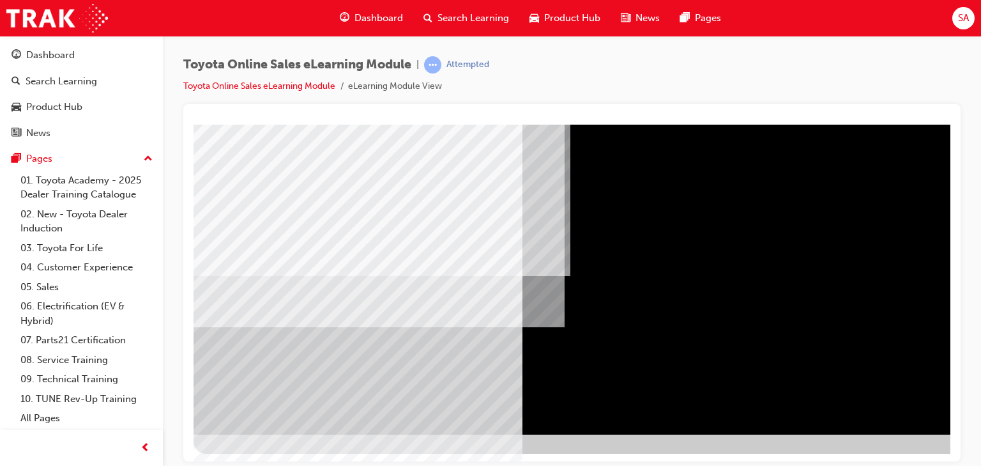
scroll to position [99, 0]
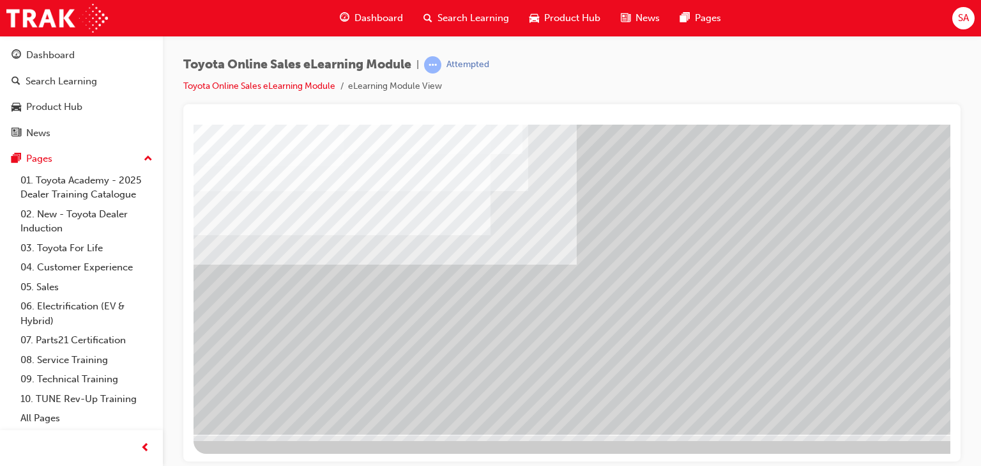
scroll to position [48, 0]
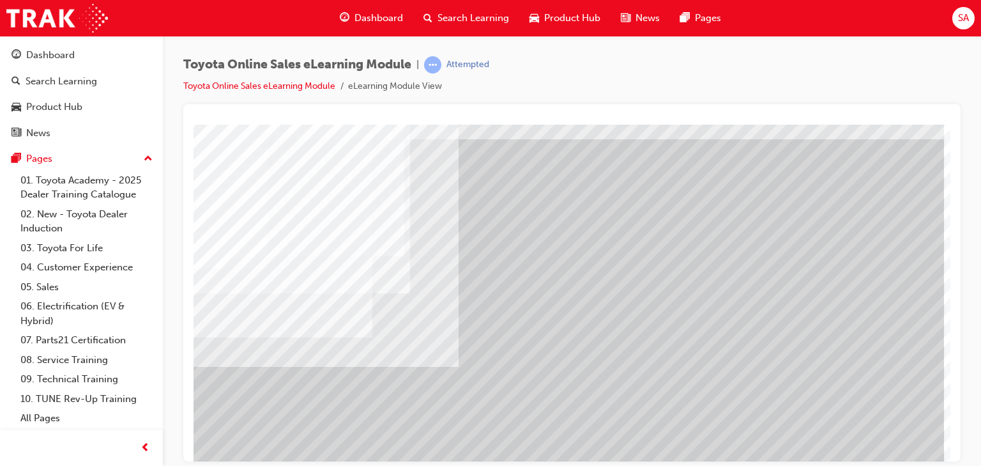
scroll to position [150, 119]
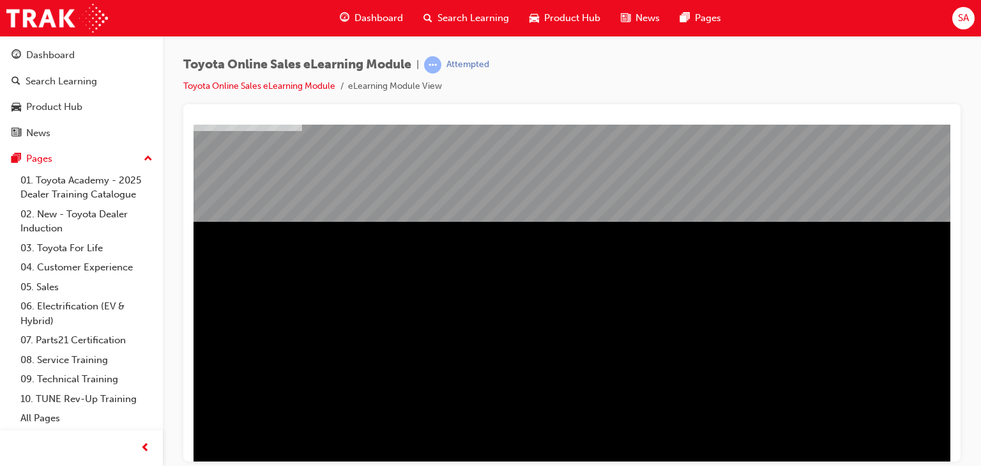
scroll to position [150, 0]
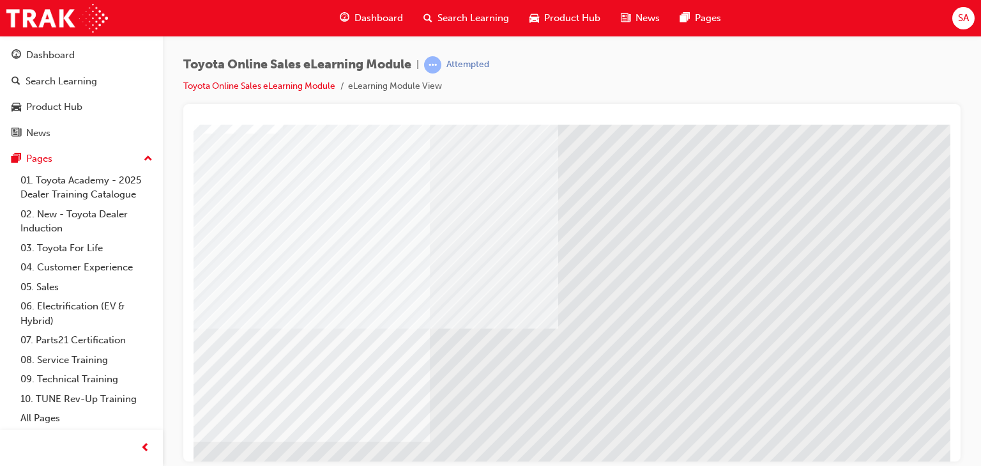
scroll to position [48, 0]
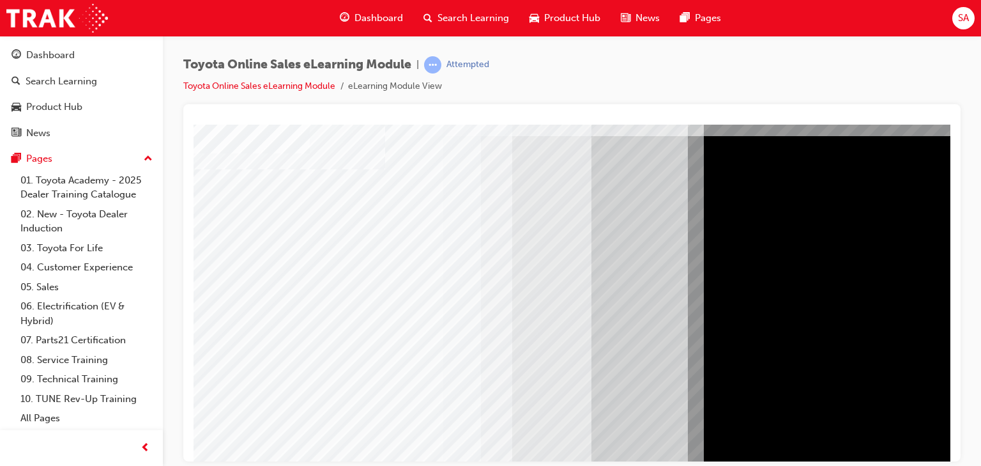
scroll to position [102, 0]
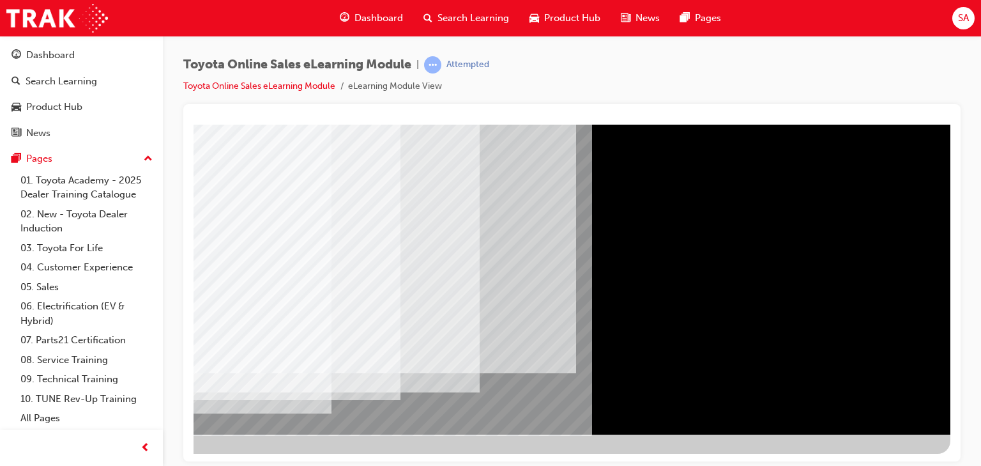
drag, startPoint x: 667, startPoint y: 455, endPoint x: 1076, endPoint y: 585, distance: 429.4
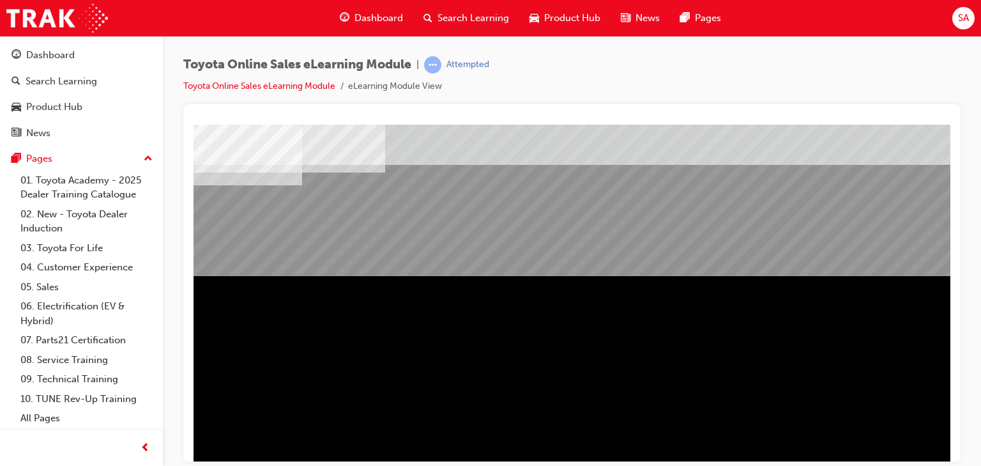
scroll to position [150, 0]
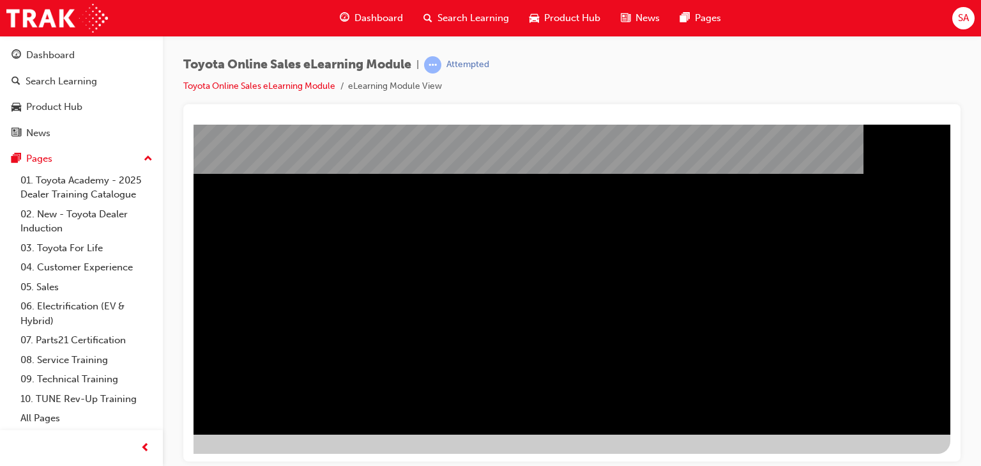
drag, startPoint x: 715, startPoint y: 453, endPoint x: 1121, endPoint y: 585, distance: 426.9
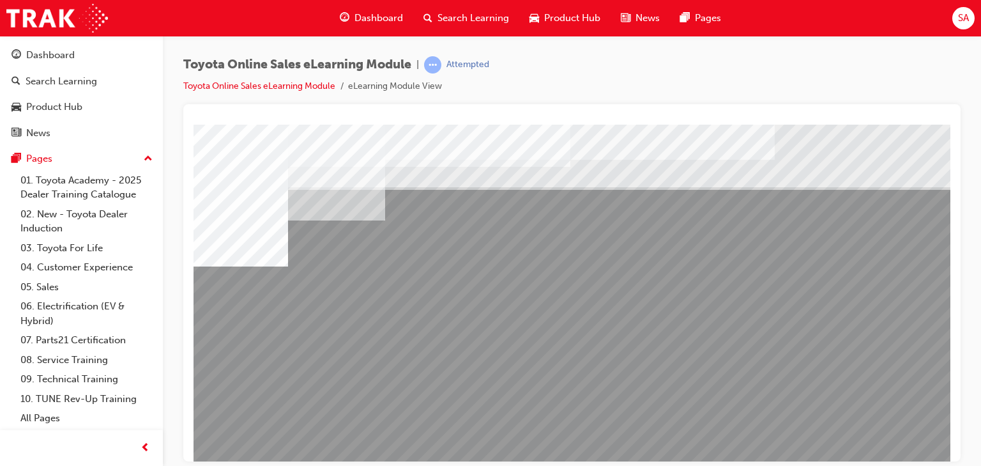
scroll to position [102, 0]
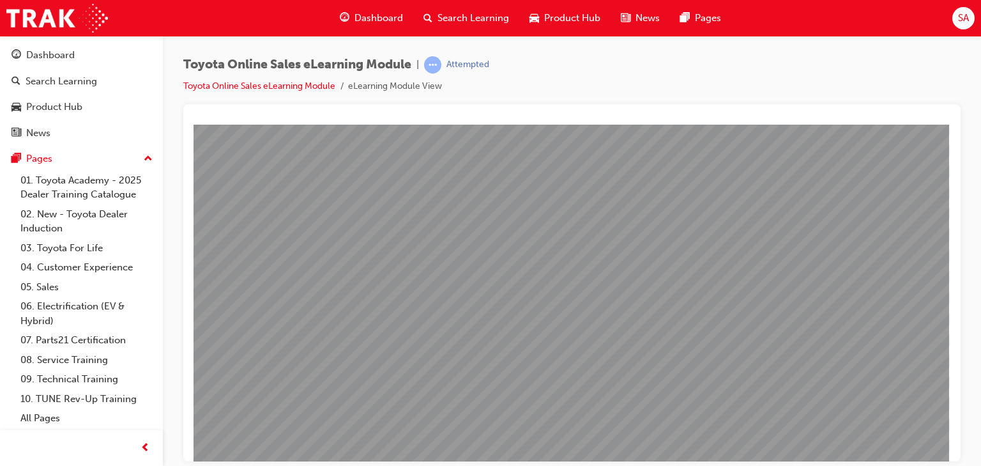
drag, startPoint x: 769, startPoint y: 344, endPoint x: 770, endPoint y: 351, distance: 6.5
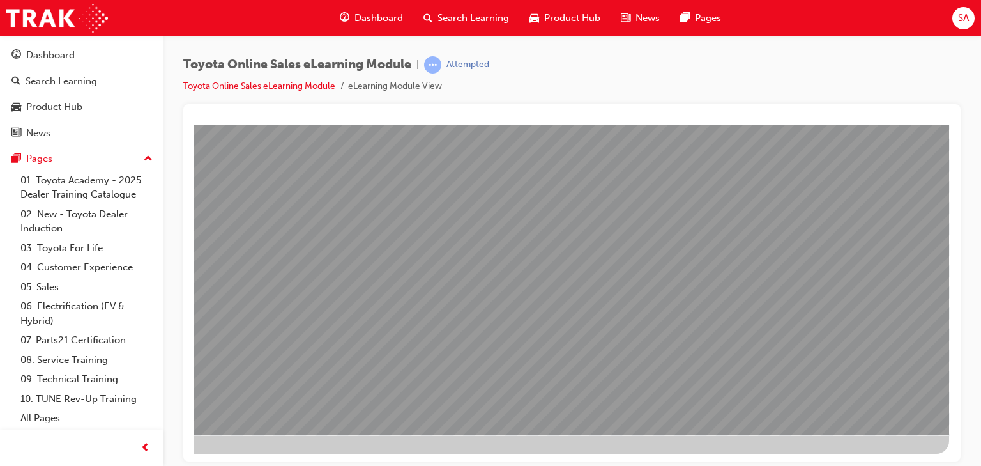
scroll to position [150, 0]
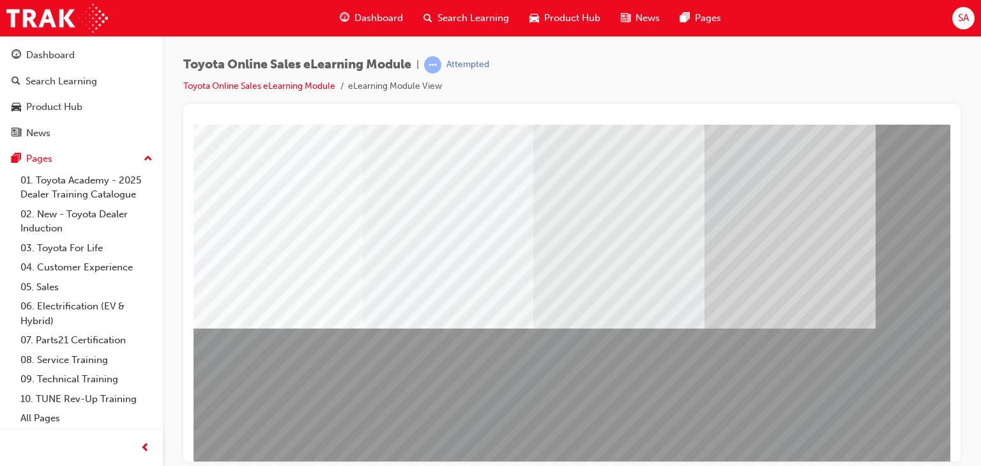
scroll to position [99, 4]
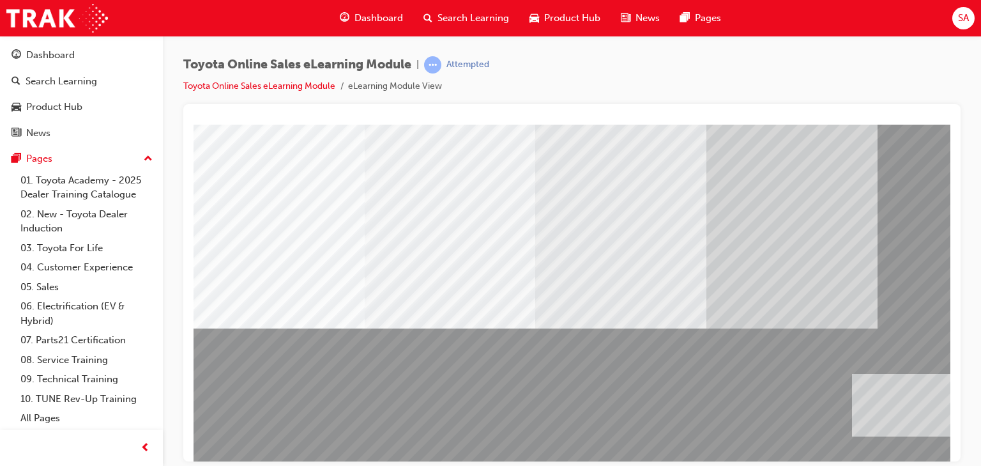
drag, startPoint x: 301, startPoint y: 386, endPoint x: 980, endPoint y: 390, distance: 679.5
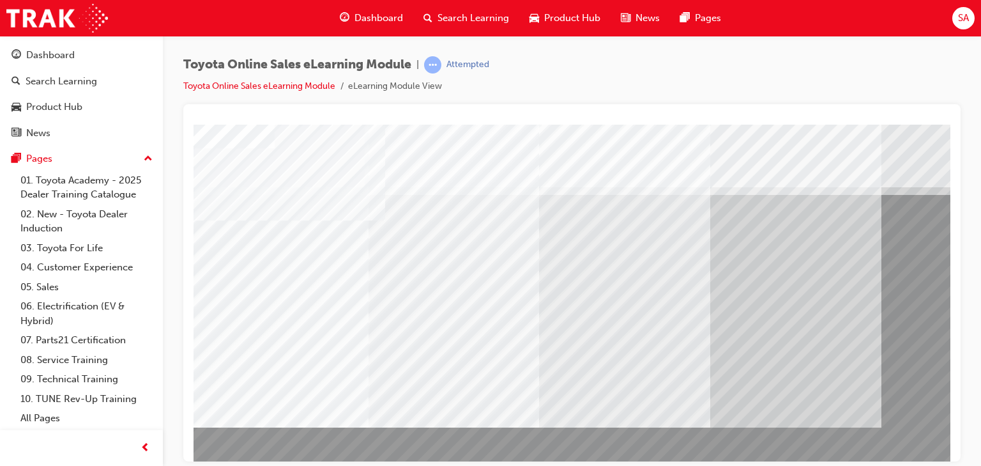
scroll to position [51, 0]
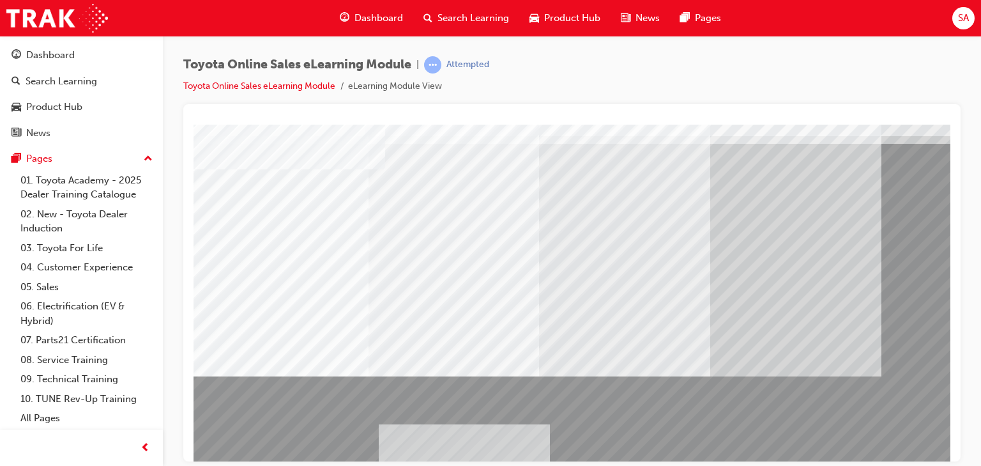
drag, startPoint x: 295, startPoint y: 253, endPoint x: 485, endPoint y: 459, distance: 280.2
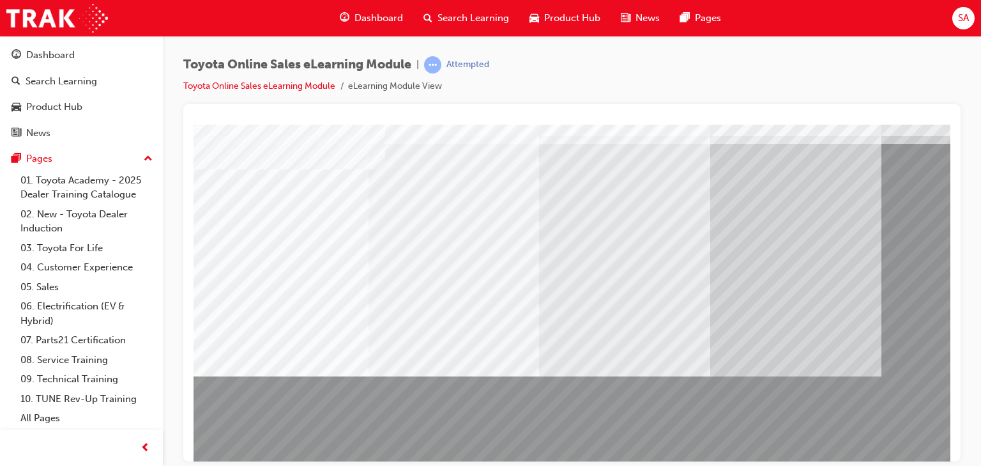
scroll to position [150, 0]
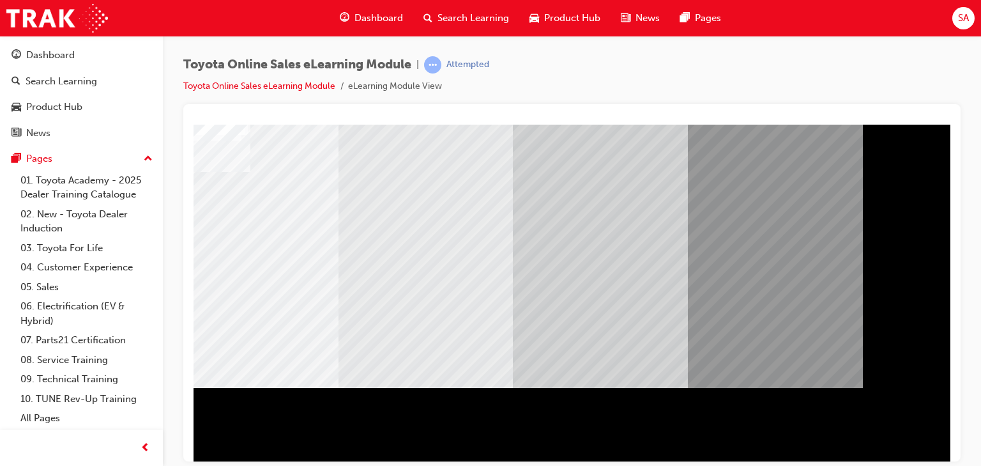
scroll to position [150, 119]
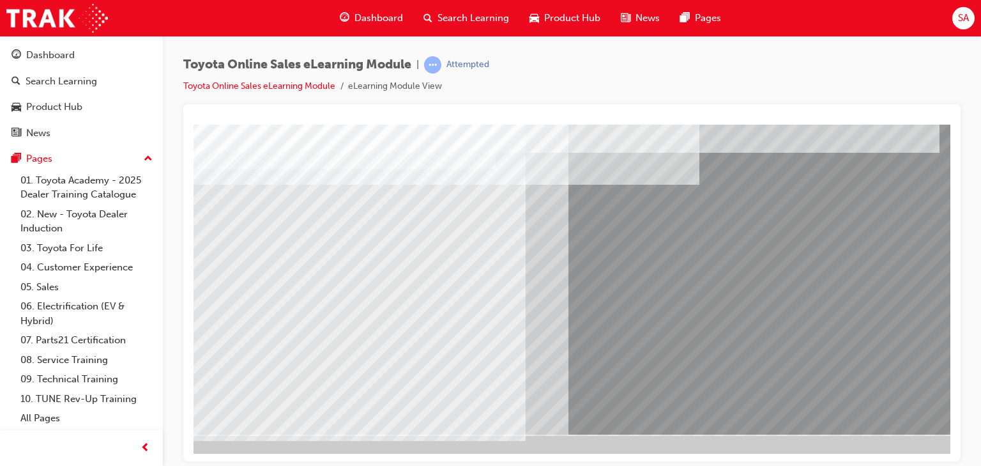
scroll to position [150, 96]
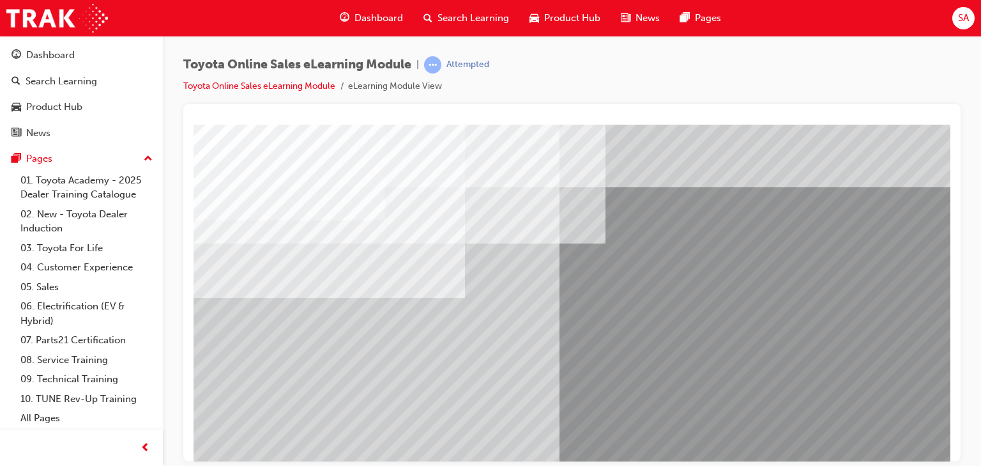
scroll to position [102, 0]
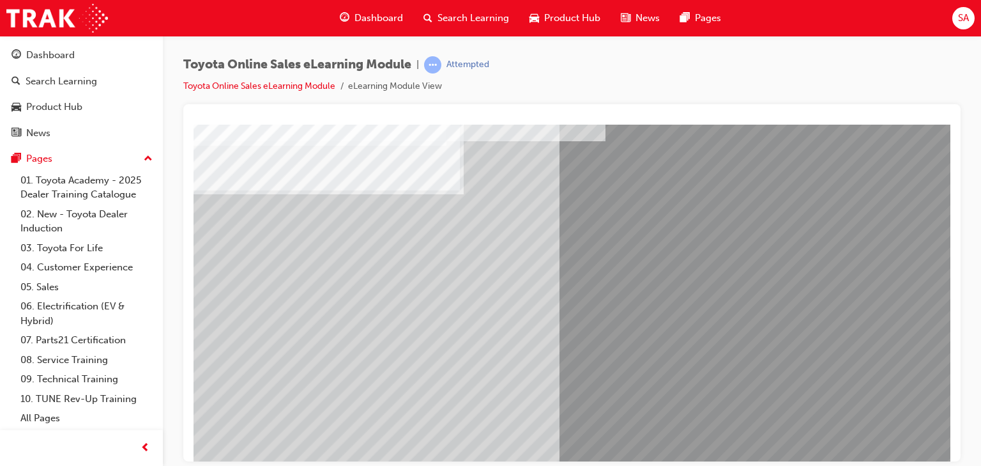
drag, startPoint x: 642, startPoint y: 311, endPoint x: 639, endPoint y: 317, distance: 6.9
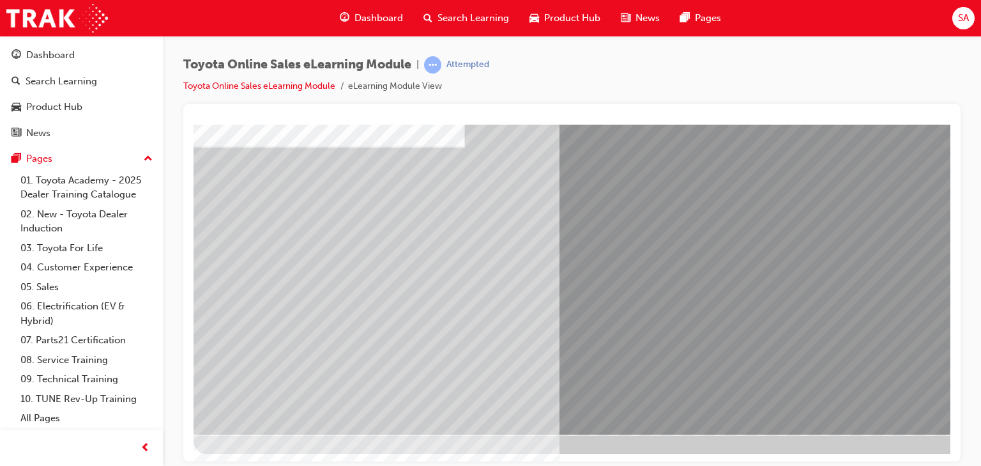
scroll to position [150, 119]
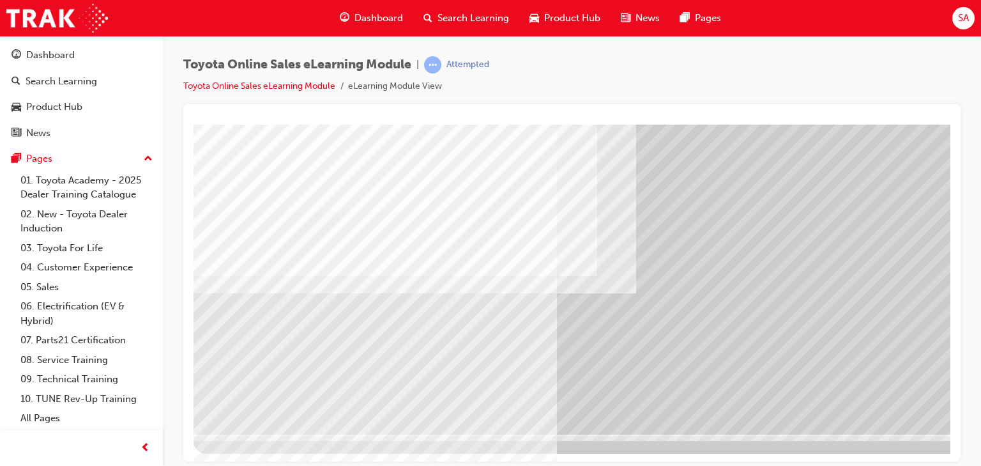
scroll to position [99, 0]
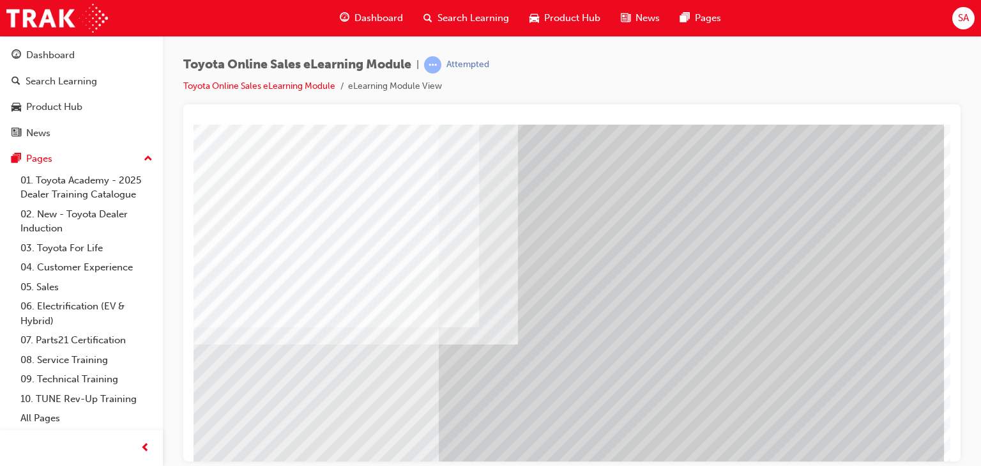
drag, startPoint x: 695, startPoint y: 456, endPoint x: 1174, endPoint y: 553, distance: 488.7
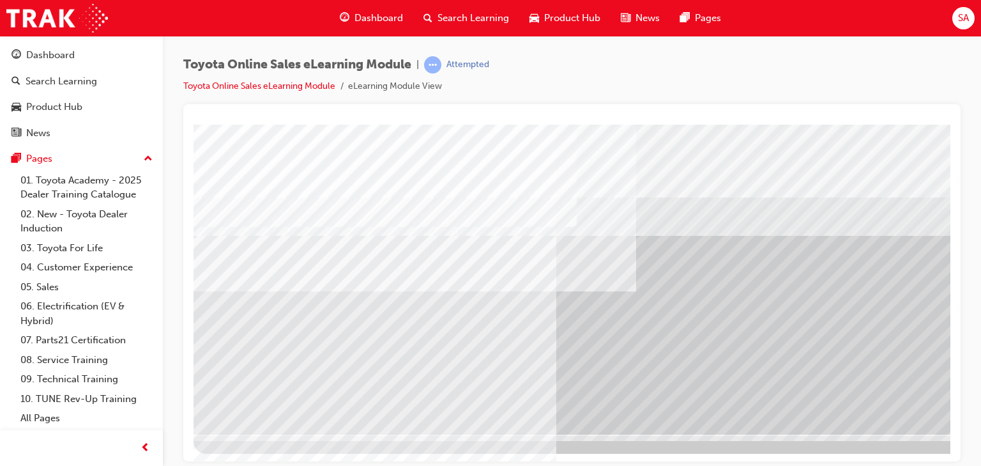
scroll to position [150, 119]
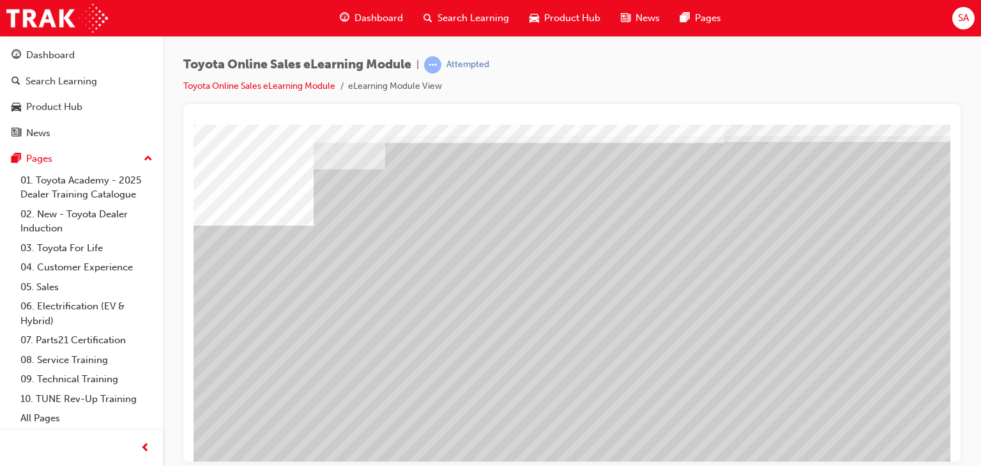
scroll to position [102, 0]
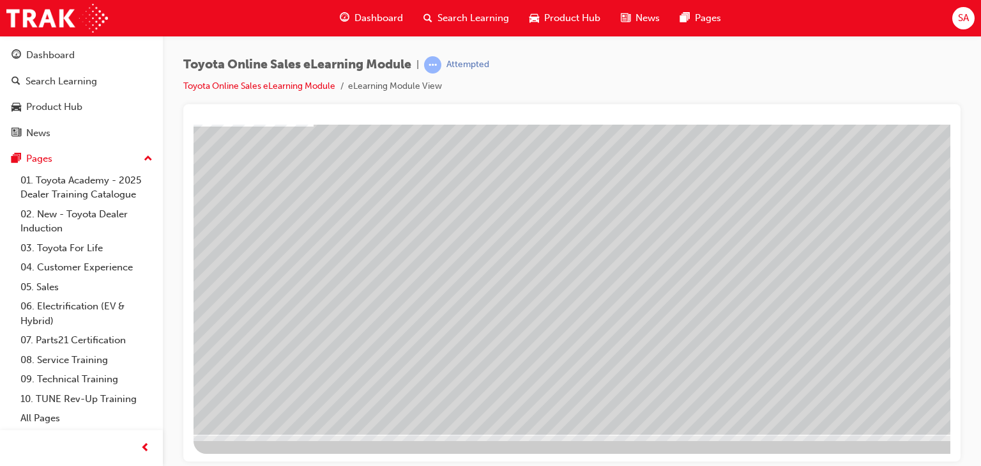
scroll to position [99, 0]
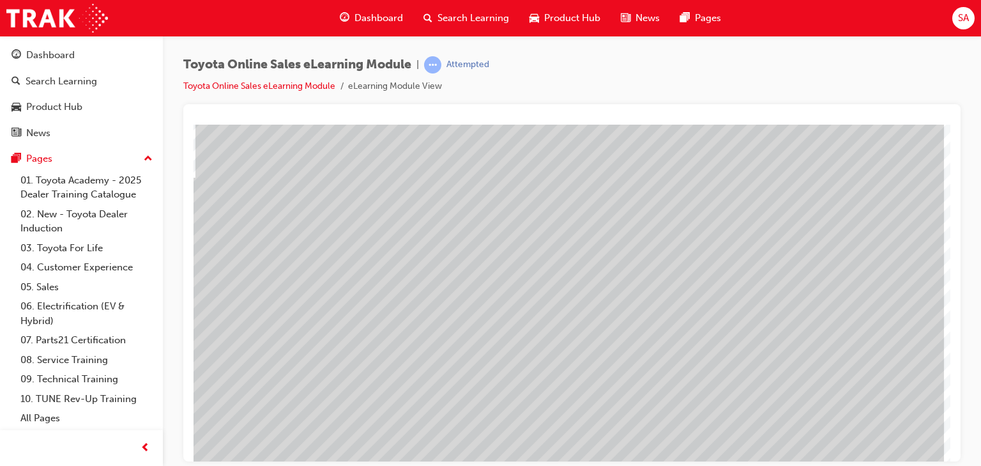
drag, startPoint x: 718, startPoint y: 454, endPoint x: 1049, endPoint y: 584, distance: 355.3
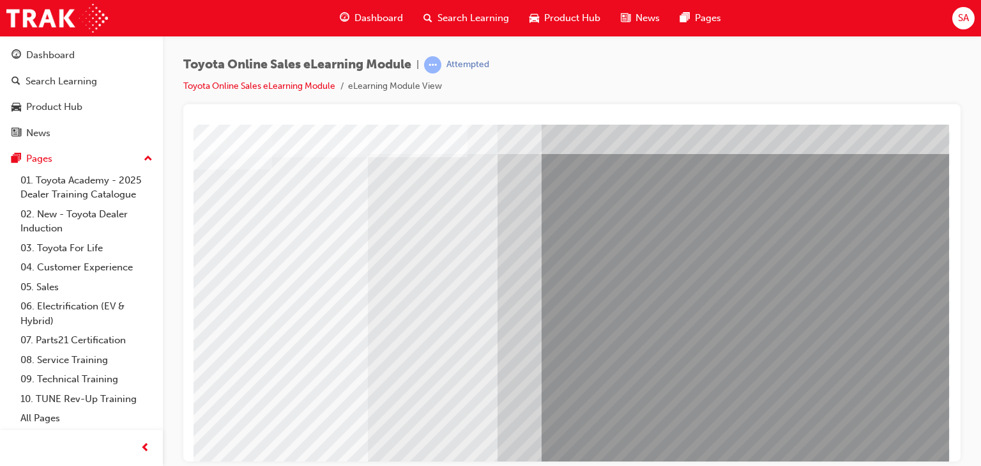
scroll to position [0, 119]
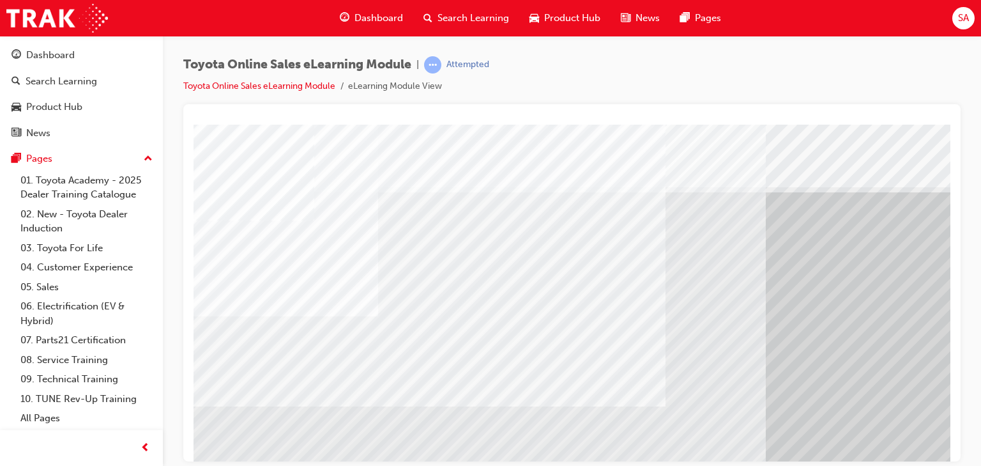
scroll to position [150, 71]
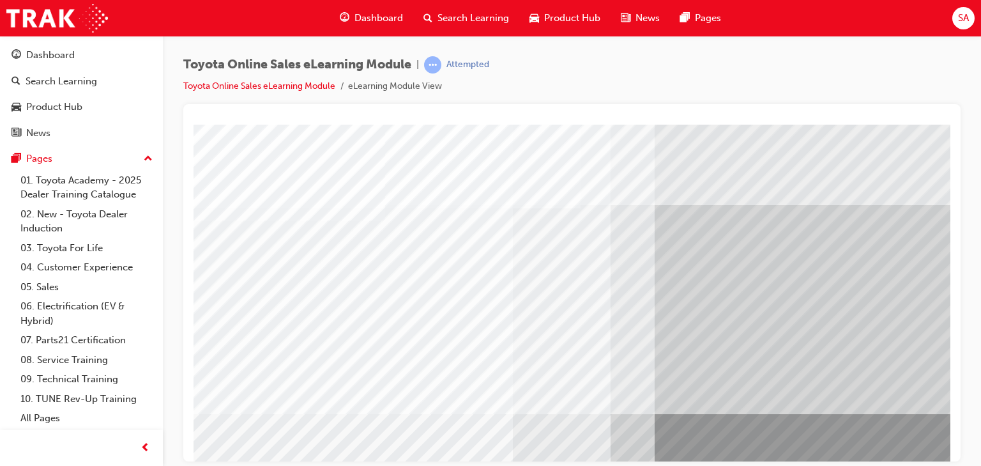
scroll to position [150, 0]
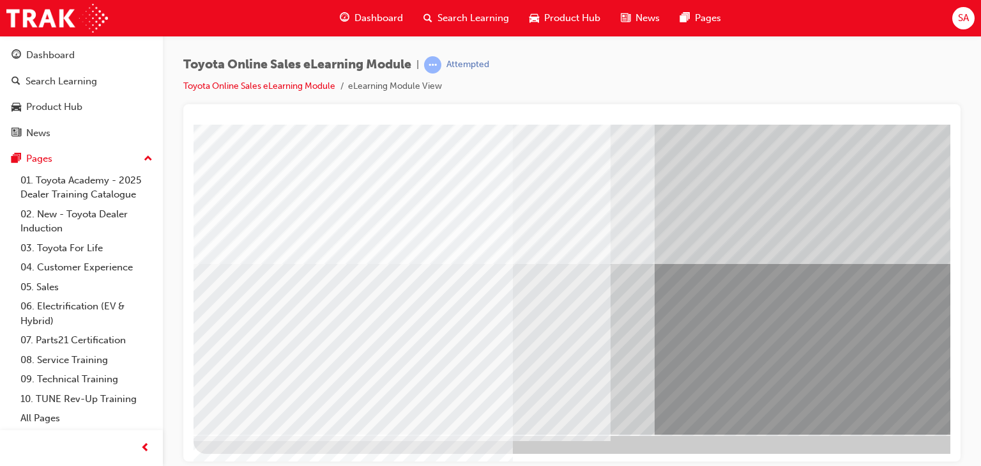
drag, startPoint x: 577, startPoint y: 450, endPoint x: 971, endPoint y: 441, distance: 393.5
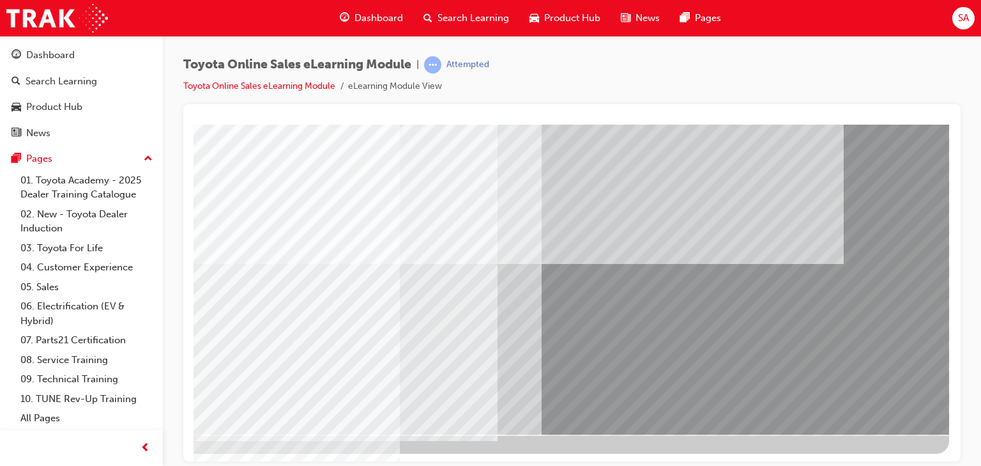
drag, startPoint x: 825, startPoint y: 455, endPoint x: 1148, endPoint y: 527, distance: 331.1
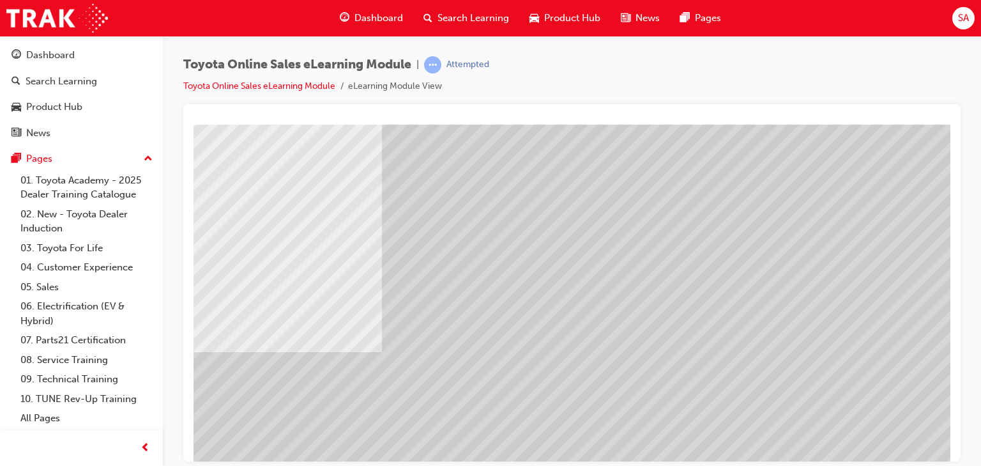
scroll to position [150, 0]
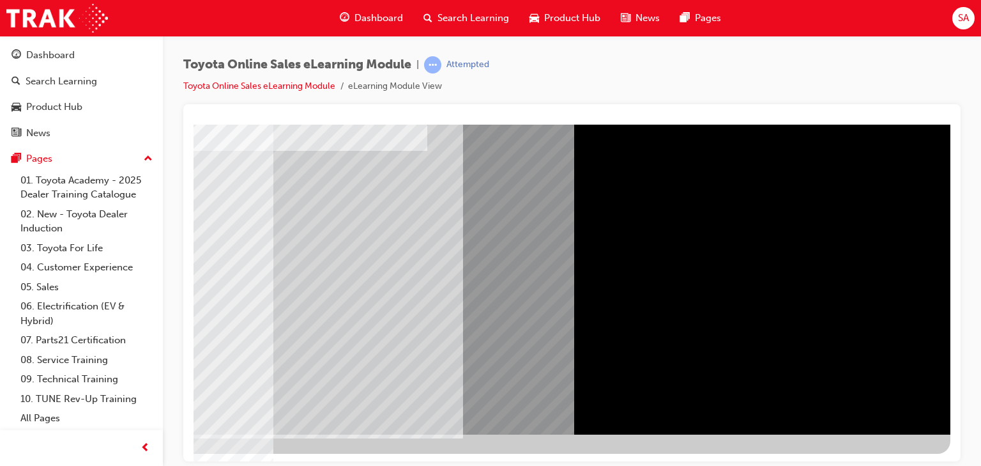
scroll to position [48, 119]
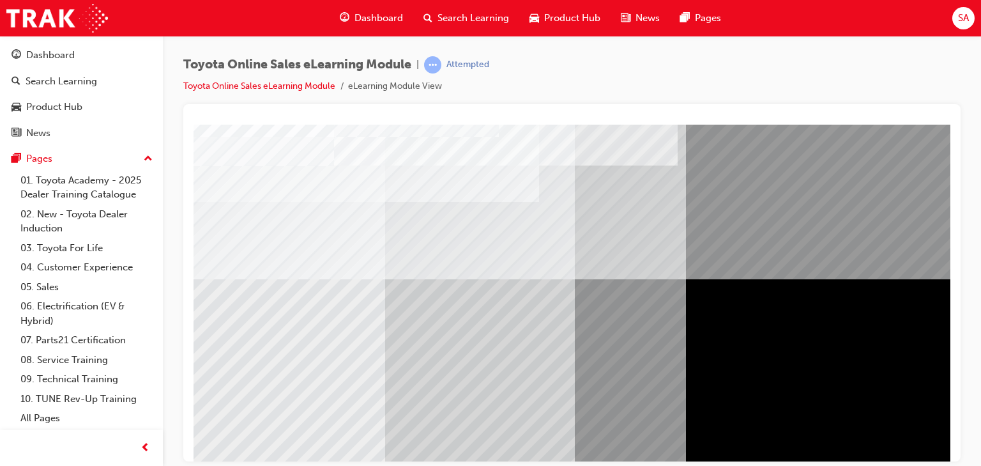
scroll to position [150, 0]
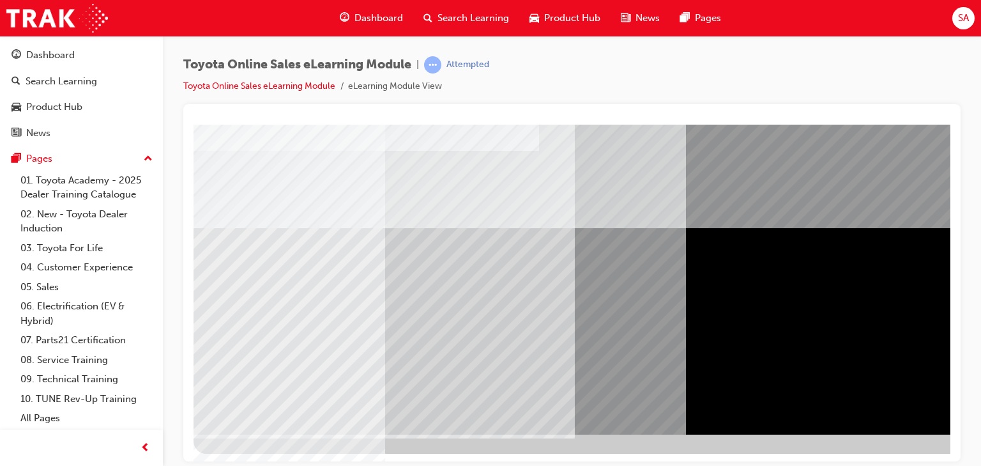
drag, startPoint x: 663, startPoint y: 317, endPoint x: 667, endPoint y: 324, distance: 7.7
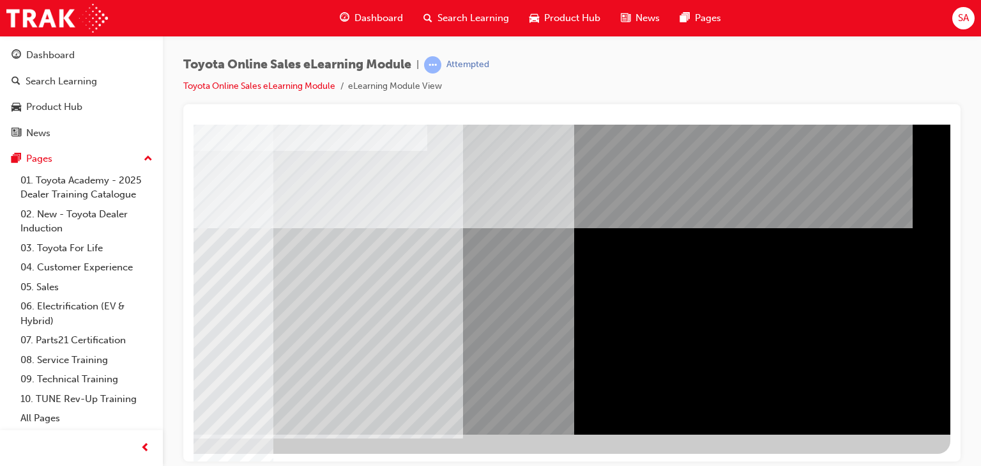
scroll to position [150, 119]
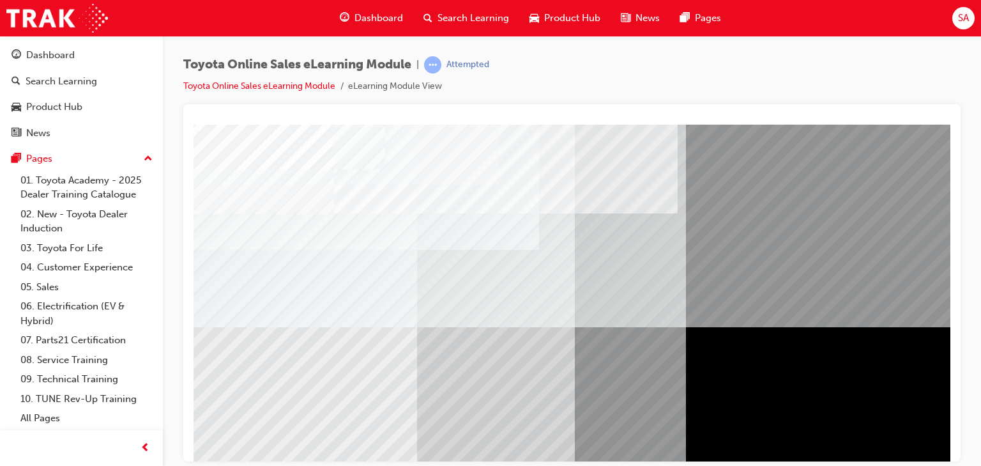
scroll to position [150, 0]
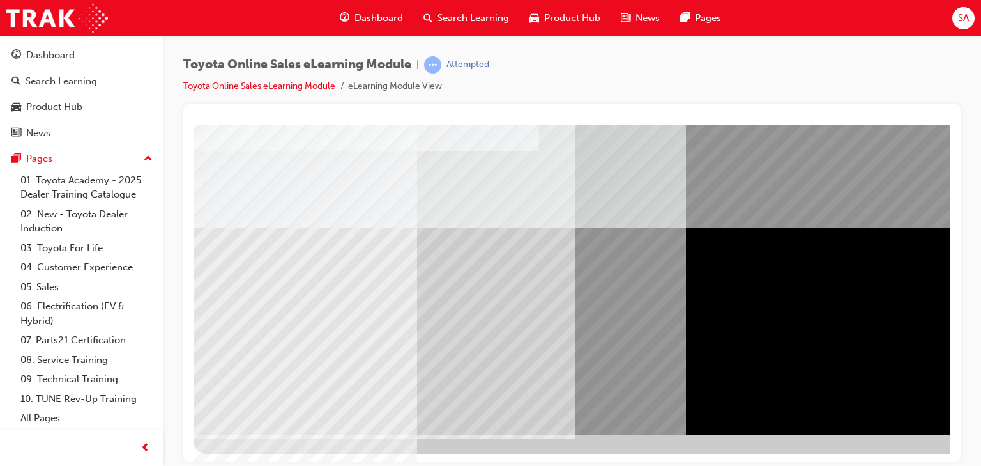
drag, startPoint x: 388, startPoint y: 201, endPoint x: 312, endPoint y: 319, distance: 140.3
click at [347, 275] on div at bounding box center [627, 204] width 868 height 460
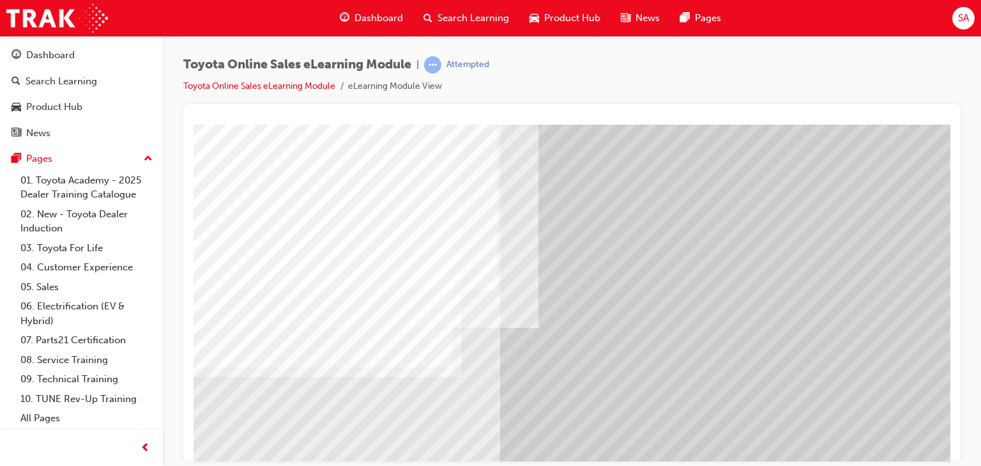
scroll to position [51, 0]
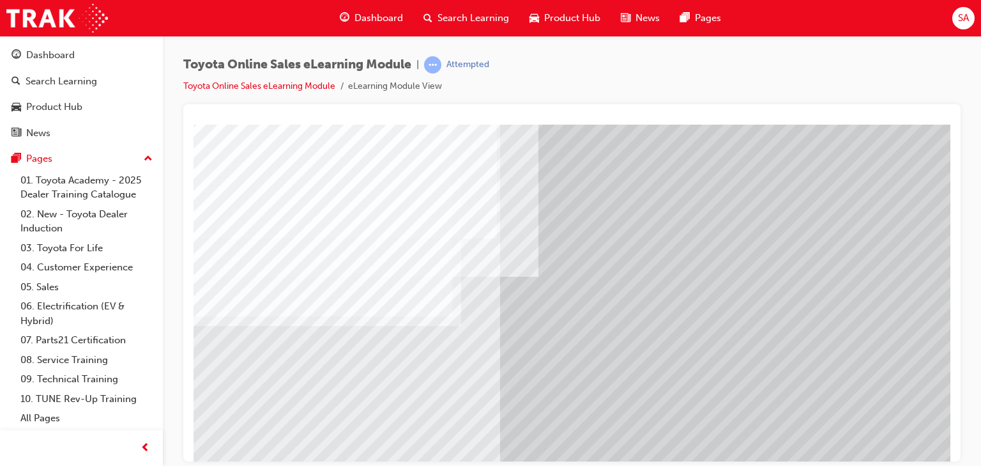
drag, startPoint x: 700, startPoint y: 451, endPoint x: 855, endPoint y: 433, distance: 156.3
click at [855, 433] on div at bounding box center [627, 303] width 868 height 460
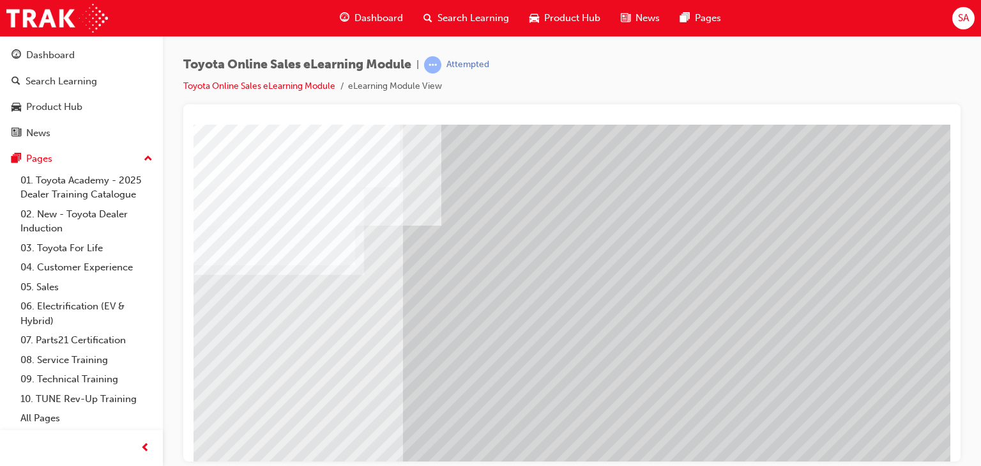
scroll to position [150, 97]
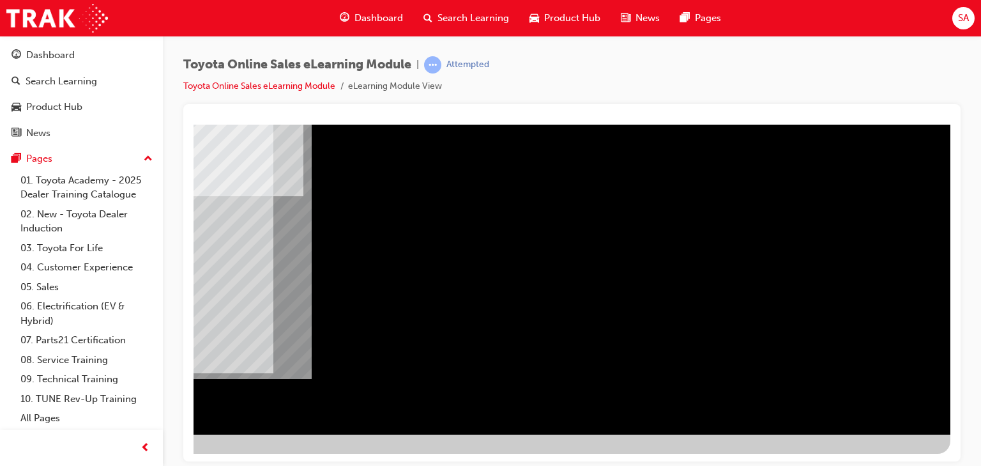
scroll to position [48, 119]
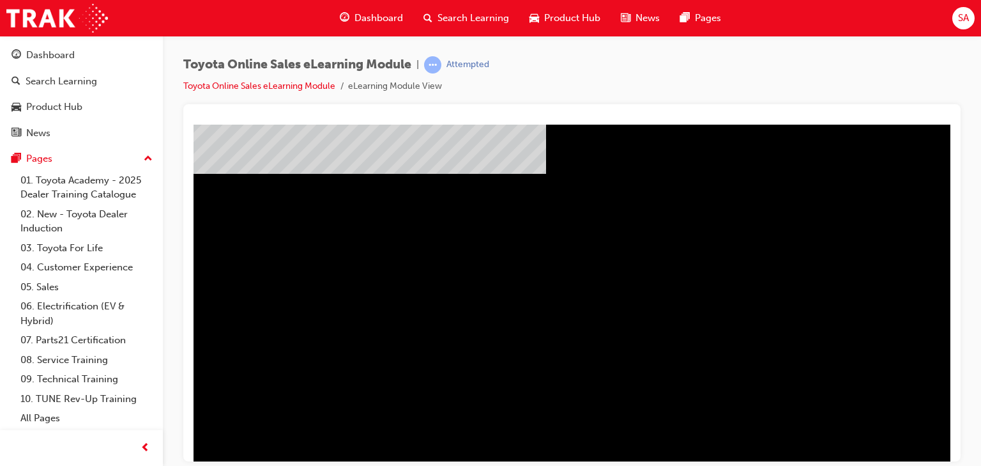
scroll to position [150, 10]
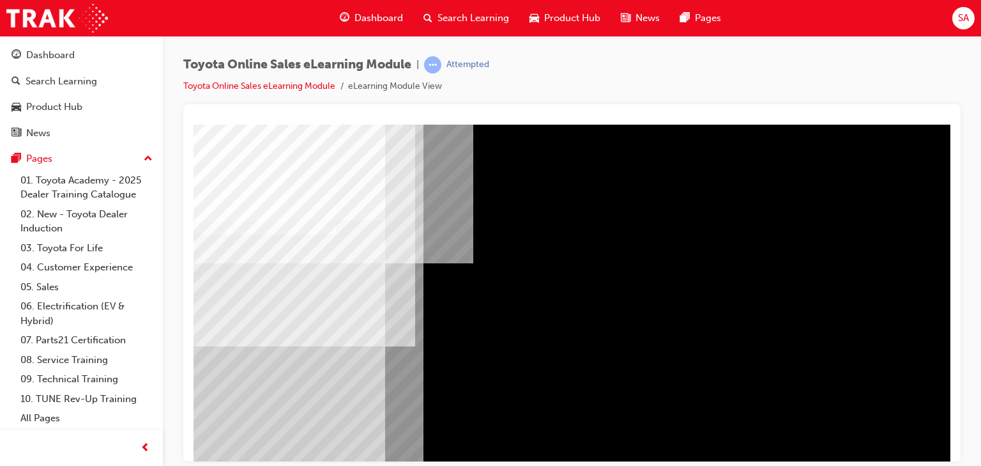
click at [962, 15] on span "SA" at bounding box center [963, 18] width 11 height 15
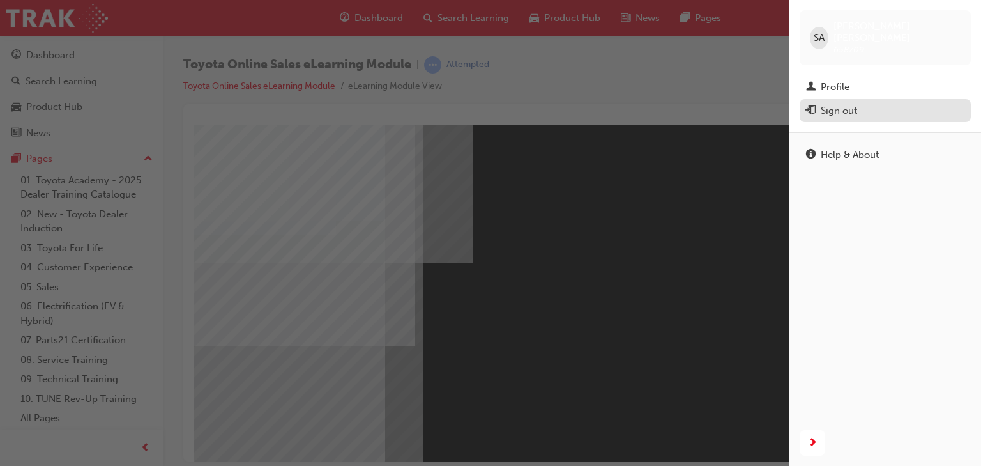
click at [831, 103] on div "Sign out" at bounding box center [839, 110] width 36 height 15
